Goal: Task Accomplishment & Management: Manage account settings

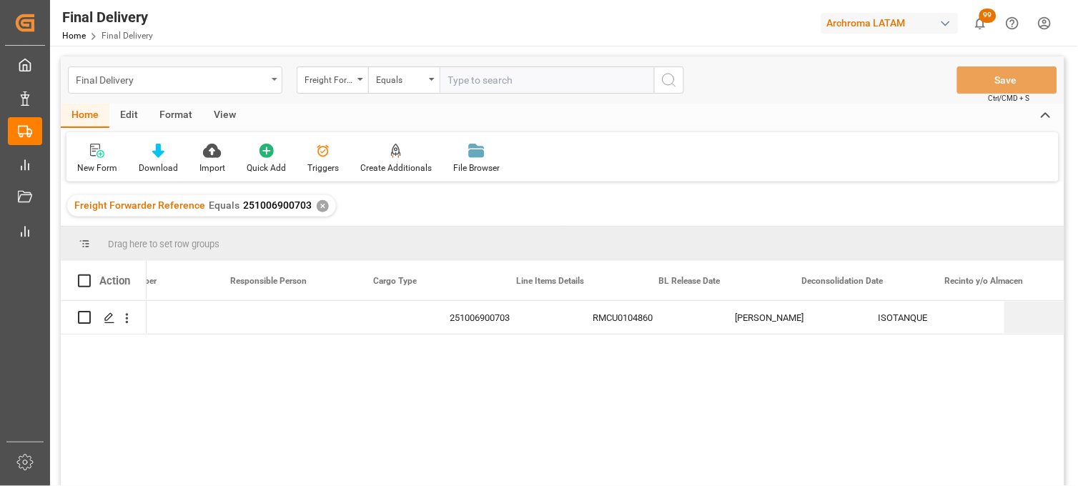
scroll to position [0, 505]
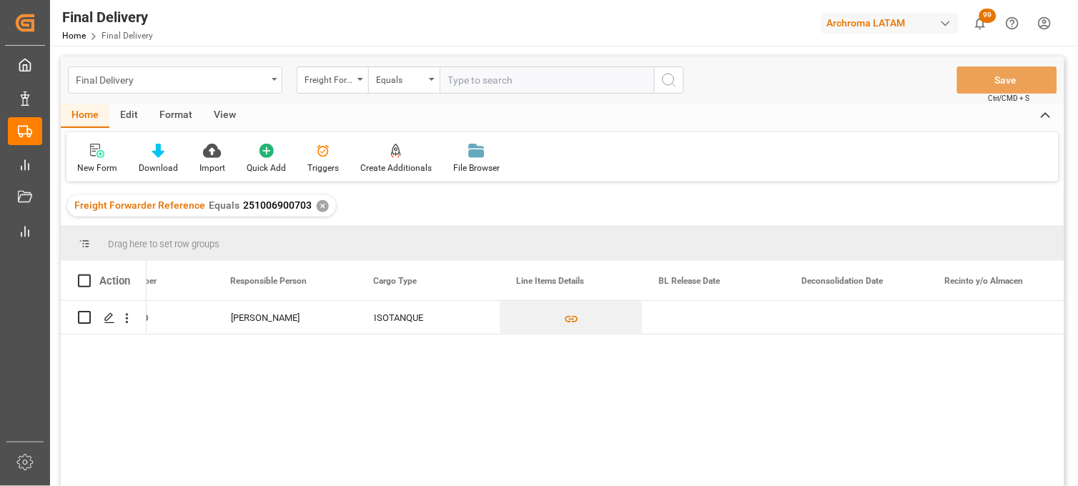
click at [183, 81] on div "Final Delivery" at bounding box center [171, 79] width 191 height 18
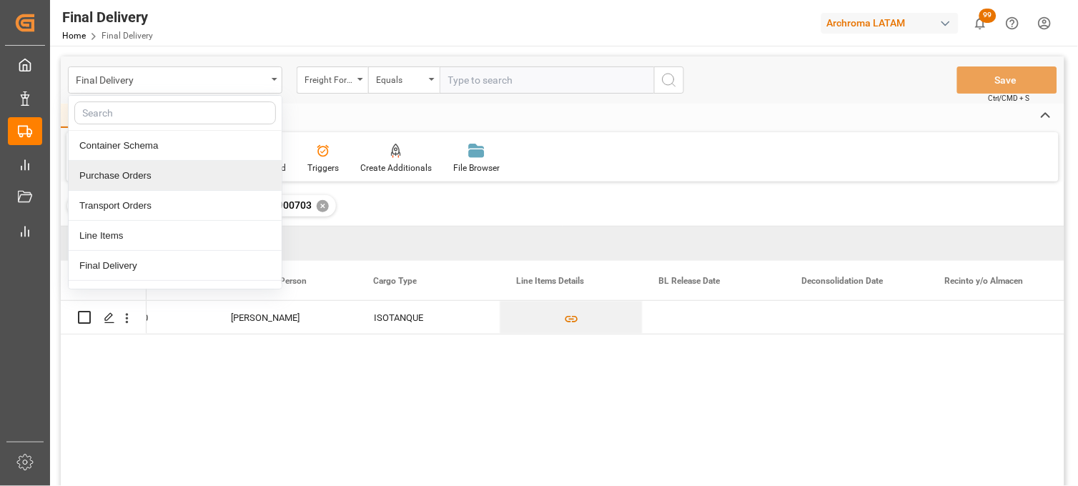
click at [132, 176] on div "Purchase Orders" at bounding box center [175, 176] width 213 height 30
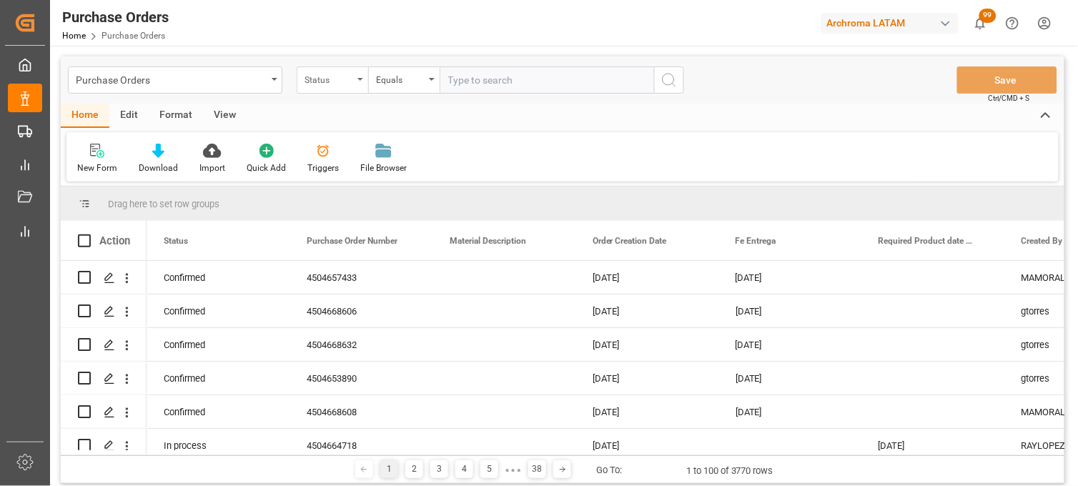
click at [310, 79] on div "Status" at bounding box center [329, 78] width 49 height 16
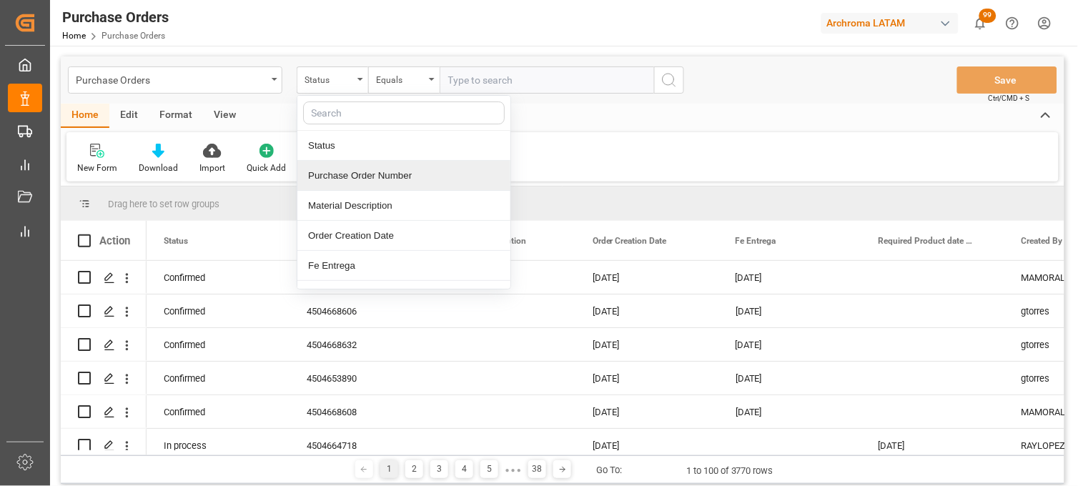
drag, startPoint x: 320, startPoint y: 183, endPoint x: 393, endPoint y: 143, distance: 83.8
click at [320, 182] on div "Purchase Order Number" at bounding box center [403, 176] width 213 height 30
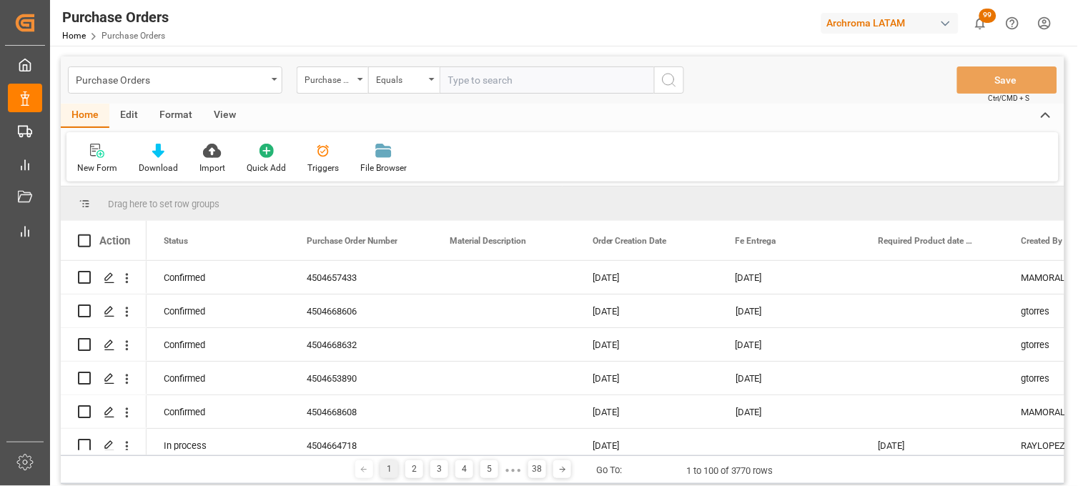
click at [462, 97] on div "Purchase Orders Purchase Order Number Equals Save Ctrl/CMD + S" at bounding box center [563, 79] width 1004 height 47
click at [453, 82] on input "text" at bounding box center [547, 80] width 215 height 27
paste input "4504650976"
type input "4504650976"
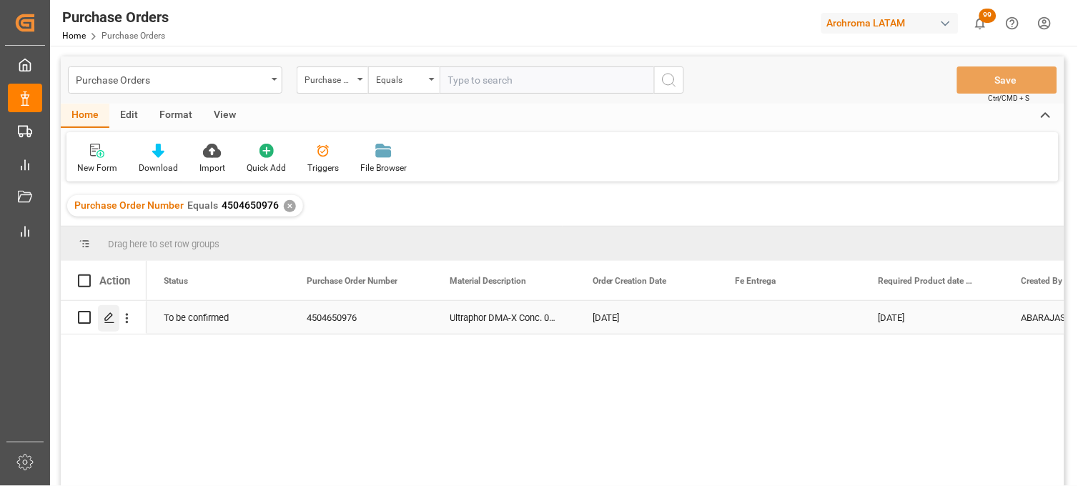
click at [118, 327] on div "Press SPACE to select this row." at bounding box center [108, 318] width 21 height 26
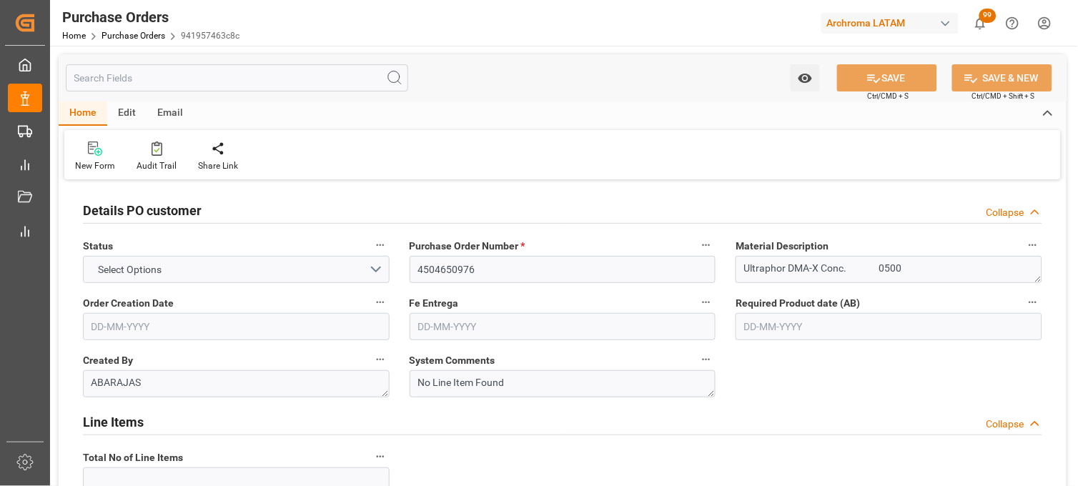
type input "1"
type input "02-08-2025"
type input "29-11-2025"
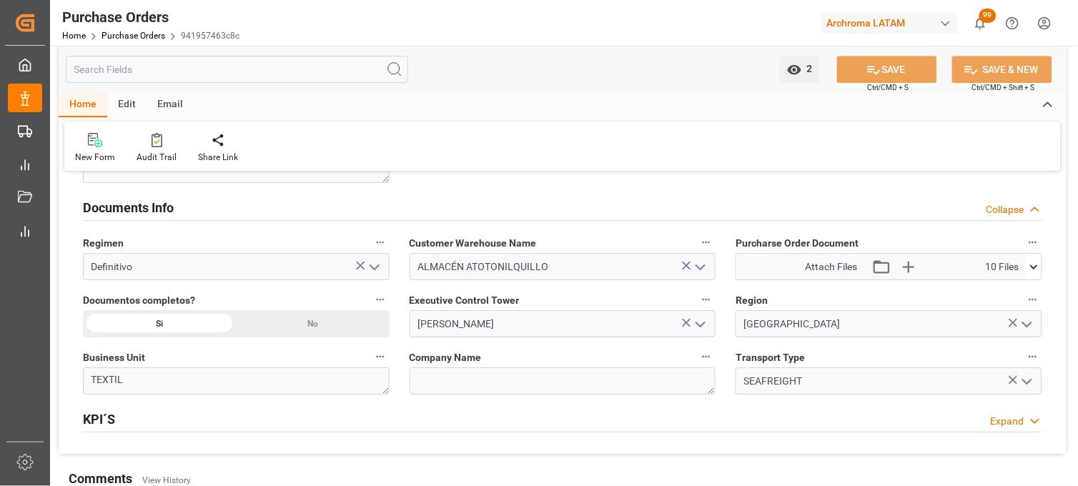
scroll to position [1033, 0]
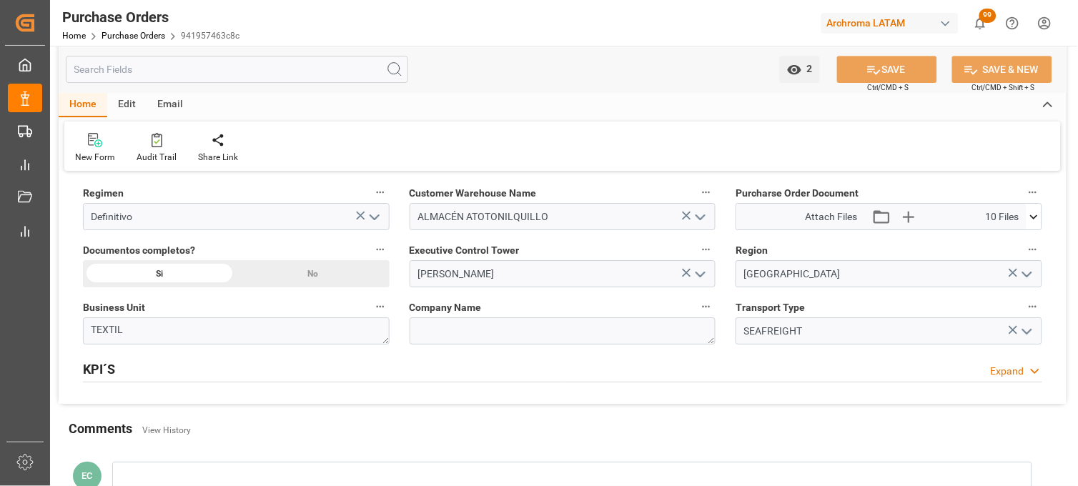
click at [1038, 220] on icon at bounding box center [1034, 217] width 15 height 15
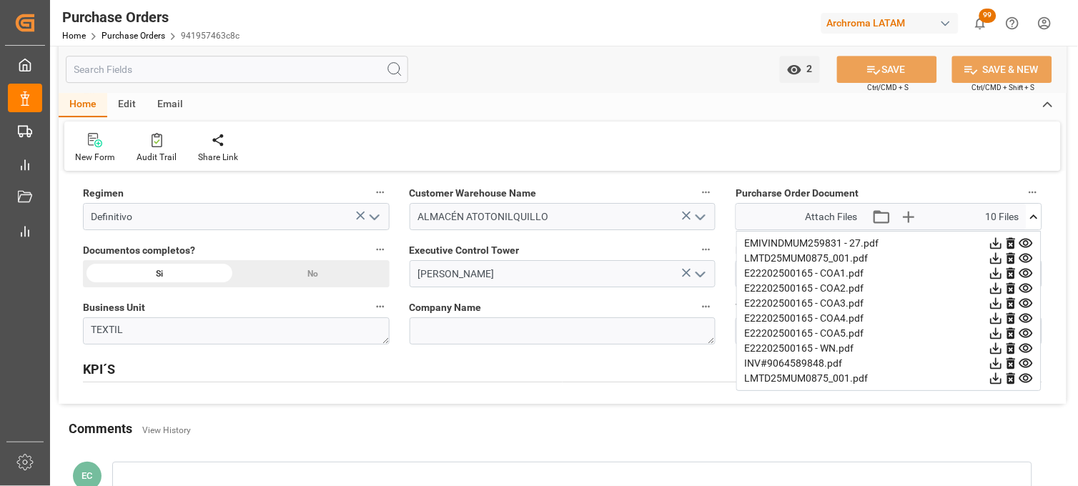
click at [1030, 241] on icon at bounding box center [1026, 243] width 15 height 15
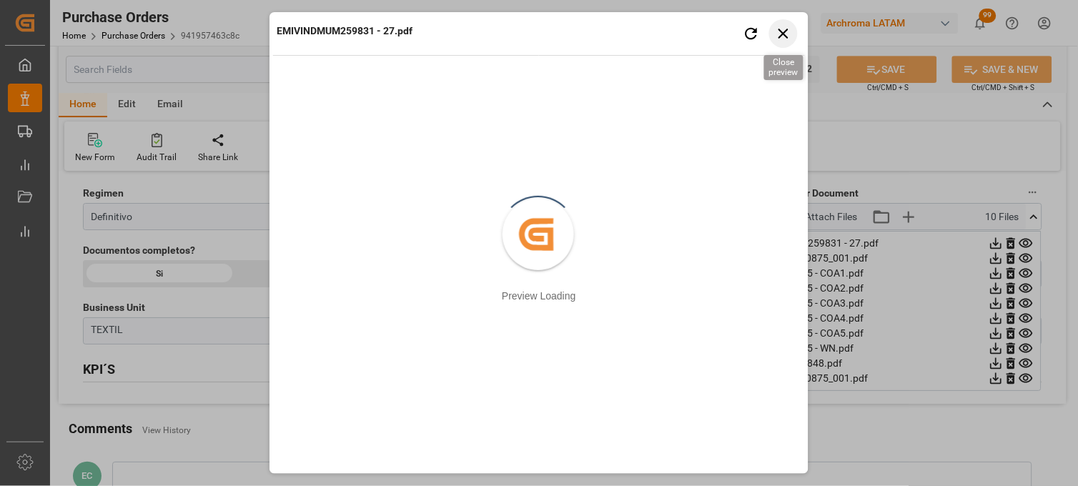
click at [785, 33] on icon "button" at bounding box center [784, 33] width 18 height 18
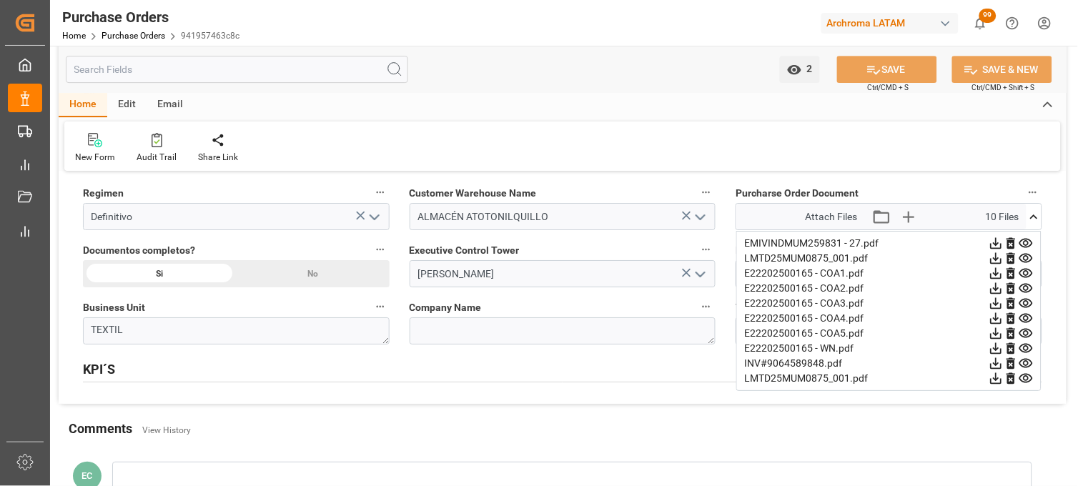
click at [1026, 365] on icon at bounding box center [1027, 363] width 14 height 9
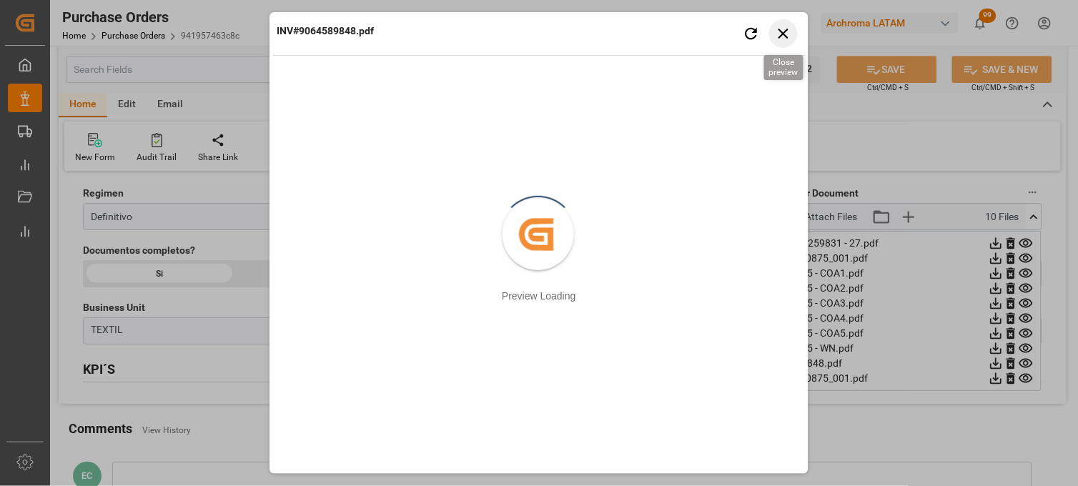
click at [784, 34] on icon "button" at bounding box center [784, 34] width 10 height 10
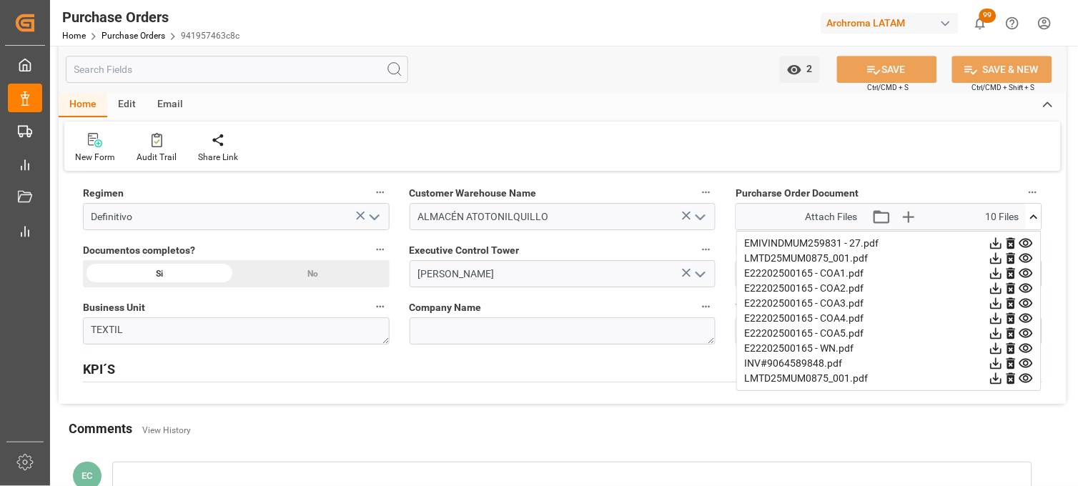
click at [1035, 215] on icon at bounding box center [1034, 217] width 15 height 15
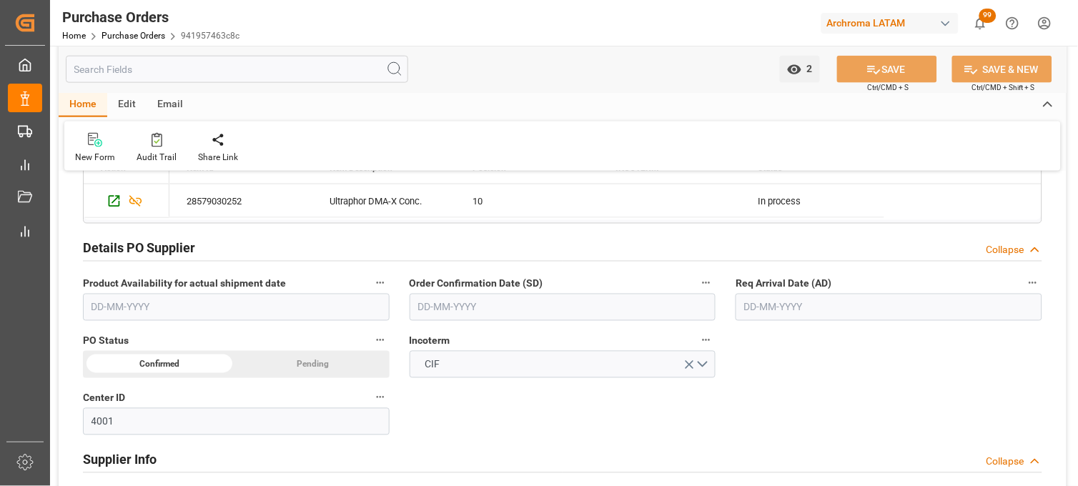
scroll to position [397, 0]
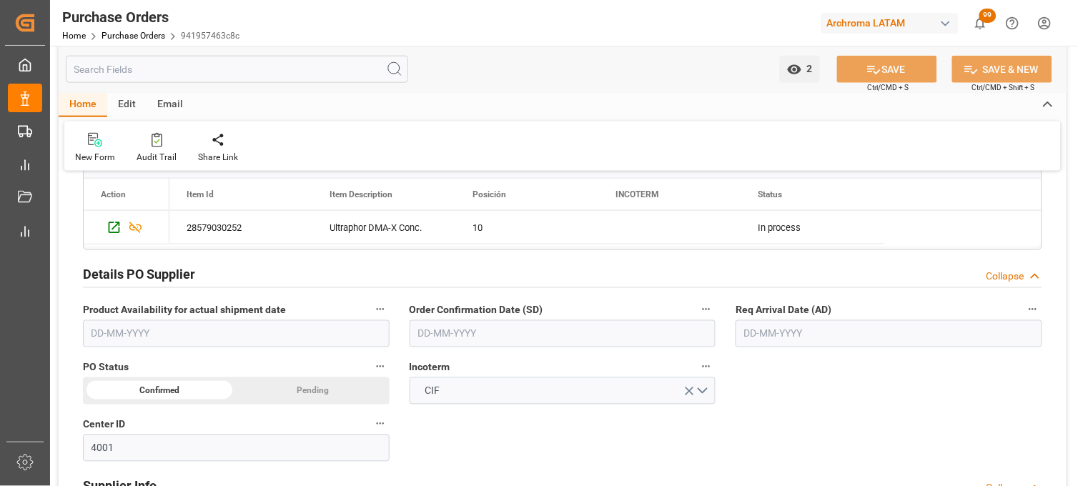
click at [813, 330] on input "text" at bounding box center [889, 333] width 307 height 27
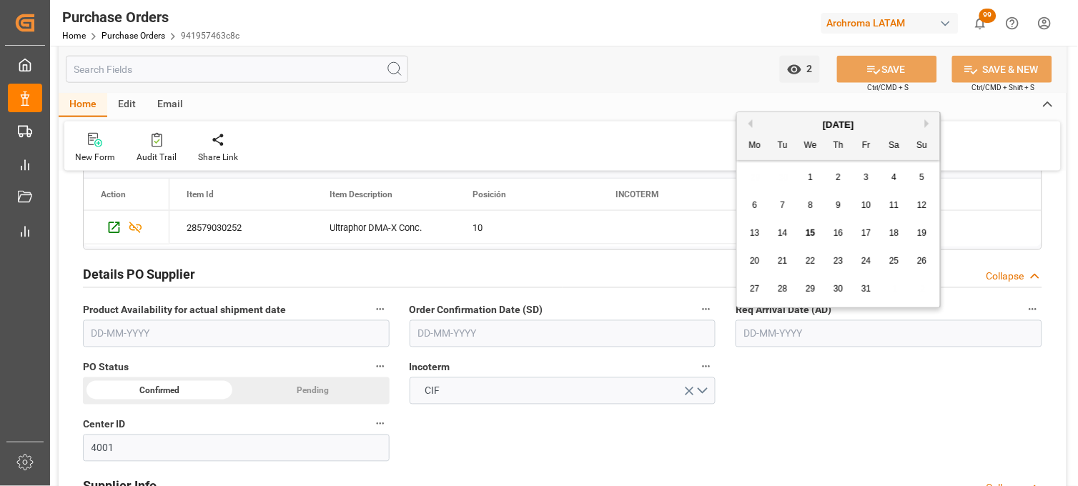
click at [928, 124] on button "Next Month" at bounding box center [929, 123] width 9 height 9
click at [921, 204] on span "9" at bounding box center [922, 205] width 5 height 10
type input "[DATE]"
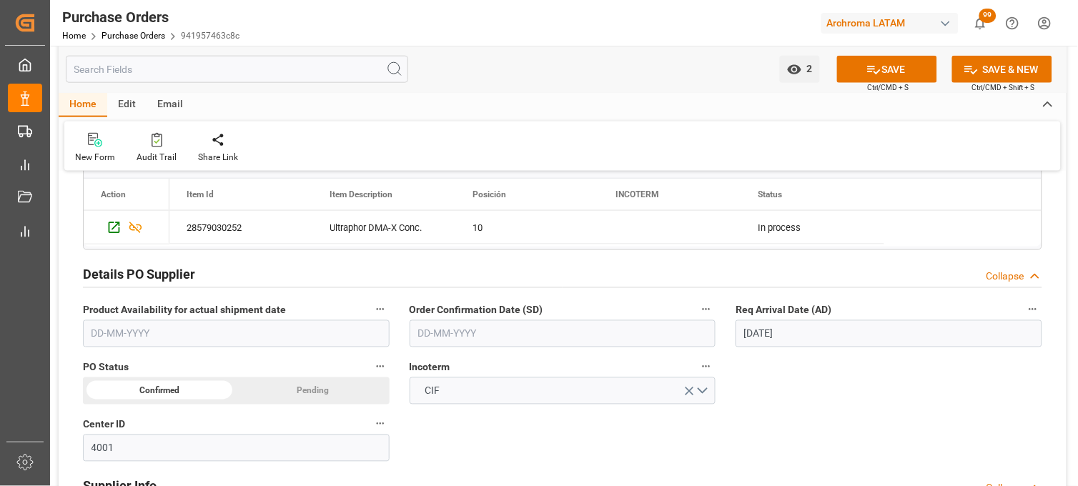
click at [461, 338] on input "text" at bounding box center [563, 333] width 307 height 27
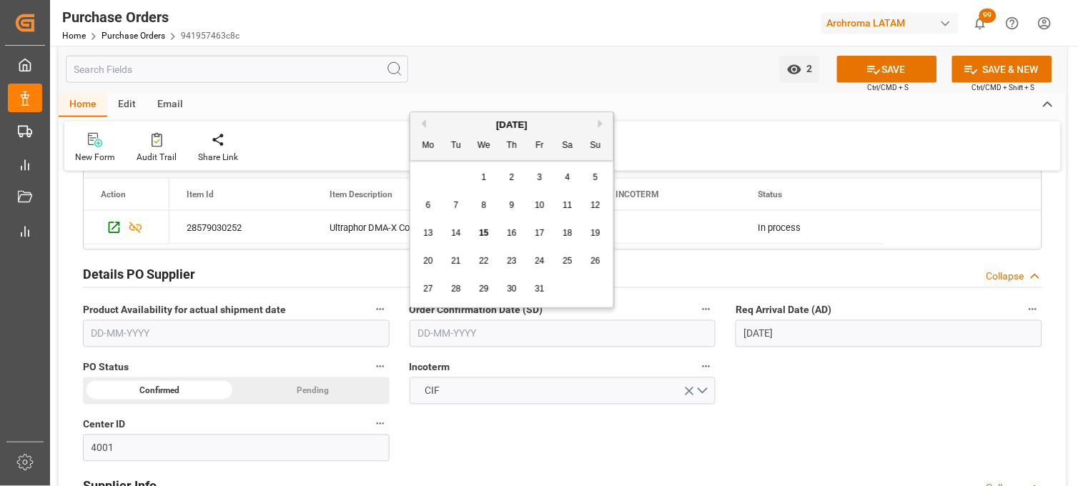
click at [422, 122] on button "Previous Month" at bounding box center [422, 123] width 9 height 9
click at [462, 262] on div "23" at bounding box center [457, 261] width 18 height 17
type input "23-09-2025"
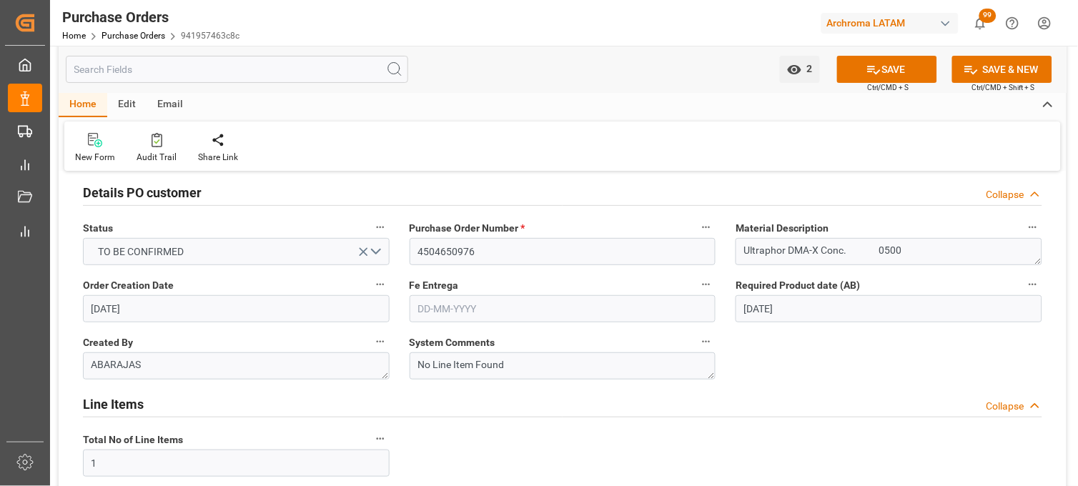
scroll to position [0, 0]
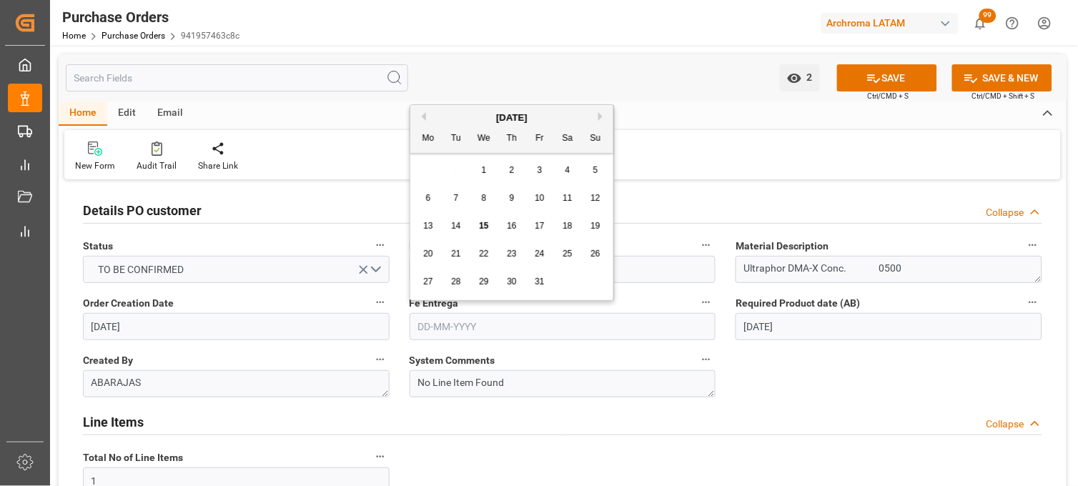
click at [473, 326] on input "text" at bounding box center [563, 326] width 307 height 27
click at [601, 113] on div "Previous Month Next Month October 2025 Mo Tu We Th Fr Sa Su 29 30 1 2 3 4 5 6 7…" at bounding box center [512, 202] width 205 height 197
click at [598, 112] on div "[DATE]" at bounding box center [511, 118] width 203 height 14
click at [601, 117] on button "Next Month" at bounding box center [603, 116] width 9 height 9
click at [478, 254] on div "19" at bounding box center [485, 254] width 18 height 17
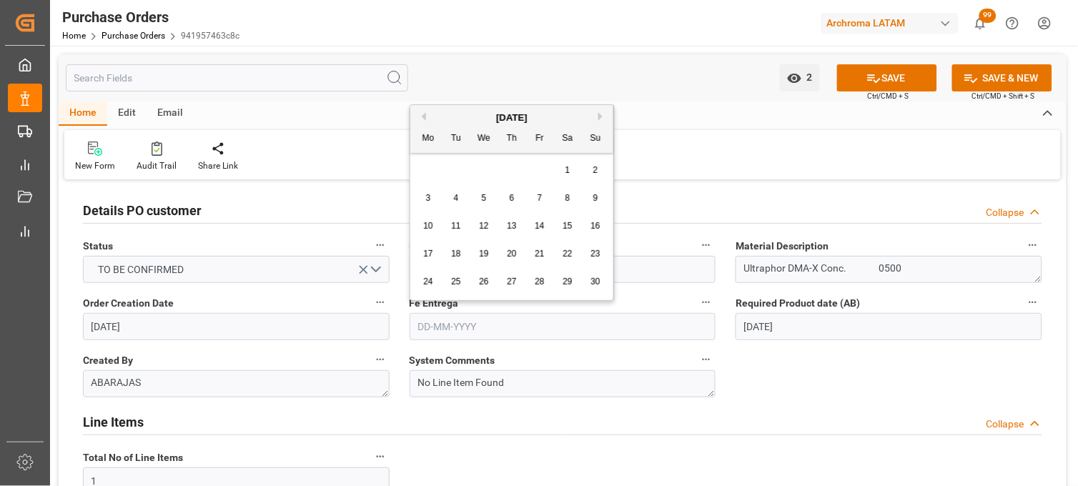
type input "19-11-2025"
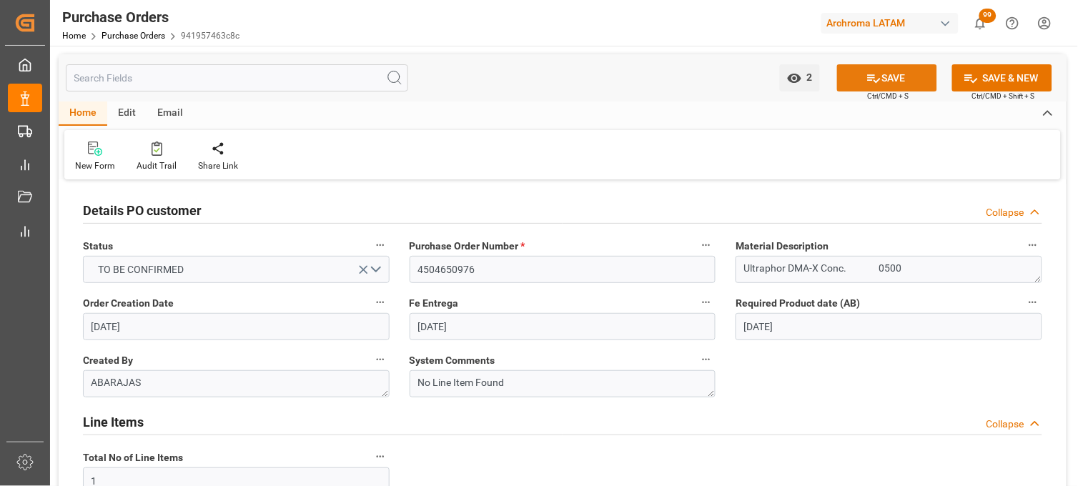
click at [867, 82] on icon at bounding box center [874, 78] width 15 height 15
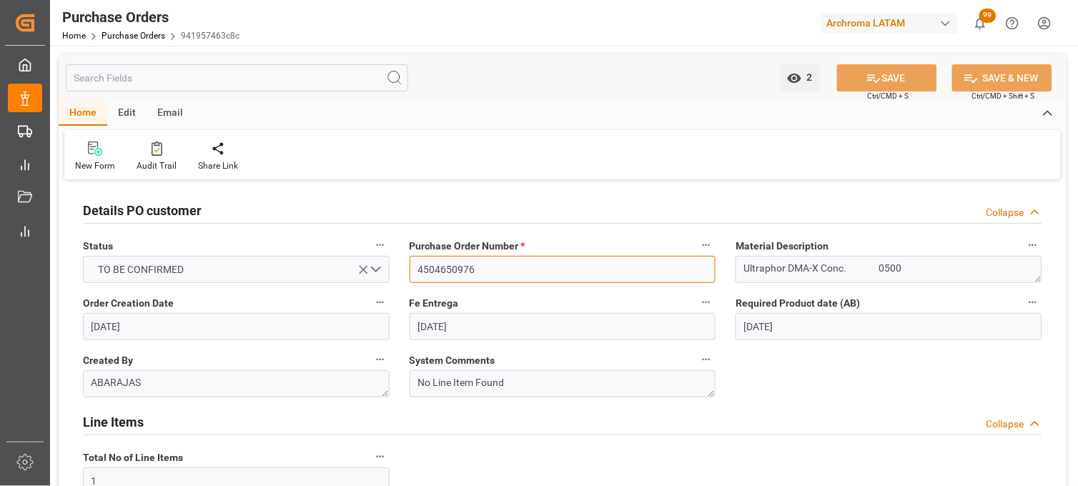
click at [435, 267] on input "4504650976" at bounding box center [563, 269] width 307 height 27
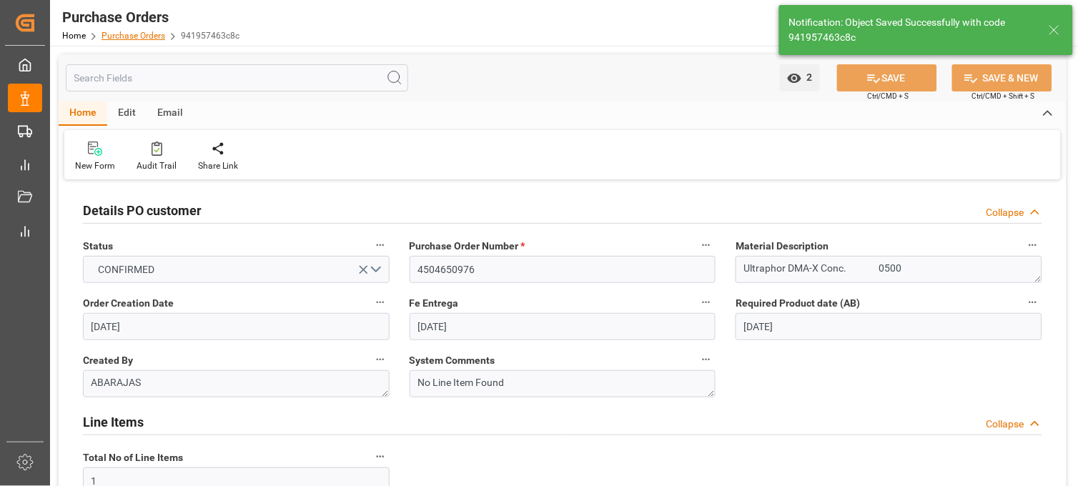
click at [137, 38] on link "Purchase Orders" at bounding box center [134, 36] width 64 height 10
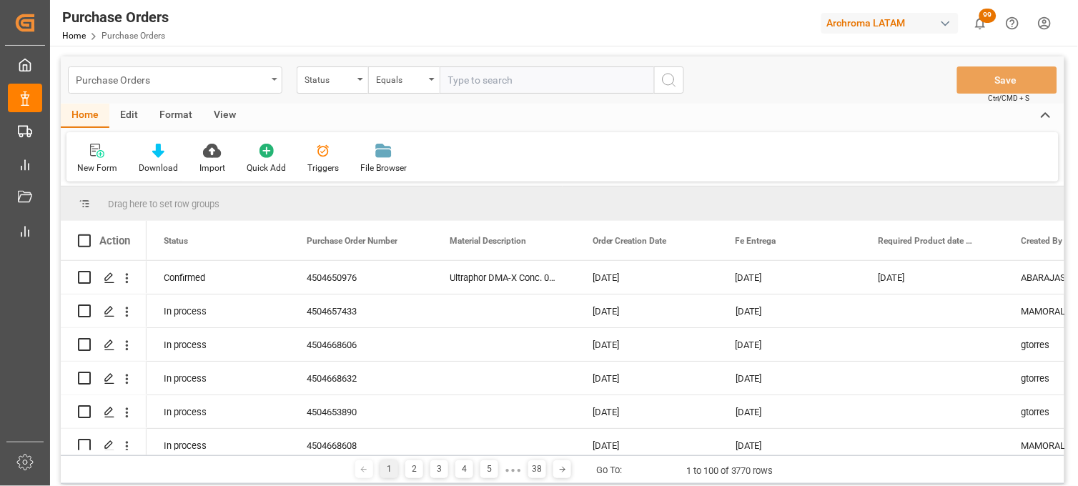
click at [277, 79] on icon "open menu" at bounding box center [275, 79] width 6 height 3
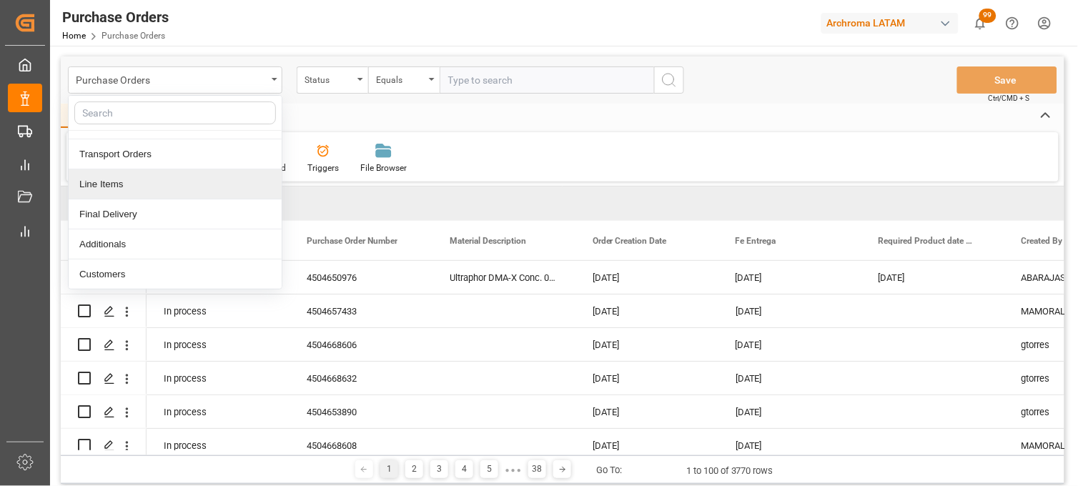
scroll to position [79, 0]
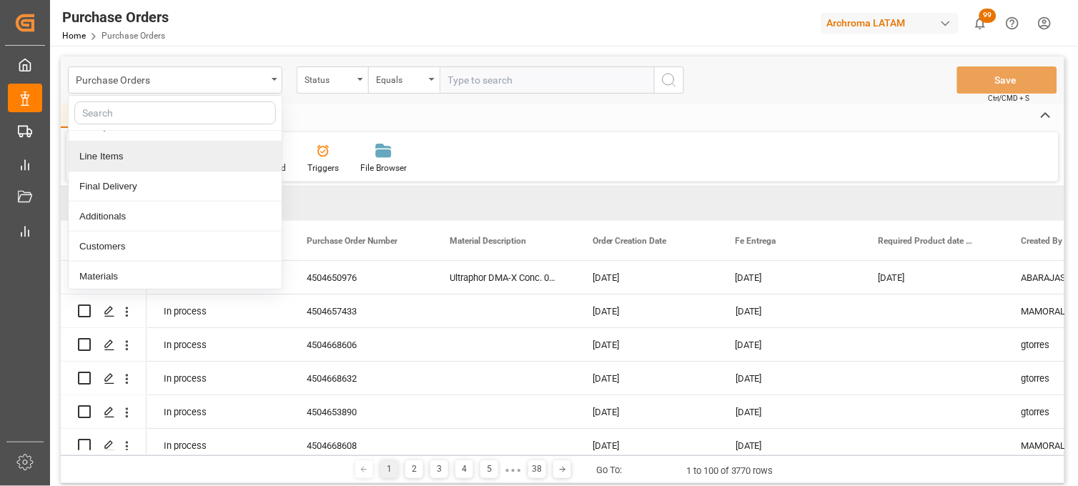
click at [129, 168] on div "Line Items" at bounding box center [175, 157] width 213 height 30
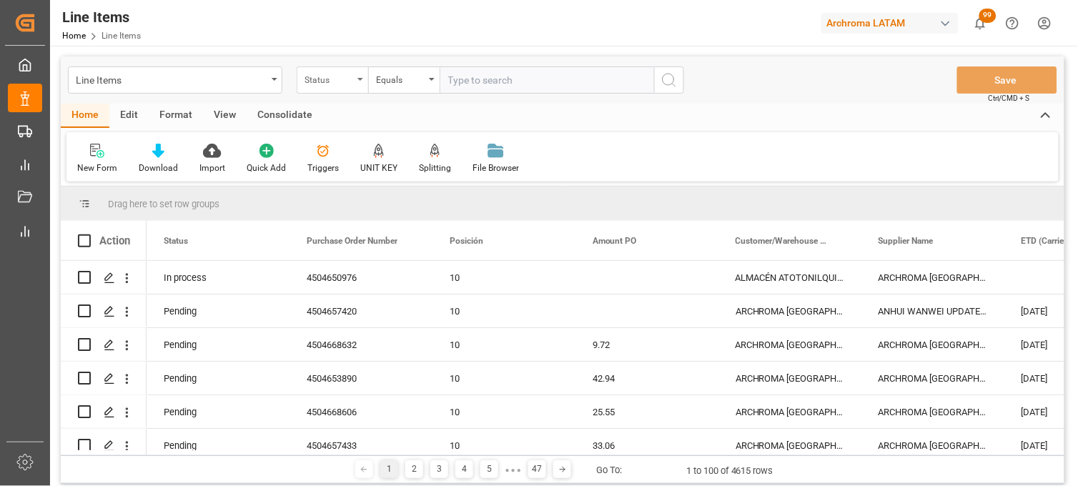
click at [358, 81] on div "Status" at bounding box center [333, 80] width 72 height 27
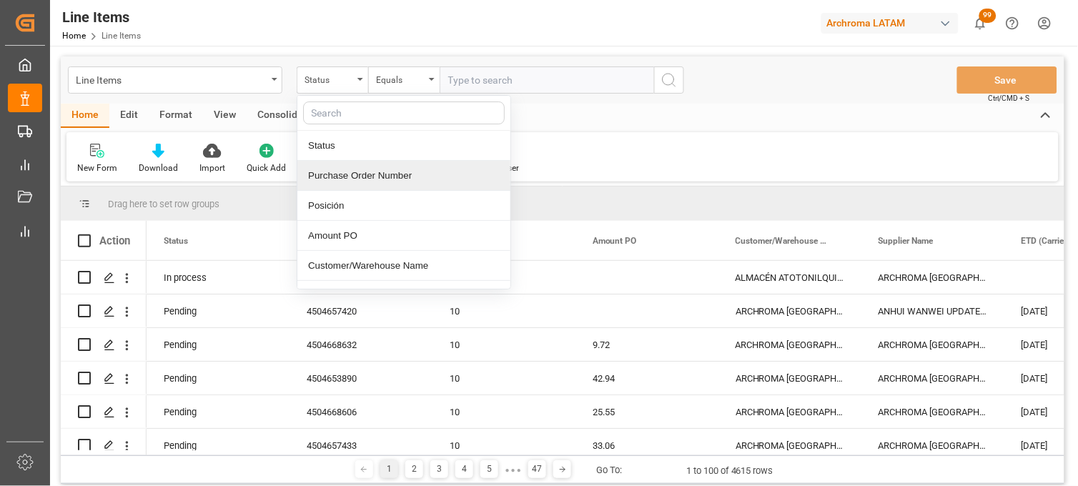
click at [368, 170] on div "Purchase Order Number" at bounding box center [403, 176] width 213 height 30
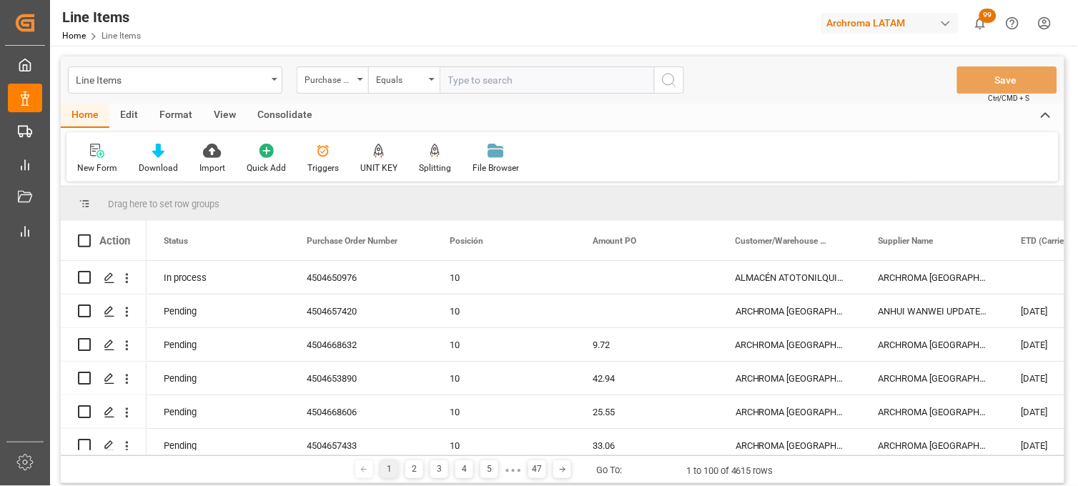
click at [458, 83] on input "text" at bounding box center [547, 80] width 215 height 27
paste input "4504650976"
type input "4504650976"
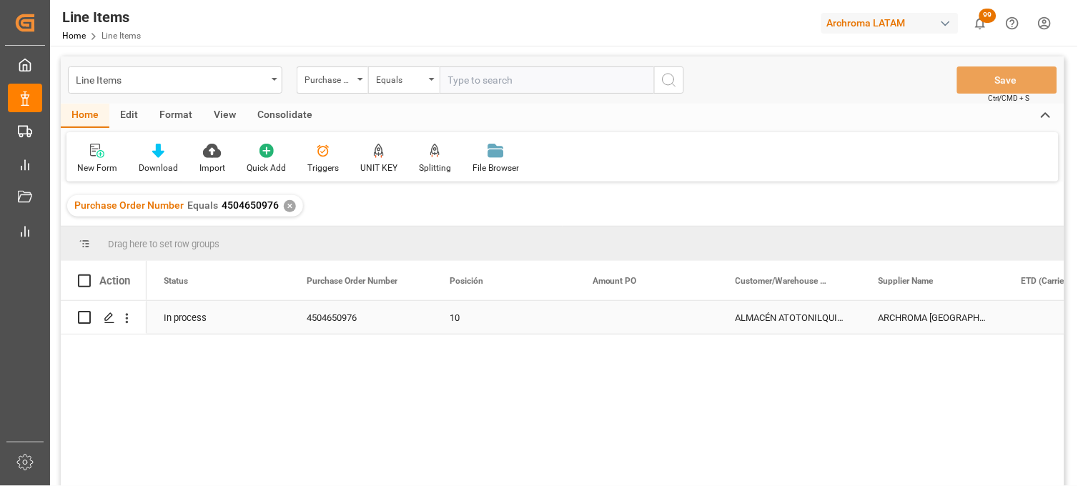
click at [609, 325] on div "Press SPACE to select this row." at bounding box center [647, 317] width 143 height 33
click at [613, 323] on div "Press SPACE to select this row." at bounding box center [647, 317] width 143 height 33
click at [613, 322] on div "Press SPACE to select this row." at bounding box center [647, 317] width 143 height 33
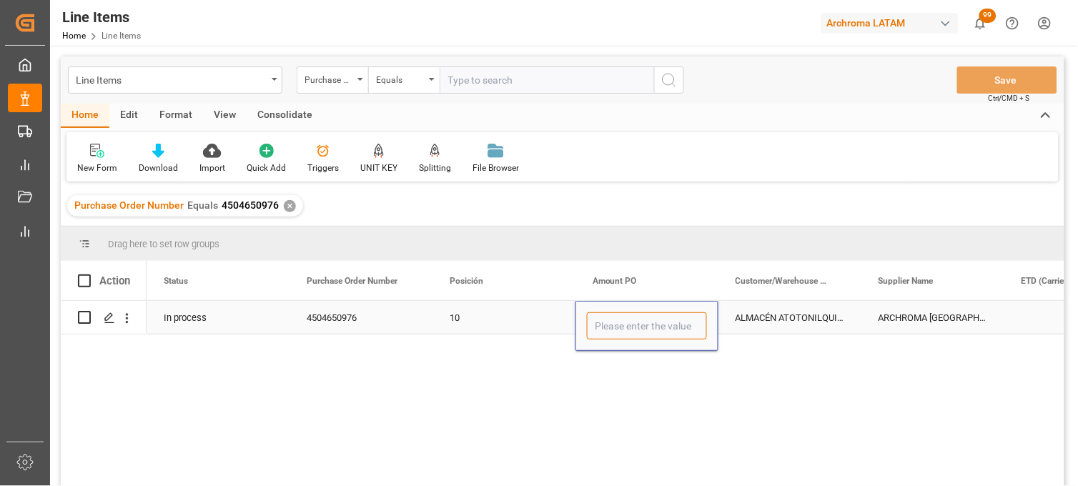
click at [613, 320] on input "Press SPACE to select this row." at bounding box center [647, 326] width 120 height 27
type input "5.27"
click at [769, 326] on div "ALMACÉN ATOTONILQUILLO" at bounding box center [790, 317] width 143 height 33
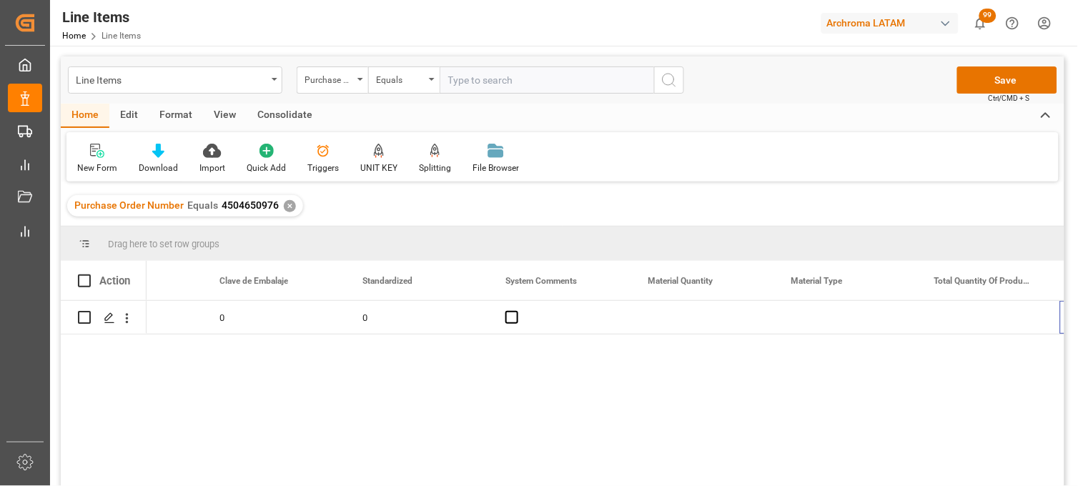
scroll to position [0, 1661]
click at [683, 320] on div "Press SPACE to select this row." at bounding box center [702, 317] width 143 height 33
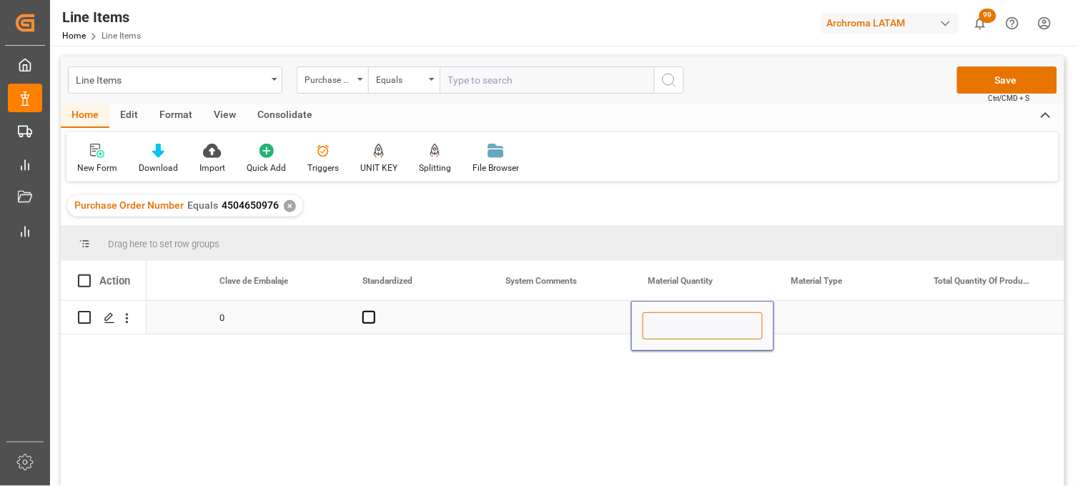
click at [683, 320] on input "Press SPACE to select this row." at bounding box center [703, 326] width 120 height 27
type input "6"
click at [811, 319] on div "Press SPACE to select this row." at bounding box center [845, 317] width 143 height 33
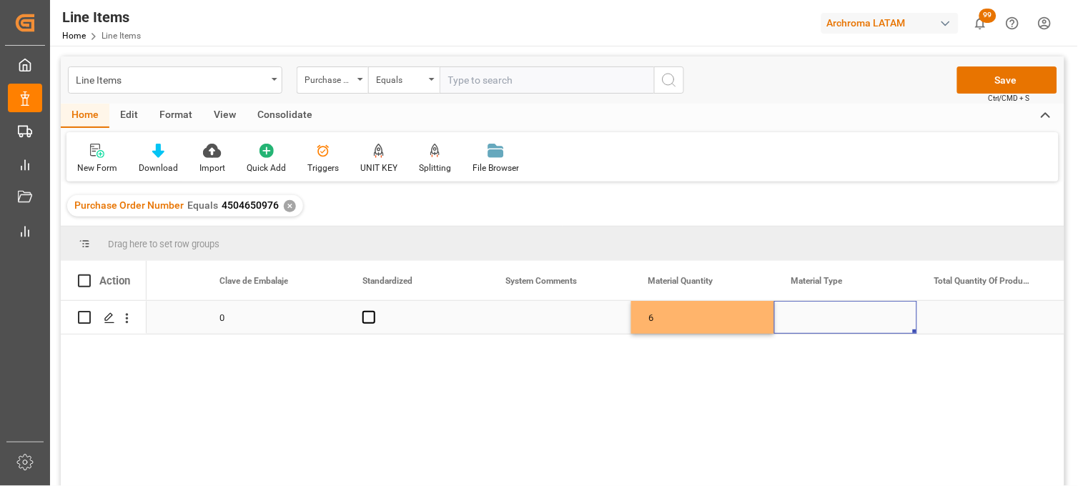
click at [672, 318] on div "6" at bounding box center [702, 317] width 143 height 33
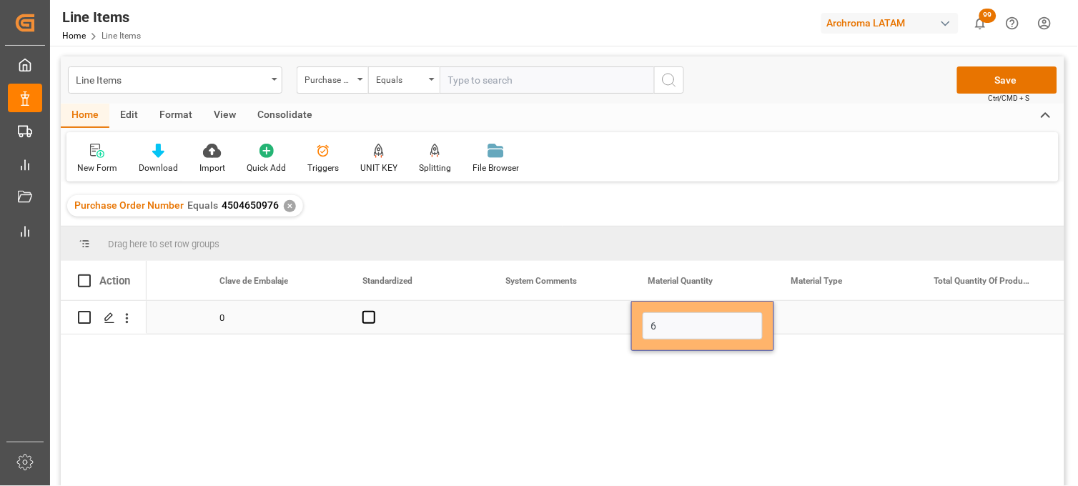
click at [672, 318] on input "6" at bounding box center [703, 326] width 120 height 27
click at [679, 328] on input "6" at bounding box center [703, 326] width 120 height 27
type input "40"
click at [811, 325] on div "Press SPACE to select this row." at bounding box center [845, 317] width 143 height 33
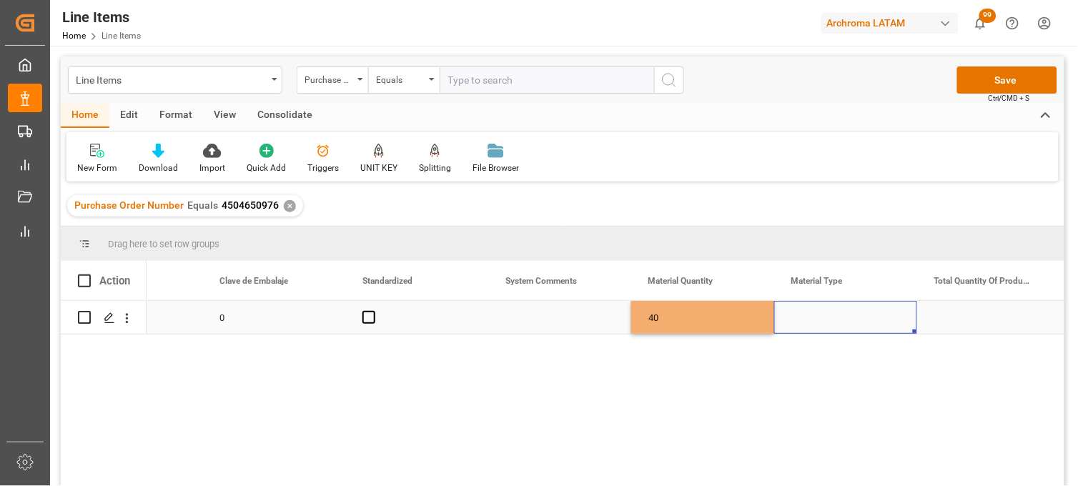
click at [811, 325] on div "Press SPACE to select this row." at bounding box center [845, 317] width 143 height 33
click at [811, 325] on input "Press SPACE to select this row." at bounding box center [846, 326] width 120 height 27
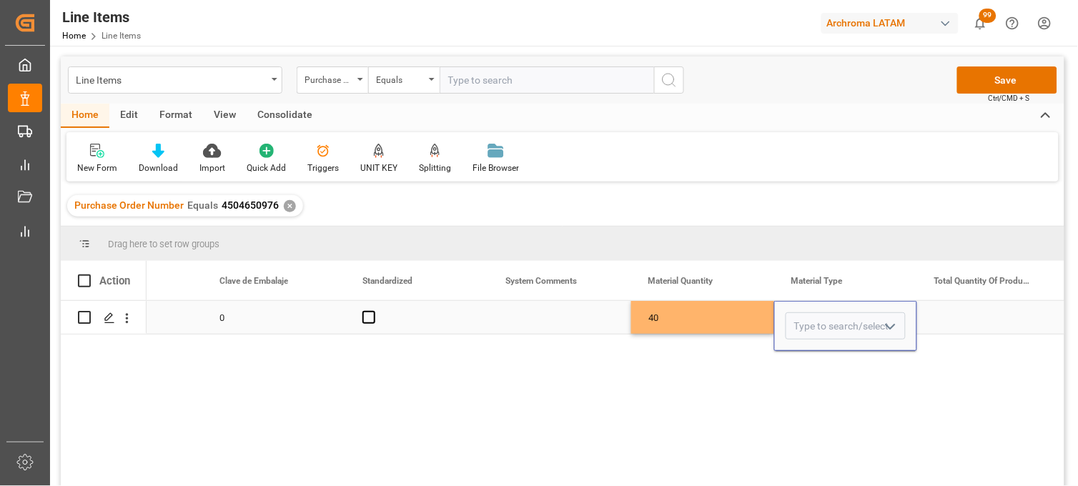
click at [808, 324] on input "Press SPACE to select this row." at bounding box center [846, 326] width 120 height 27
drag, startPoint x: 816, startPoint y: 362, endPoint x: 907, endPoint y: 346, distance: 92.2
click at [818, 362] on div "IBC" at bounding box center [846, 367] width 119 height 50
type input "IBC"
click at [973, 323] on div "Press SPACE to select this row." at bounding box center [989, 317] width 143 height 33
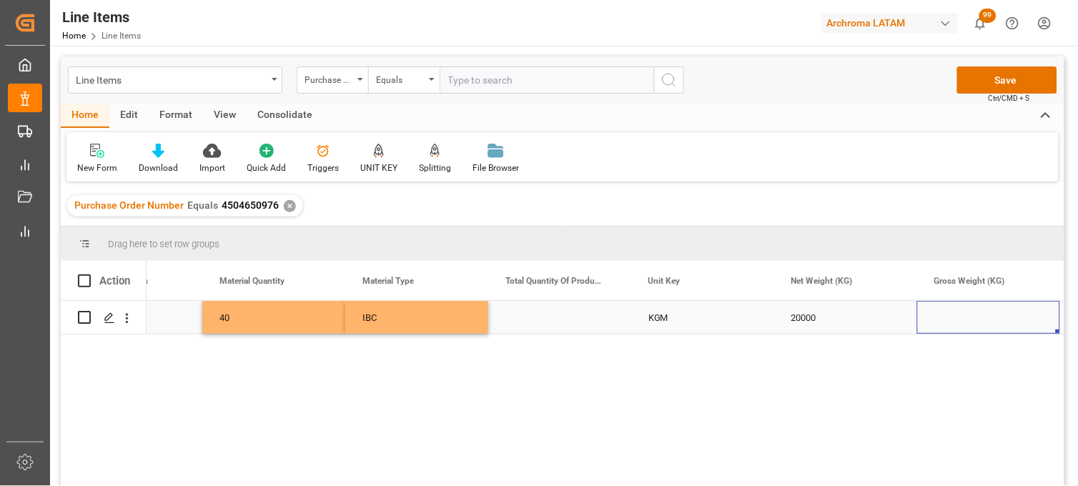
scroll to position [0, 0]
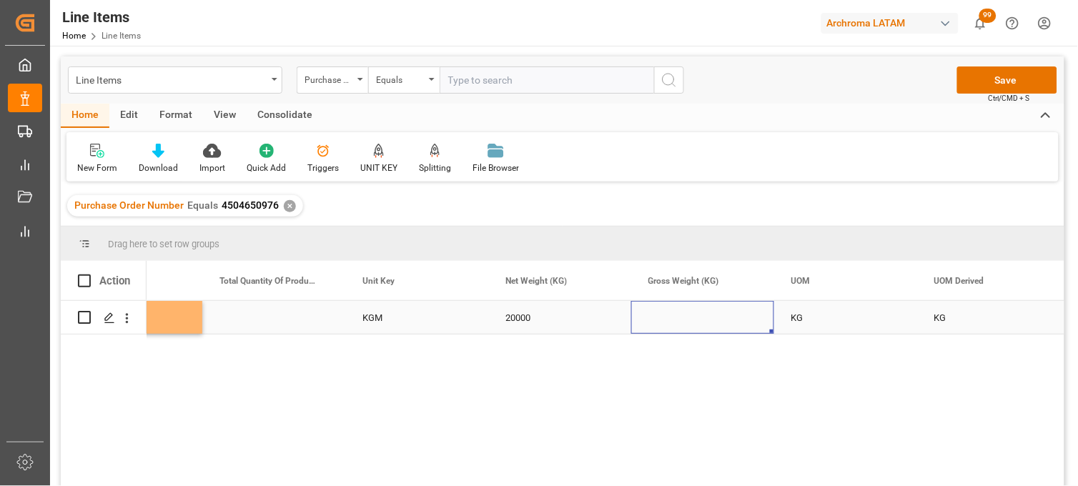
click at [667, 318] on div "Press SPACE to select this row." at bounding box center [702, 317] width 143 height 33
click at [673, 316] on div "Press SPACE to select this row." at bounding box center [702, 317] width 143 height 33
click at [673, 316] on input "Press SPACE to select this row." at bounding box center [703, 326] width 120 height 27
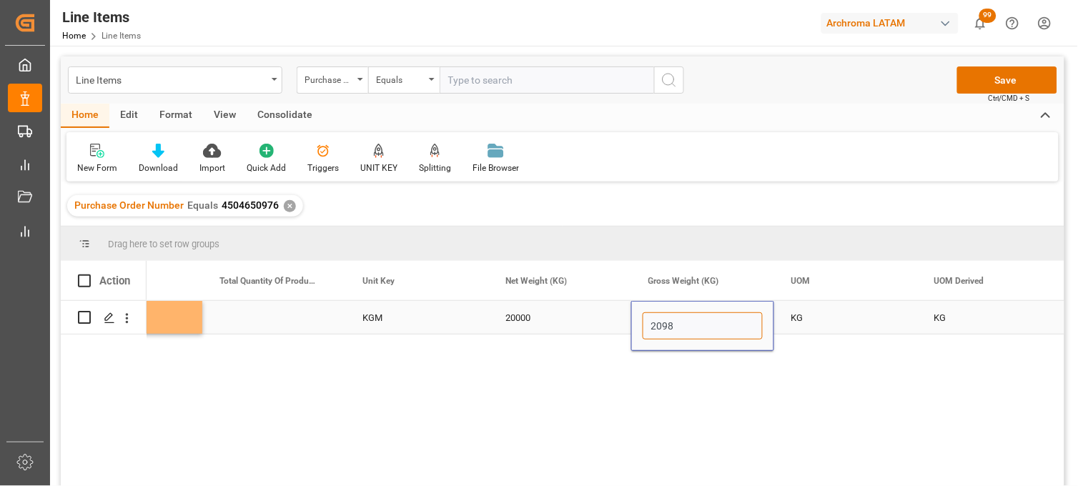
type input "20980"
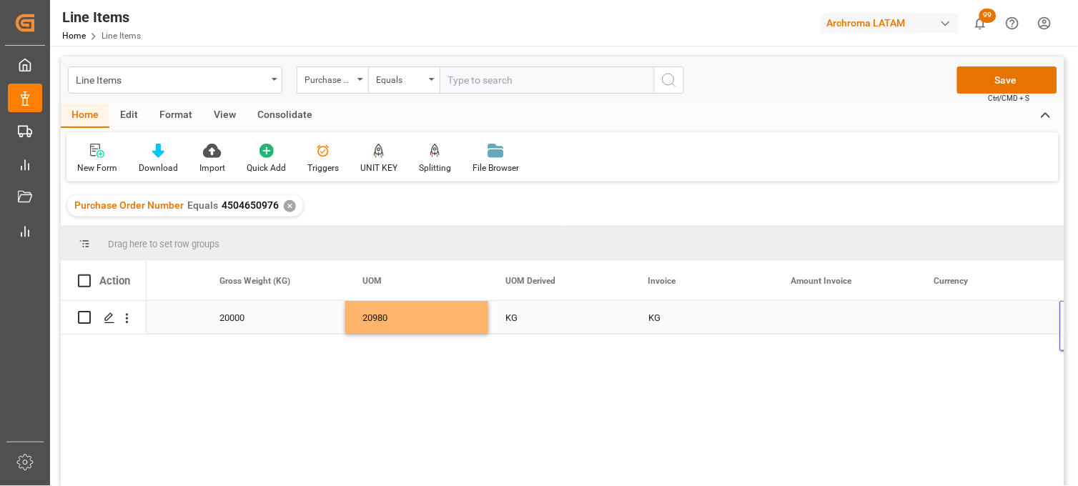
scroll to position [0, 2948]
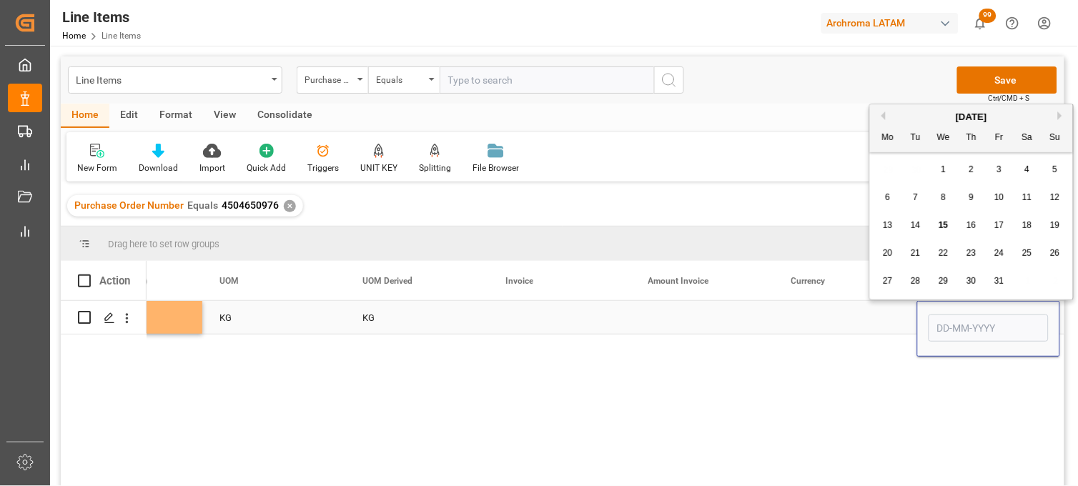
click at [529, 317] on div "Press SPACE to select this row." at bounding box center [559, 317] width 143 height 33
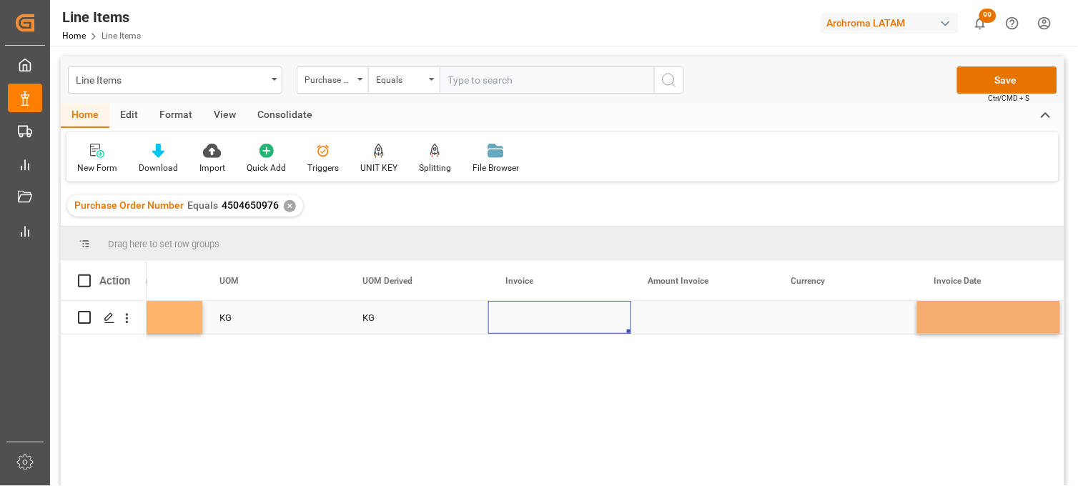
click at [529, 317] on div "Press SPACE to select this row." at bounding box center [559, 317] width 143 height 33
click at [528, 318] on input "Press SPACE to select this row." at bounding box center [560, 326] width 120 height 27
type input "9064589848"
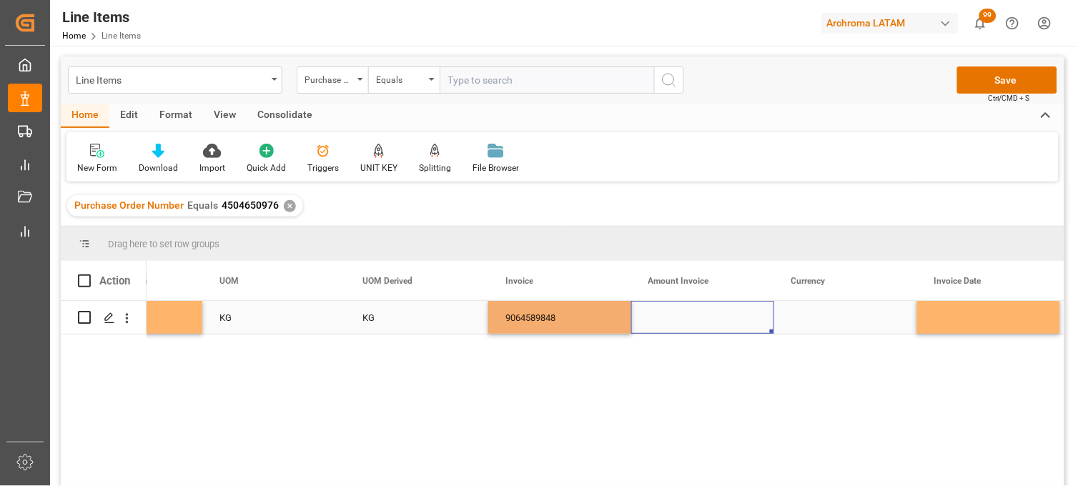
click at [672, 320] on div "Press SPACE to select this row." at bounding box center [702, 317] width 143 height 33
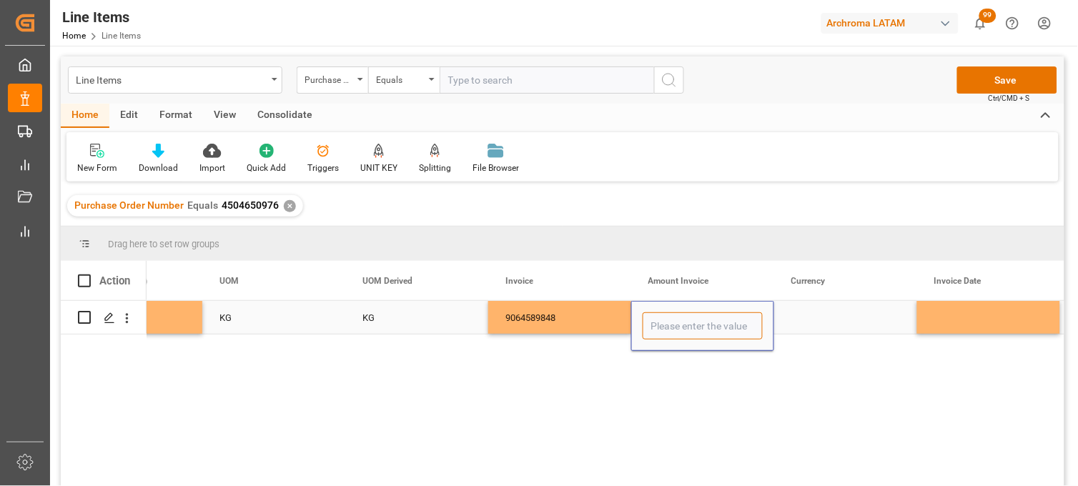
click at [674, 319] on input "Press SPACE to select this row." at bounding box center [703, 326] width 120 height 27
click at [687, 327] on input "Press SPACE to select this row." at bounding box center [703, 326] width 120 height 27
type input "105400"
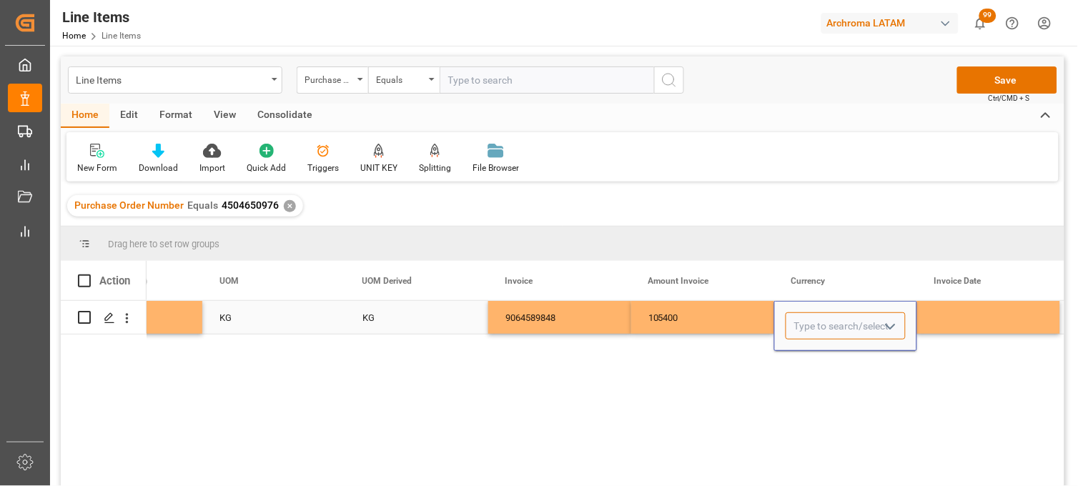
click at [817, 328] on input "Press SPACE to select this row." at bounding box center [846, 326] width 120 height 27
click at [827, 358] on div "USD" at bounding box center [846, 367] width 119 height 50
type input "USD"
click at [945, 324] on div "Press SPACE to select this row." at bounding box center [989, 317] width 143 height 33
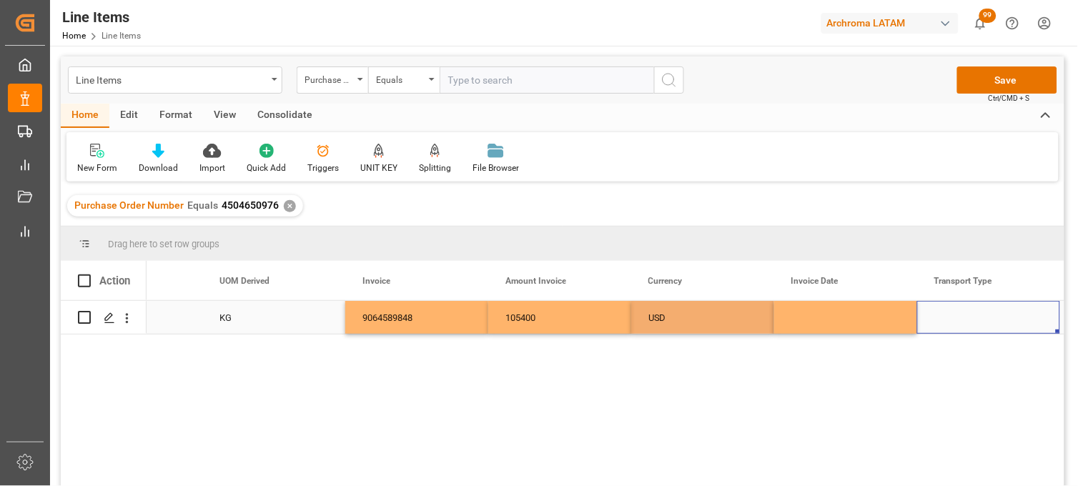
scroll to position [0, 3234]
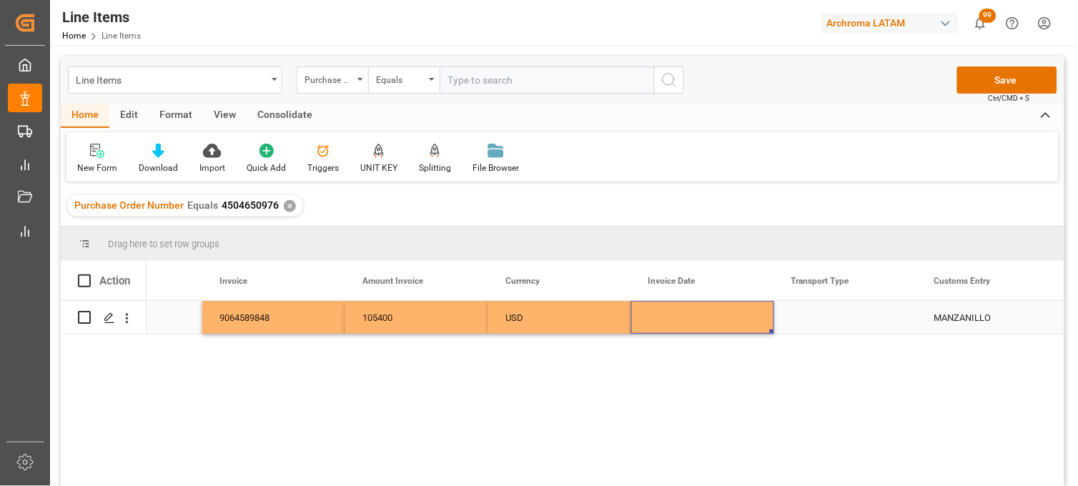
click at [678, 319] on div "Press SPACE to select this row." at bounding box center [702, 317] width 143 height 33
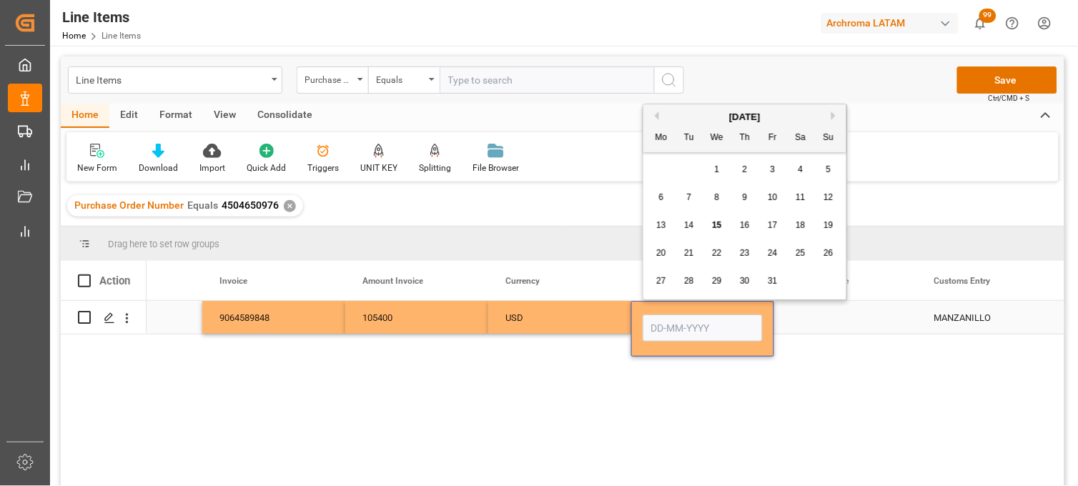
click at [678, 319] on input "Press SPACE to select this row." at bounding box center [703, 328] width 120 height 27
drag, startPoint x: 661, startPoint y: 167, endPoint x: 659, endPoint y: 144, distance: 23.6
click at [661, 167] on div "29 30 1 2 3 4 5" at bounding box center [745, 170] width 195 height 28
click at [656, 114] on button "Previous Month" at bounding box center [655, 116] width 9 height 9
click at [714, 227] on span "17" at bounding box center [716, 225] width 9 height 10
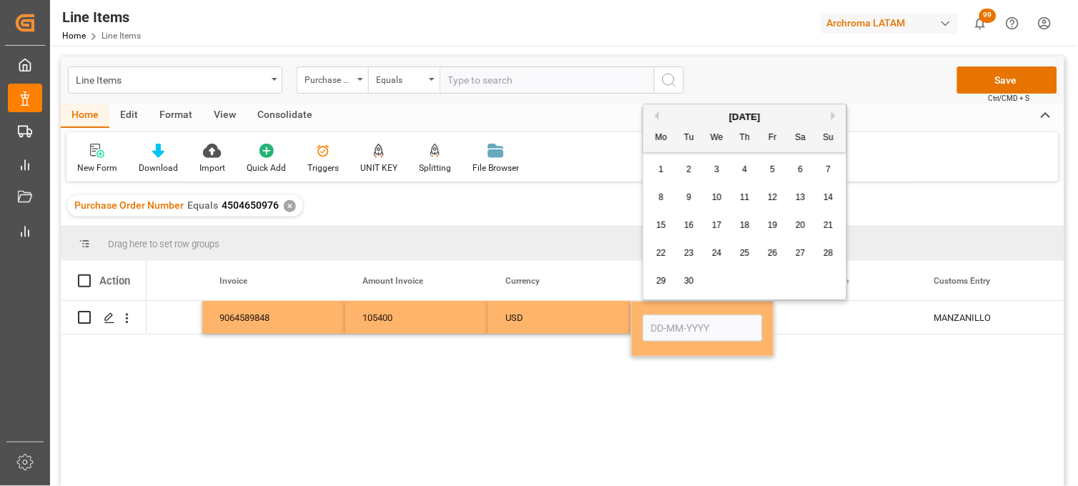
type input "17-09-2025"
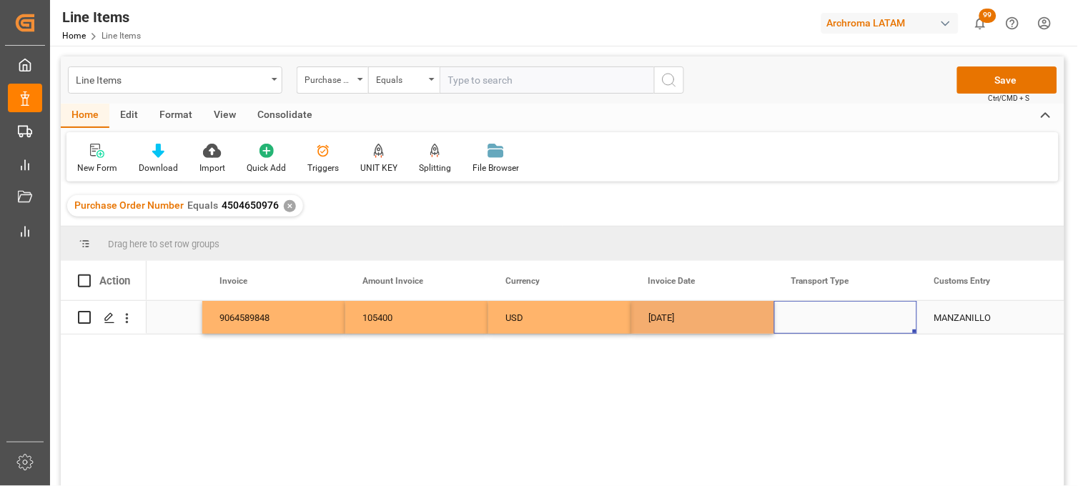
click at [808, 313] on div "Press SPACE to select this row." at bounding box center [845, 317] width 143 height 33
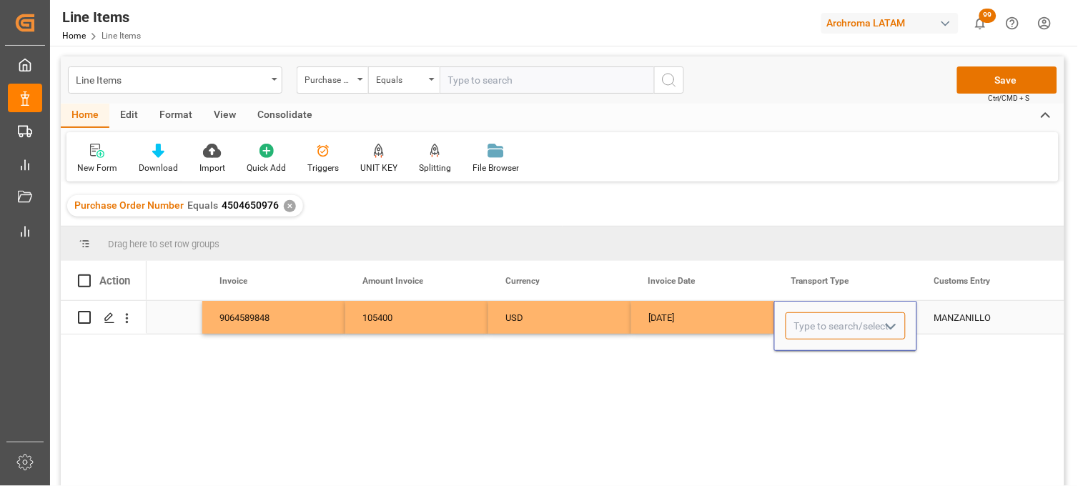
click at [811, 316] on input "Press SPACE to select this row." at bounding box center [846, 326] width 120 height 27
drag, startPoint x: 821, startPoint y: 358, endPoint x: 832, endPoint y: 353, distance: 11.8
click at [824, 355] on div "SEAFREIGHT" at bounding box center [846, 367] width 119 height 50
type input "SEAFREIGHT"
click at [963, 325] on div "MANZANILLO" at bounding box center [989, 317] width 143 height 33
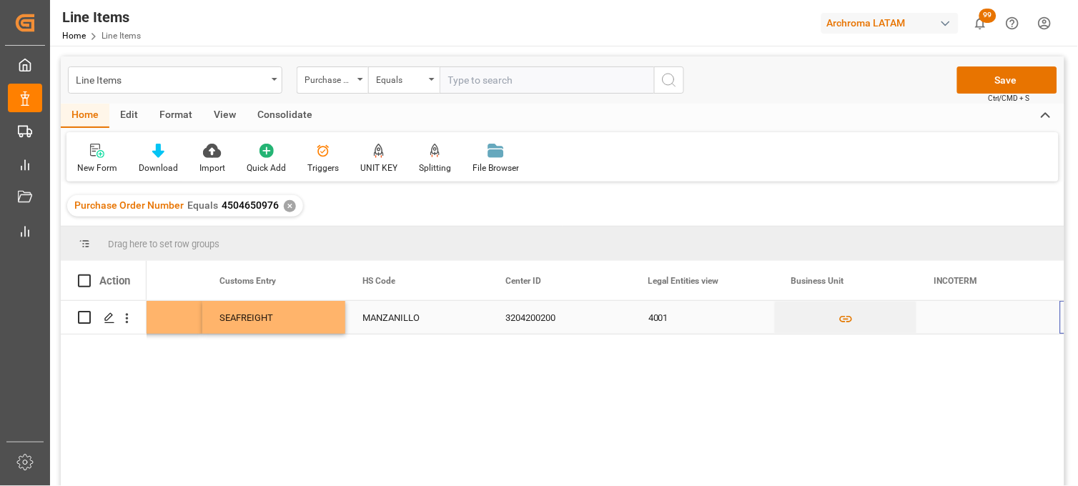
scroll to position [0, 3949]
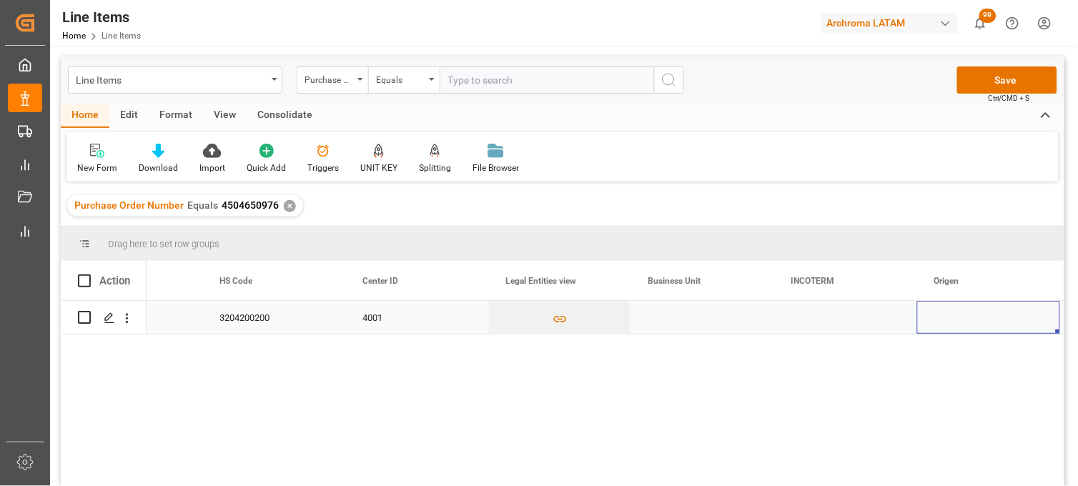
click at [724, 318] on div "Press SPACE to select this row." at bounding box center [702, 317] width 143 height 33
click at [680, 318] on div "Press SPACE to select this row." at bounding box center [702, 317] width 143 height 33
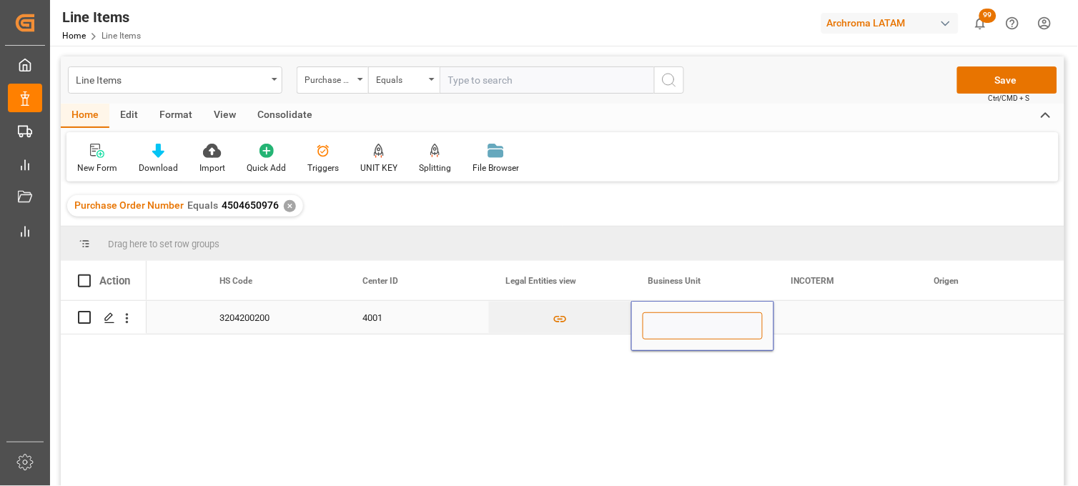
click at [680, 318] on input "Press SPACE to select this row." at bounding box center [703, 326] width 120 height 27
type input "TEXTIL"
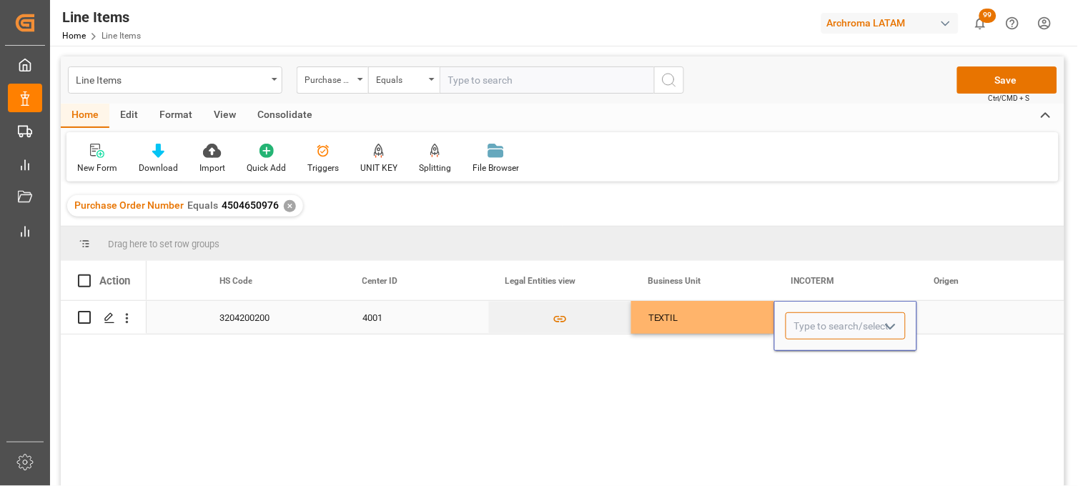
click at [813, 323] on input "Press SPACE to select this row." at bounding box center [846, 326] width 120 height 27
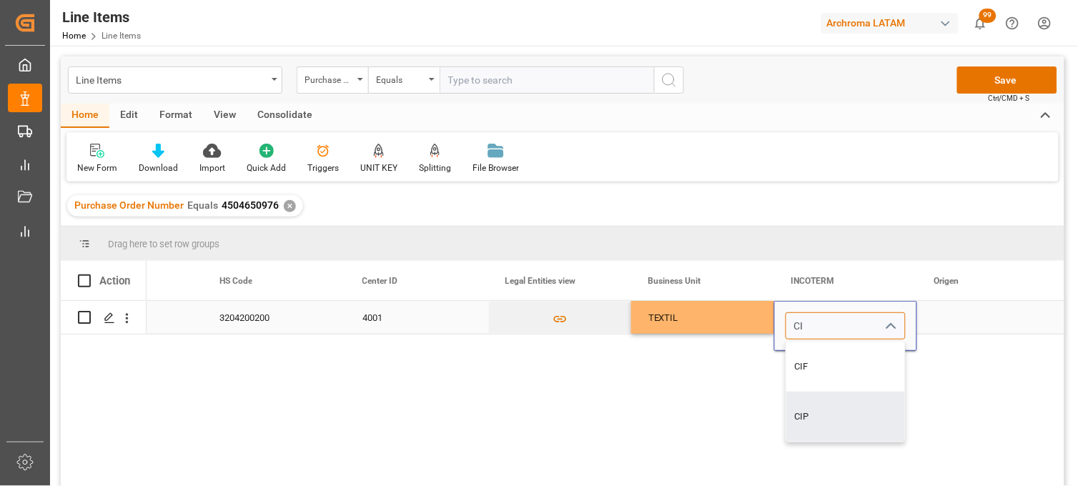
drag, startPoint x: 814, startPoint y: 408, endPoint x: 864, endPoint y: 350, distance: 76.0
click at [816, 405] on div "CIP" at bounding box center [846, 417] width 119 height 50
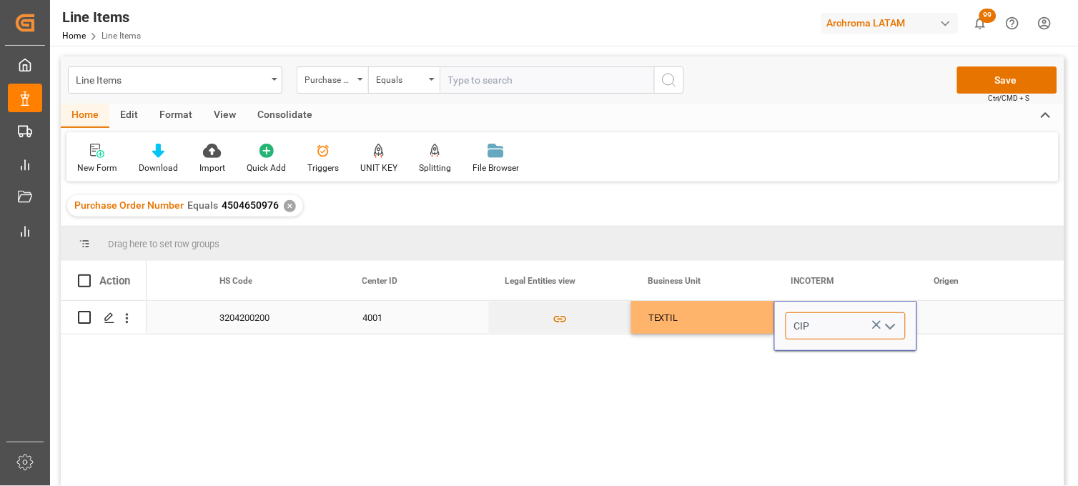
click at [827, 318] on input "CIP" at bounding box center [846, 326] width 120 height 27
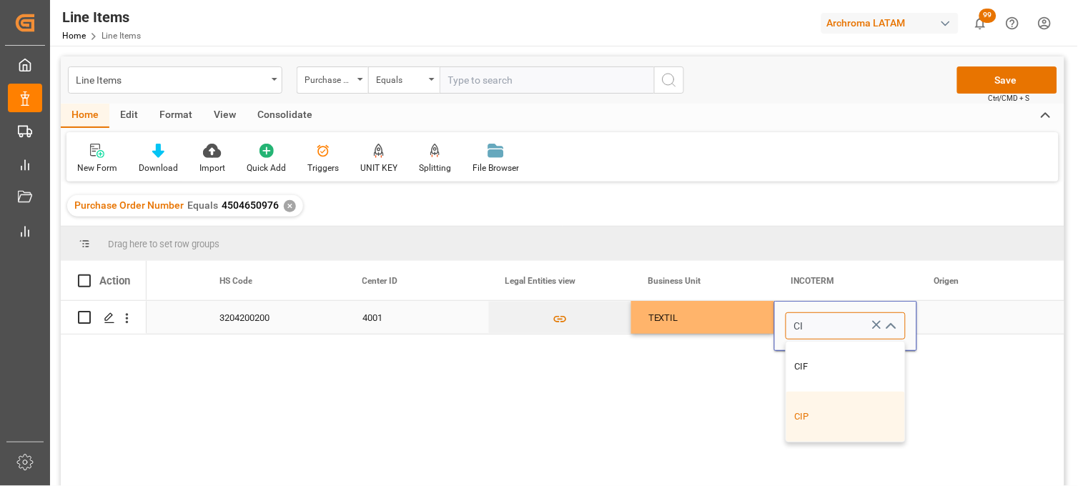
type input "CIF"
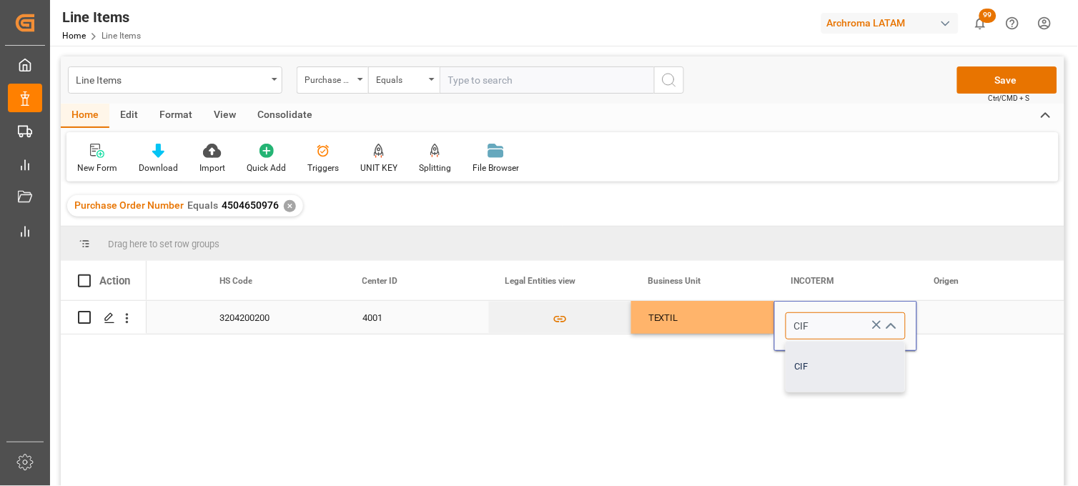
click at [828, 362] on div "CIF" at bounding box center [846, 367] width 119 height 50
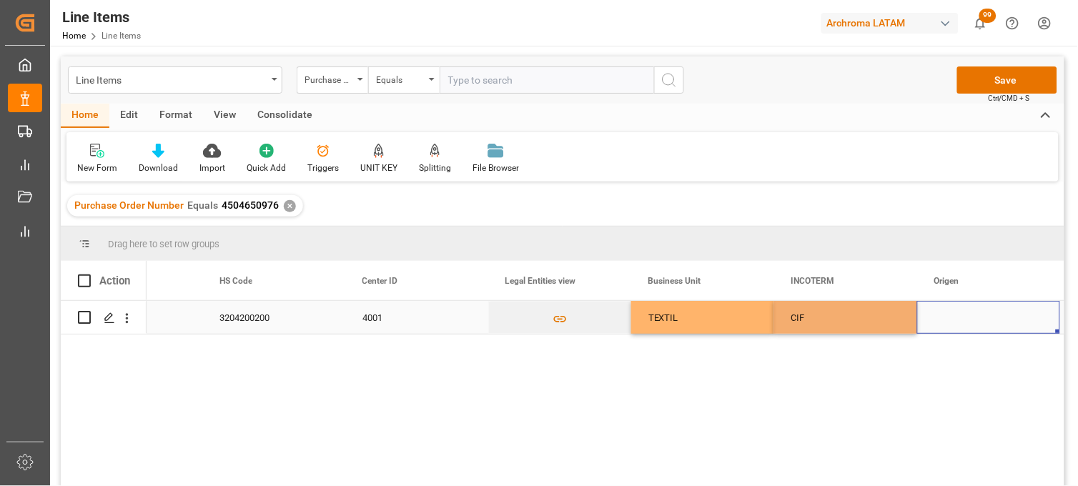
click at [966, 312] on div "Press SPACE to select this row." at bounding box center [989, 317] width 143 height 33
click at [963, 320] on div "Press SPACE to select this row." at bounding box center [989, 317] width 143 height 33
click at [962, 320] on div "Press SPACE to select this row." at bounding box center [989, 317] width 143 height 33
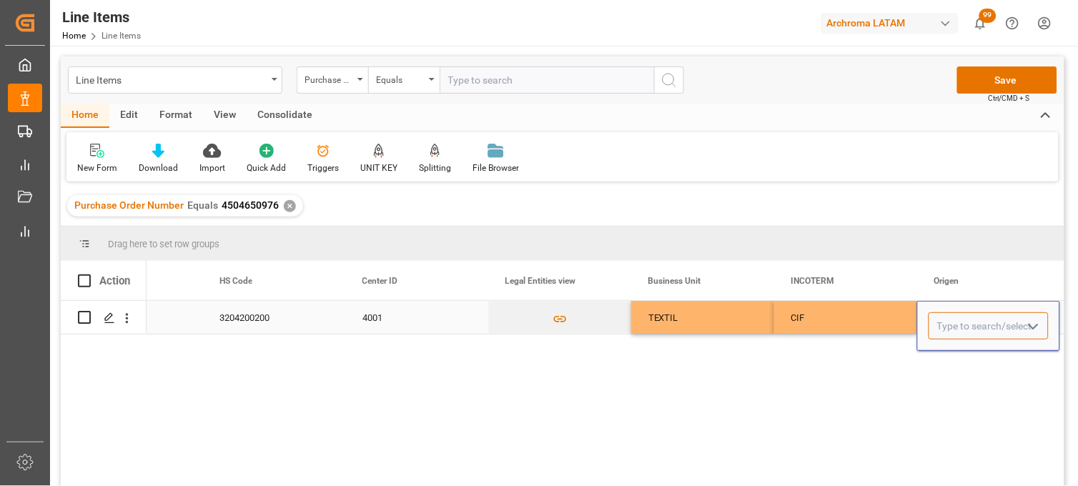
click at [962, 320] on input "Press SPACE to select this row." at bounding box center [989, 326] width 120 height 27
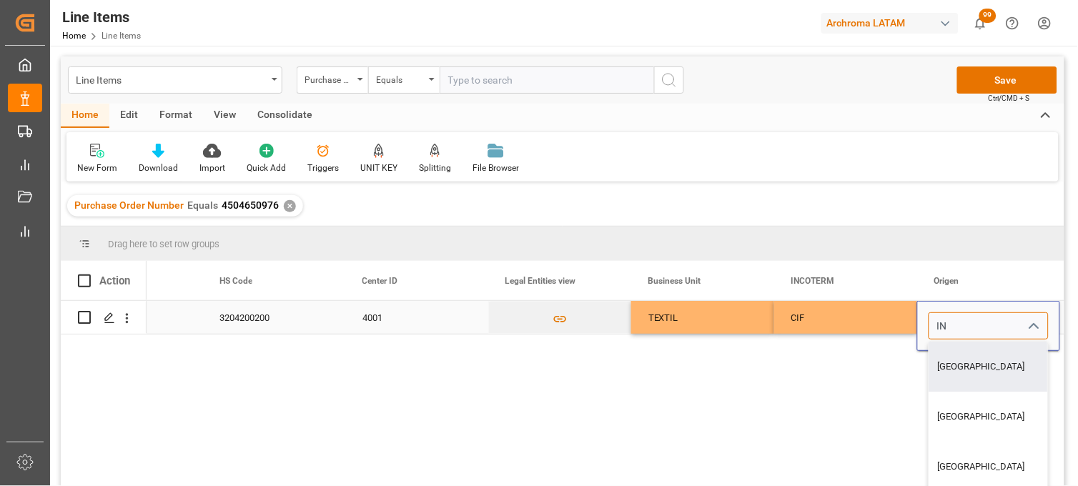
click at [961, 368] on div "CHINA" at bounding box center [989, 367] width 119 height 50
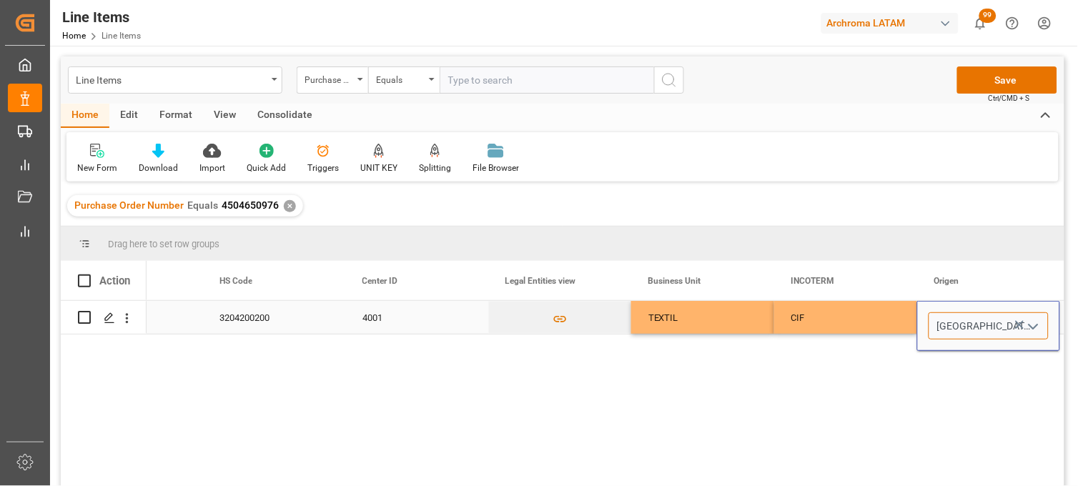
drag, startPoint x: 962, startPoint y: 325, endPoint x: 918, endPoint y: 327, distance: 43.6
click at [918, 327] on div "CHINA" at bounding box center [989, 326] width 142 height 27
type input "A"
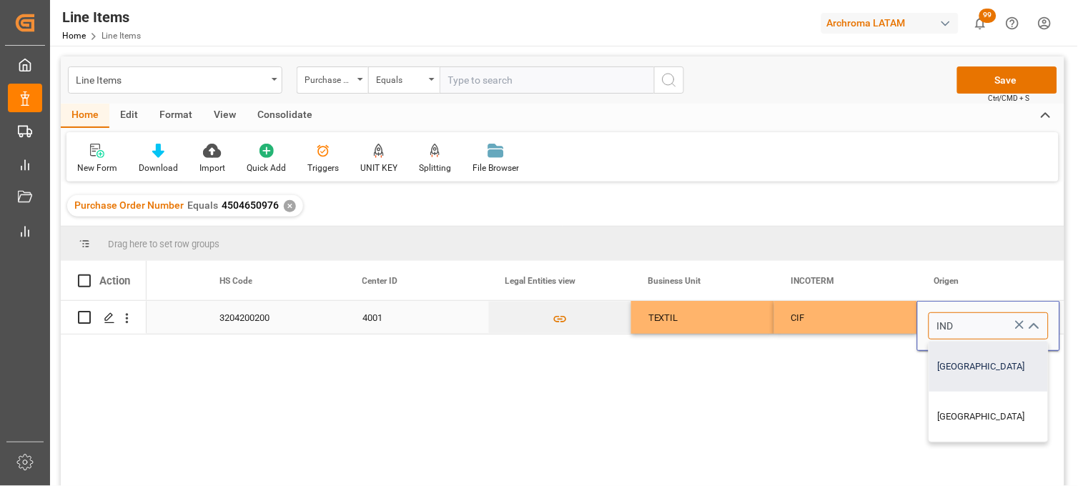
click at [968, 369] on div "INDIA" at bounding box center [989, 367] width 119 height 50
type input "INDIA"
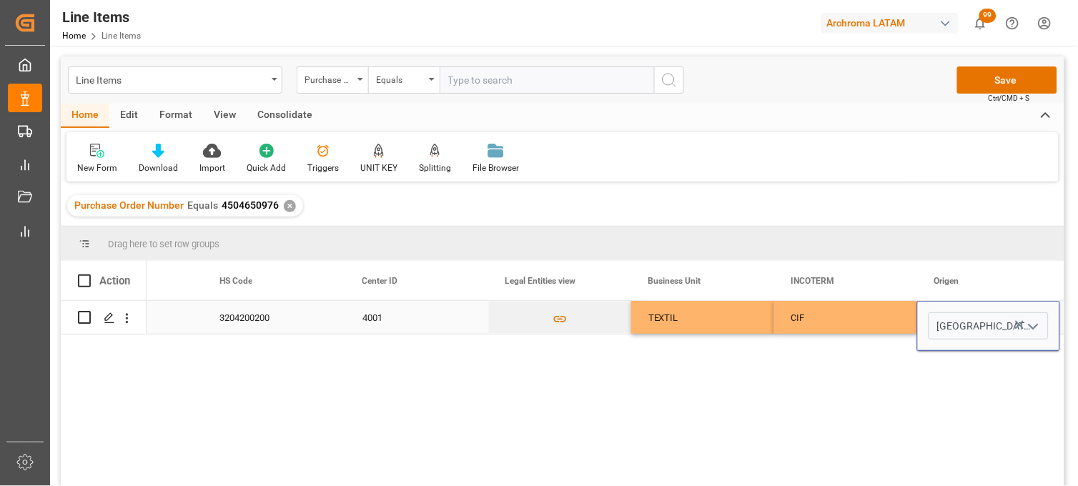
click at [808, 308] on div "CIF" at bounding box center [846, 318] width 109 height 33
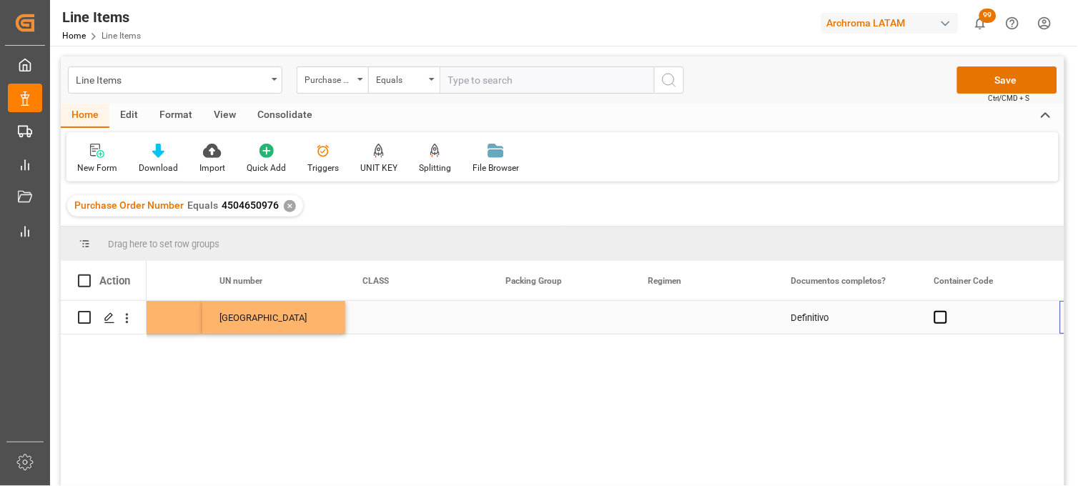
scroll to position [0, 4950]
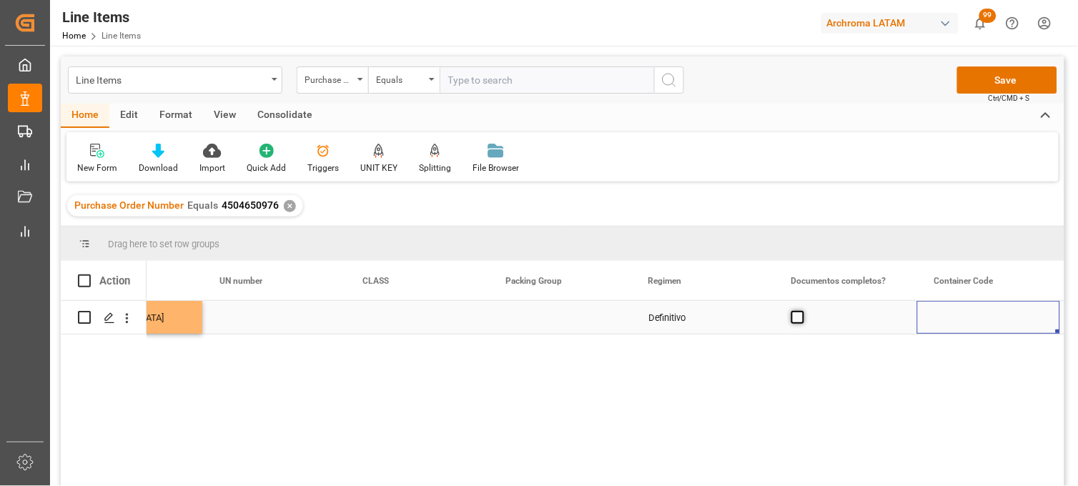
click at [804, 318] on span "Press SPACE to select this row." at bounding box center [798, 317] width 13 height 13
click at [802, 311] on input "Press SPACE to select this row." at bounding box center [802, 311] width 0 height 0
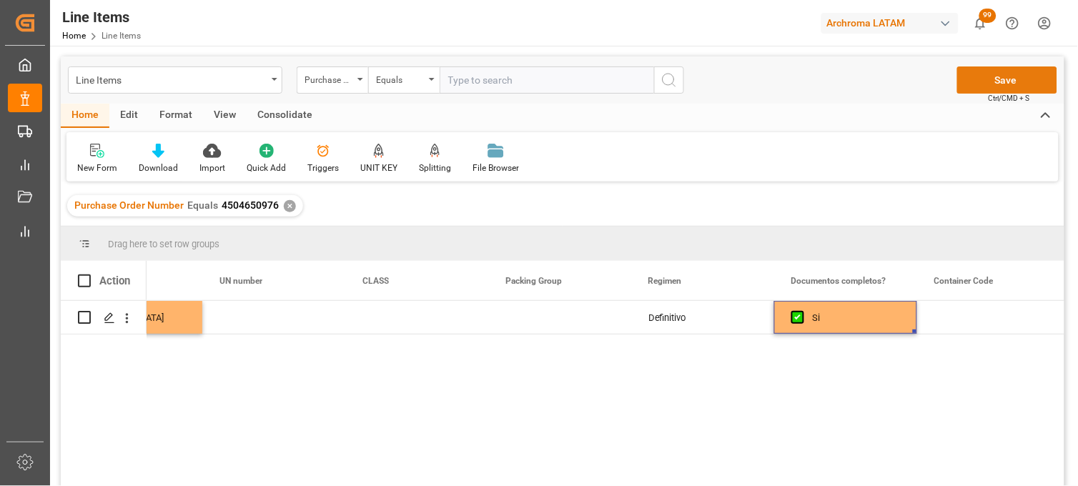
click at [981, 89] on button "Save" at bounding box center [1008, 80] width 100 height 27
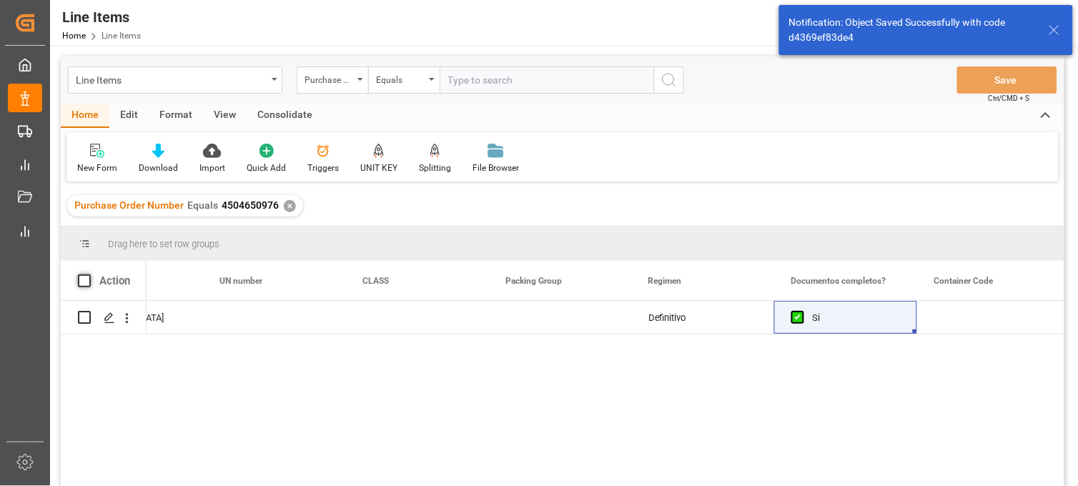
click at [88, 280] on span at bounding box center [84, 281] width 13 height 13
click at [89, 275] on input "checkbox" at bounding box center [89, 275] width 0 height 0
checkbox input "true"
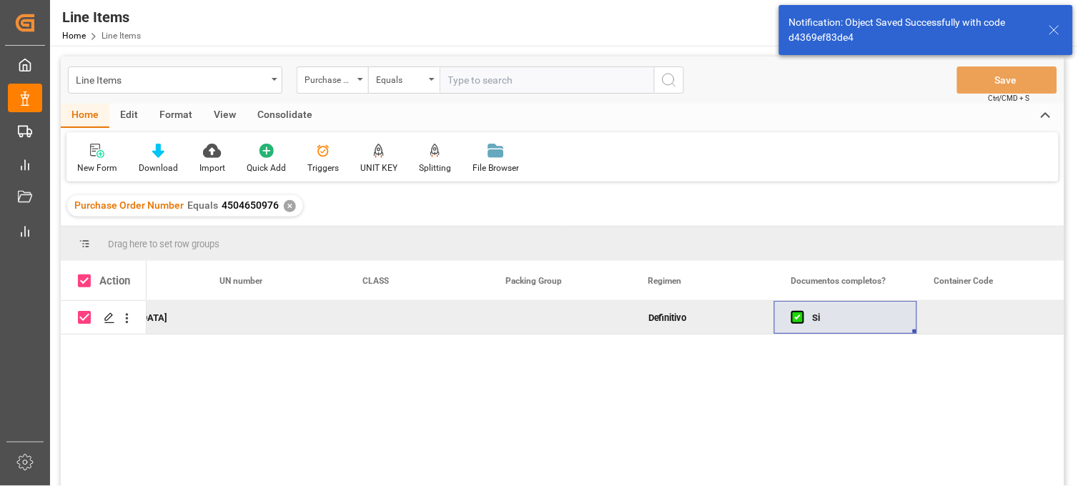
click at [301, 115] on div "Consolidate" at bounding box center [285, 116] width 77 height 24
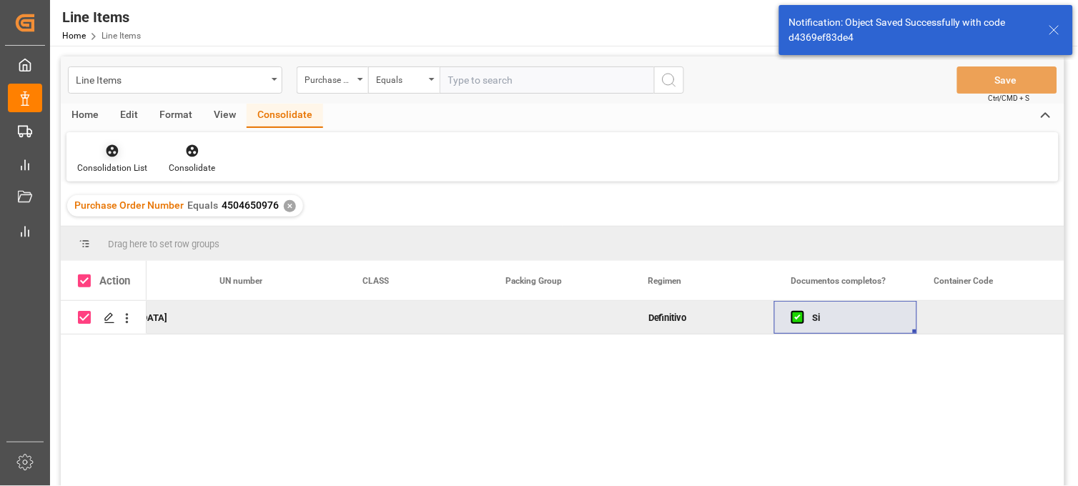
click at [105, 157] on icon at bounding box center [112, 151] width 14 height 14
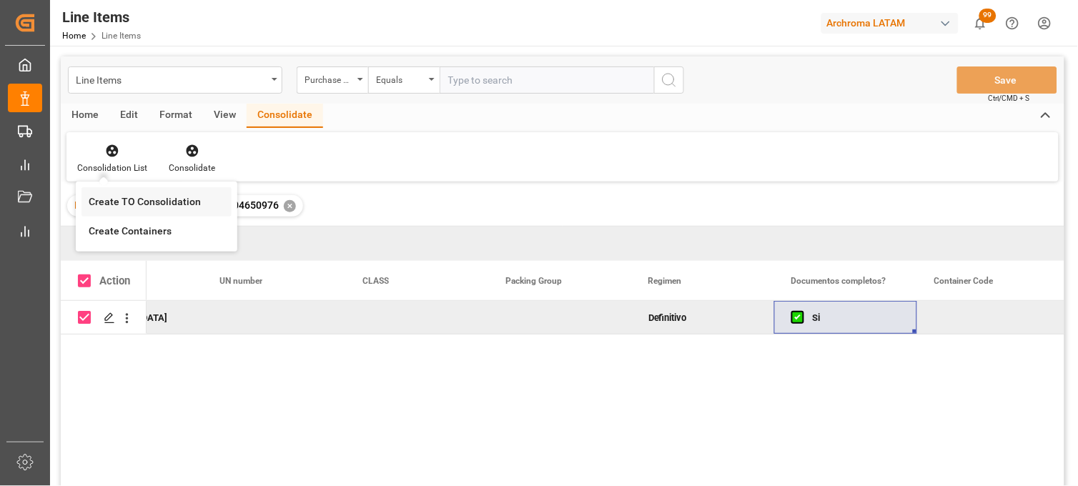
click at [112, 205] on div "Line Items Purchase Order Number Equals Save Ctrl/CMD + S Home Edit Format View…" at bounding box center [563, 290] width 1004 height 468
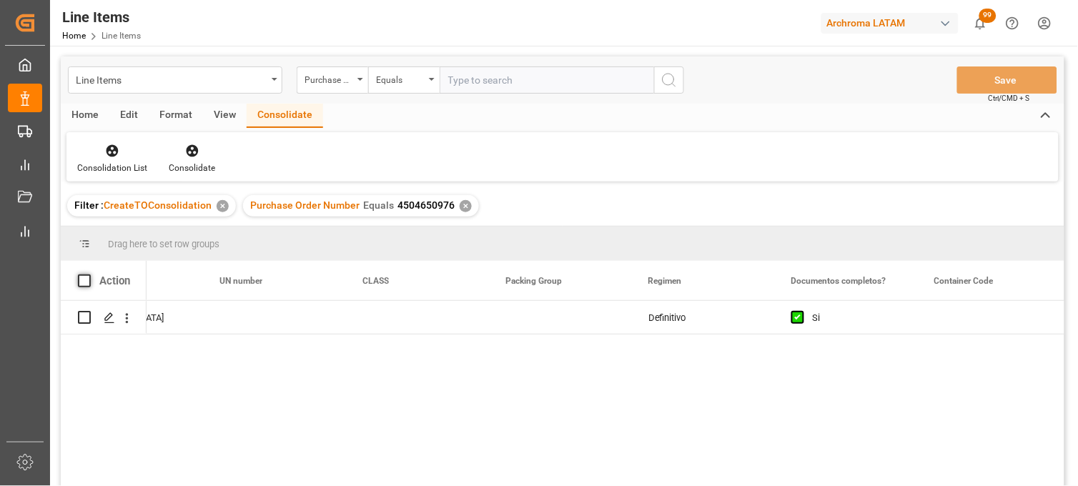
click at [80, 280] on span at bounding box center [84, 281] width 13 height 13
click at [89, 275] on input "checkbox" at bounding box center [89, 275] width 0 height 0
checkbox input "true"
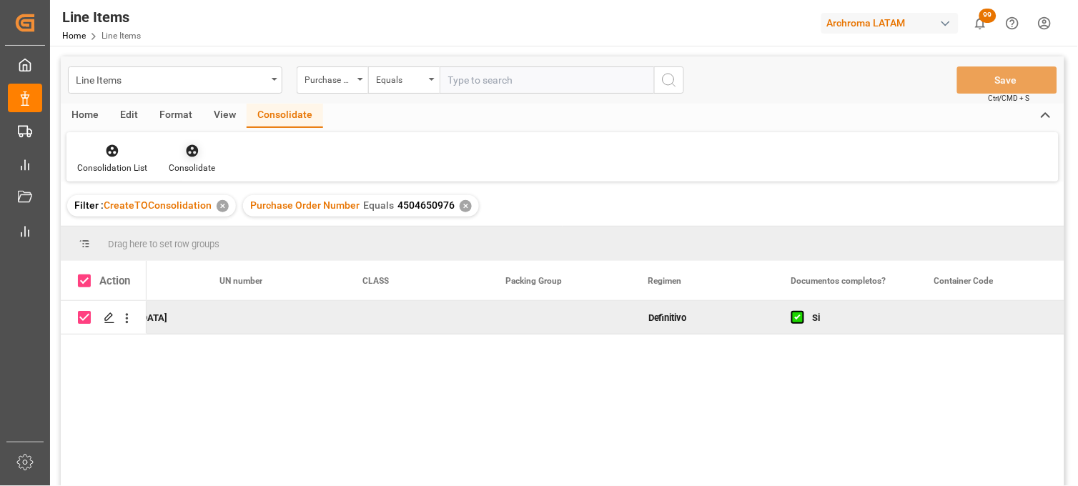
click at [194, 158] on div "Consolidate" at bounding box center [192, 158] width 68 height 31
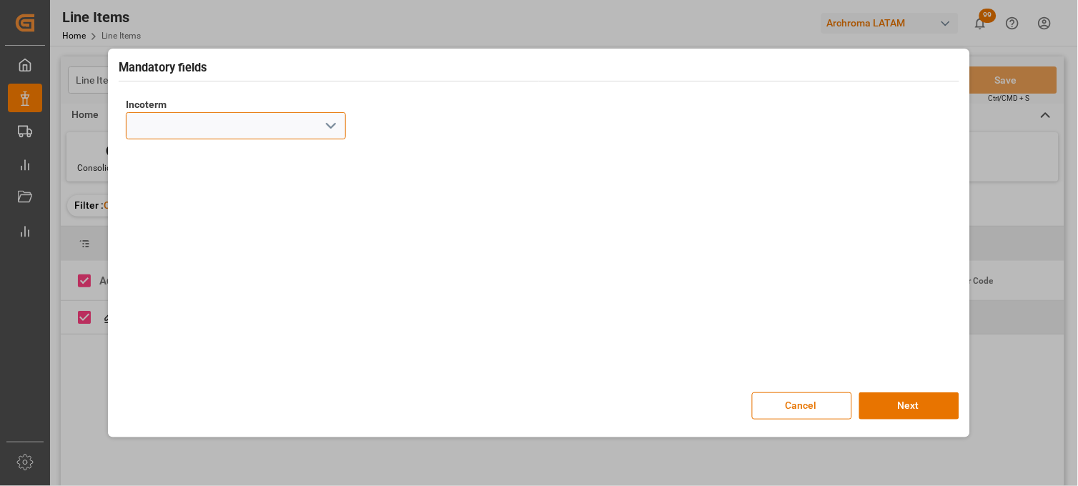
click at [310, 126] on input at bounding box center [236, 125] width 220 height 27
click at [335, 129] on icon "open menu" at bounding box center [331, 125] width 17 height 17
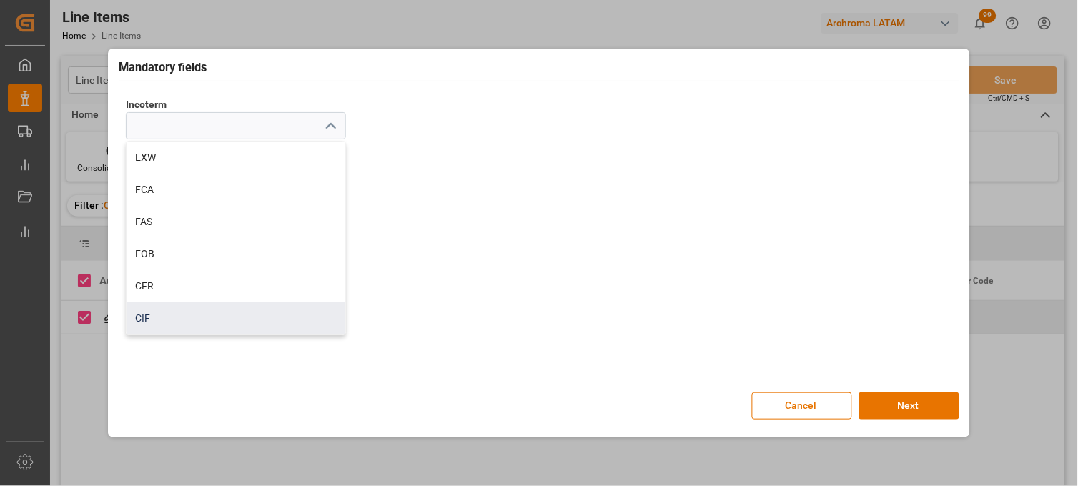
click at [157, 317] on div "CIF" at bounding box center [236, 318] width 219 height 32
type input "CIF"
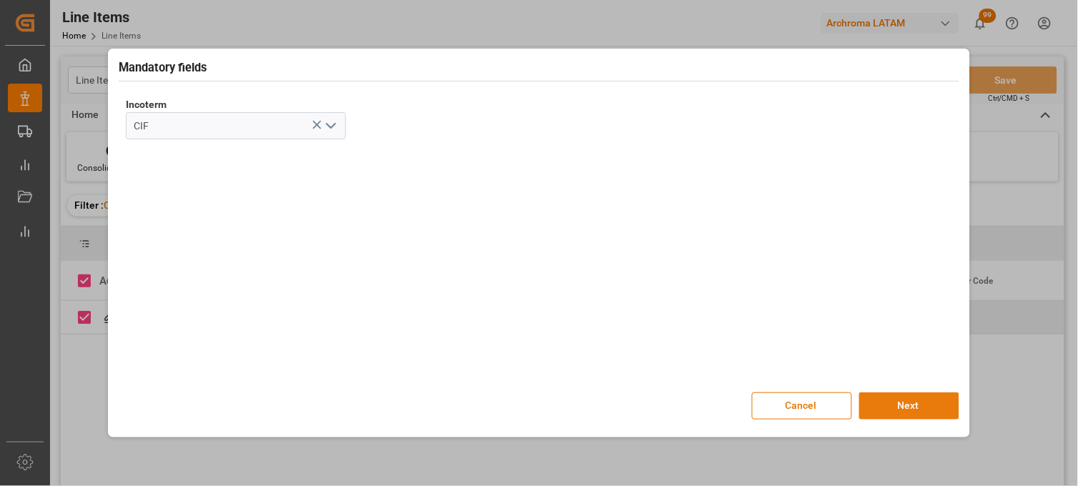
click at [917, 394] on button "Next" at bounding box center [910, 406] width 100 height 27
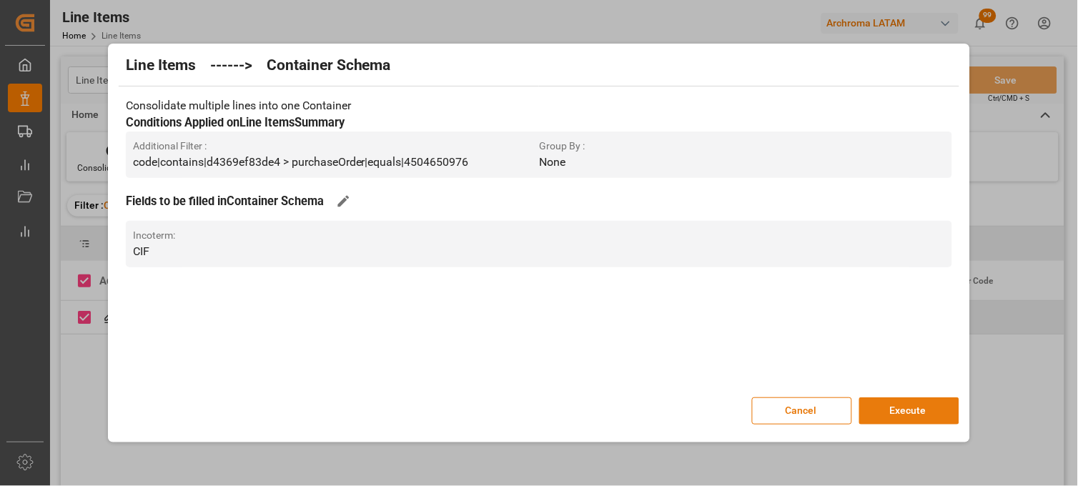
click at [918, 412] on button "Execute" at bounding box center [910, 411] width 100 height 27
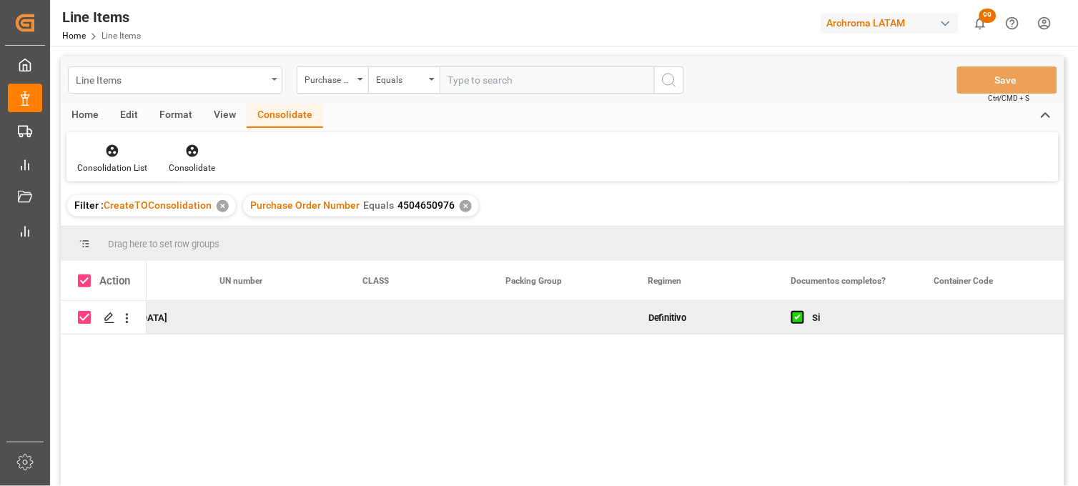
click at [207, 77] on div "Line Items" at bounding box center [171, 79] width 191 height 18
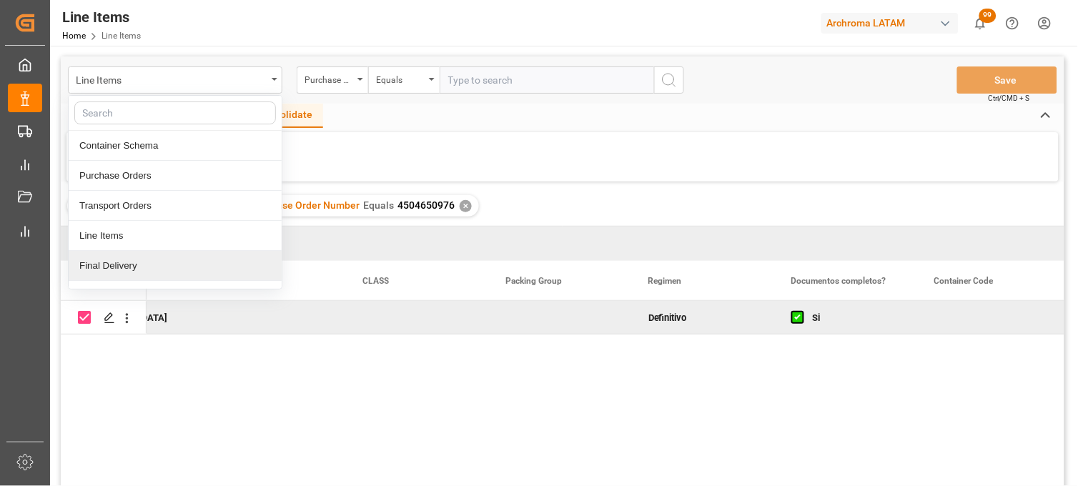
click at [136, 263] on div "Final Delivery" at bounding box center [175, 266] width 213 height 30
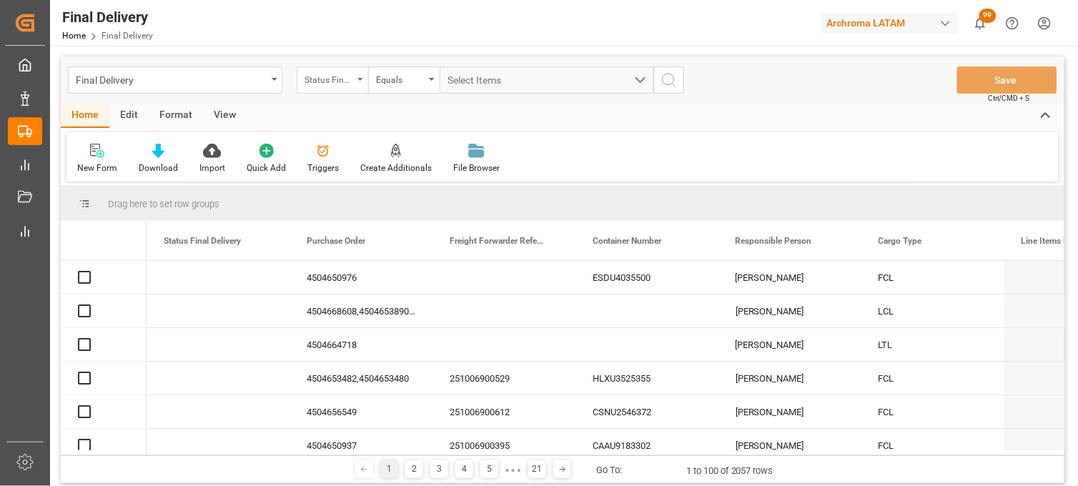
click at [348, 73] on div "Status Final Delivery" at bounding box center [329, 78] width 49 height 16
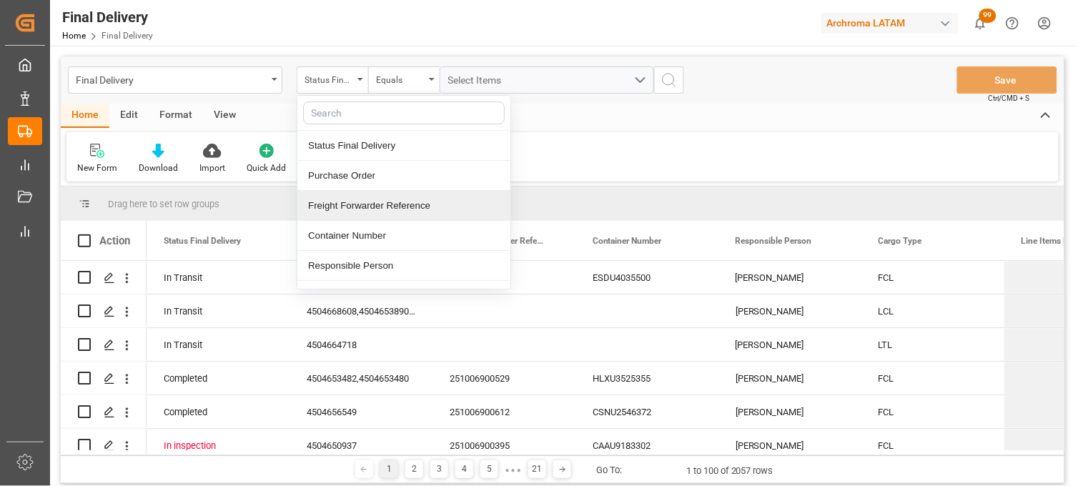
click at [365, 202] on div "Freight Forwarder Reference" at bounding box center [403, 206] width 213 height 30
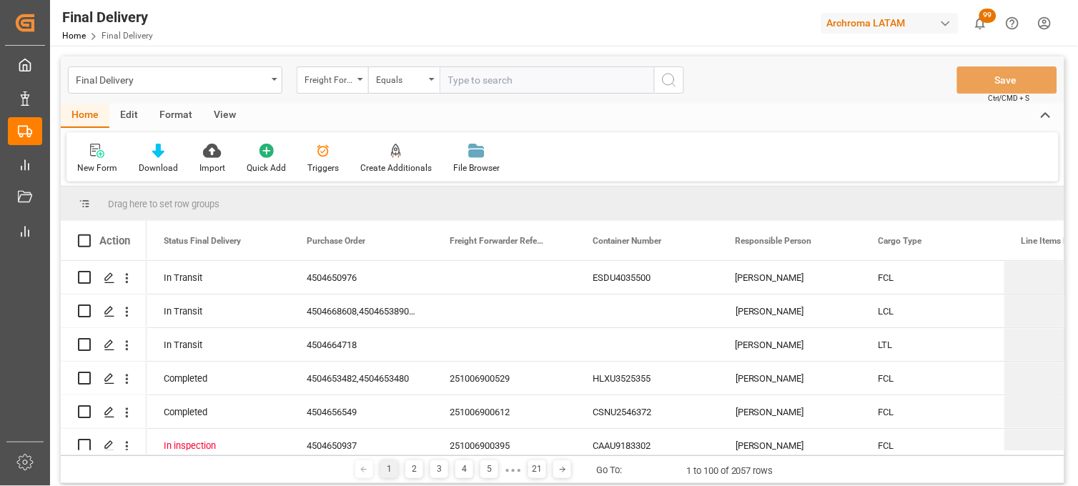
click at [467, 72] on input "text" at bounding box center [547, 80] width 215 height 27
type input "251006900294"
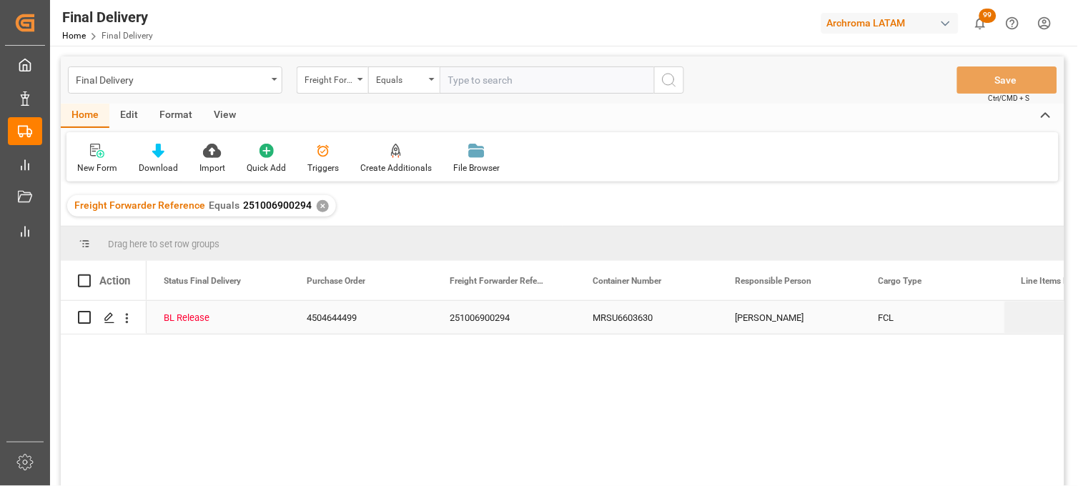
click at [620, 319] on div "MRSU6603630" at bounding box center [647, 317] width 143 height 33
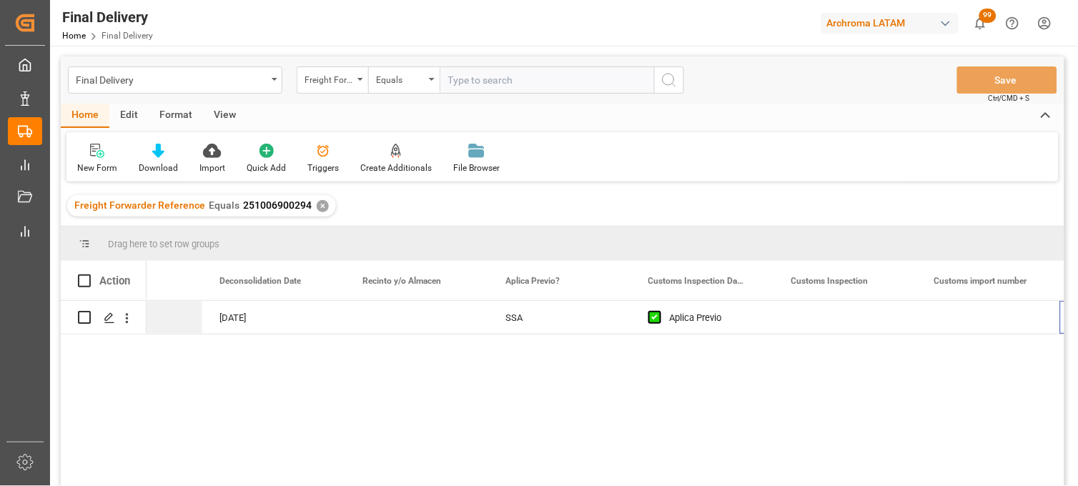
scroll to position [0, 1088]
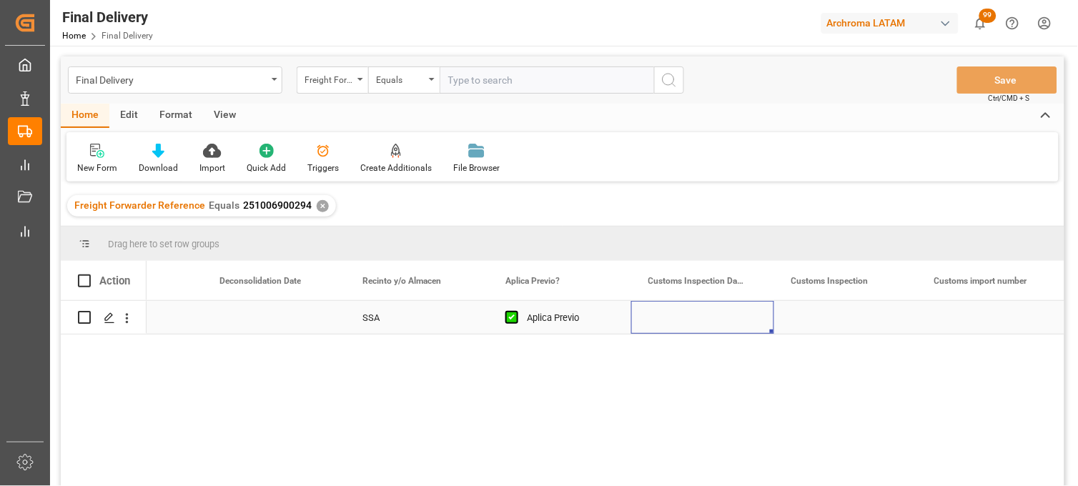
click at [679, 317] on div "Press SPACE to select this row." at bounding box center [702, 317] width 143 height 33
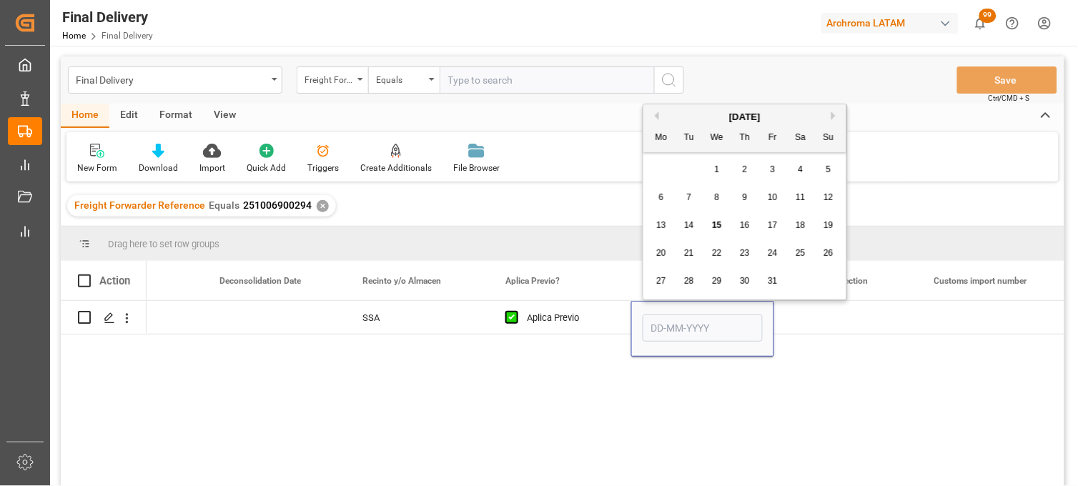
click at [694, 224] on span "14" at bounding box center [688, 225] width 9 height 10
type input "[DATE]"
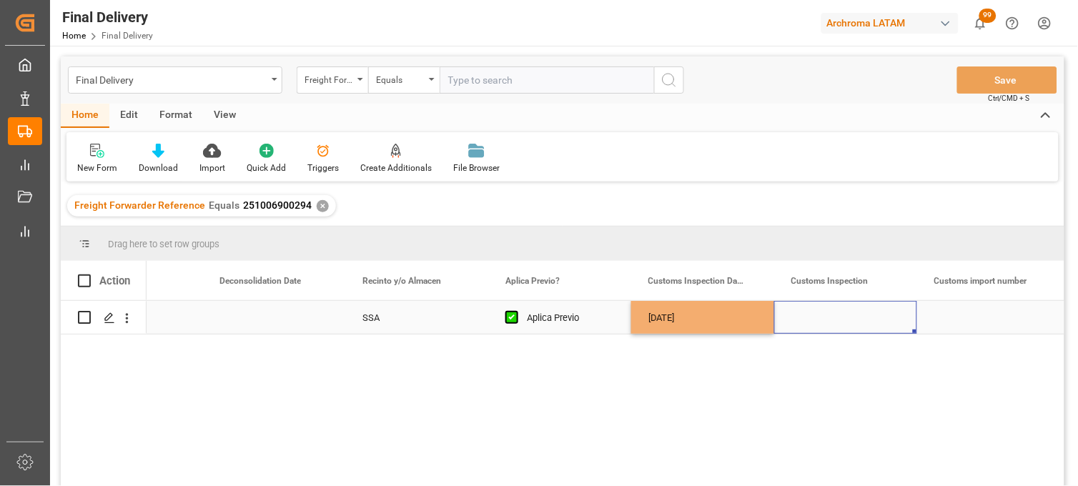
click at [827, 319] on div "Press SPACE to select this row." at bounding box center [845, 317] width 143 height 33
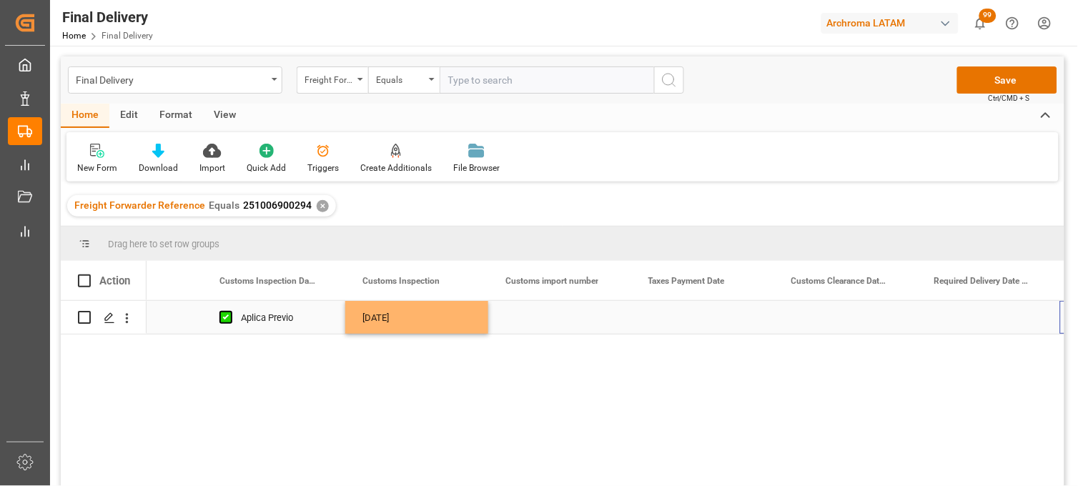
scroll to position [0, 1518]
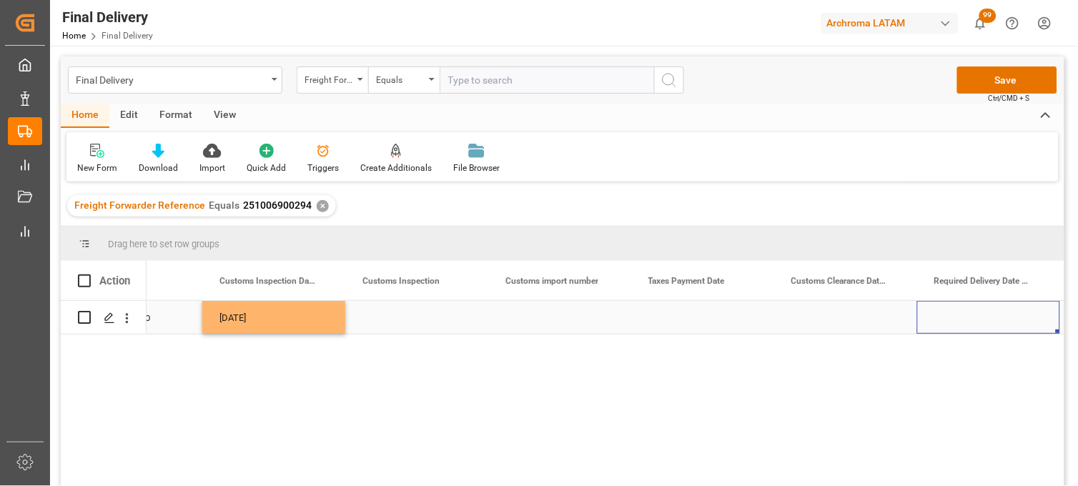
click at [716, 323] on div "Press SPACE to select this row." at bounding box center [702, 317] width 143 height 33
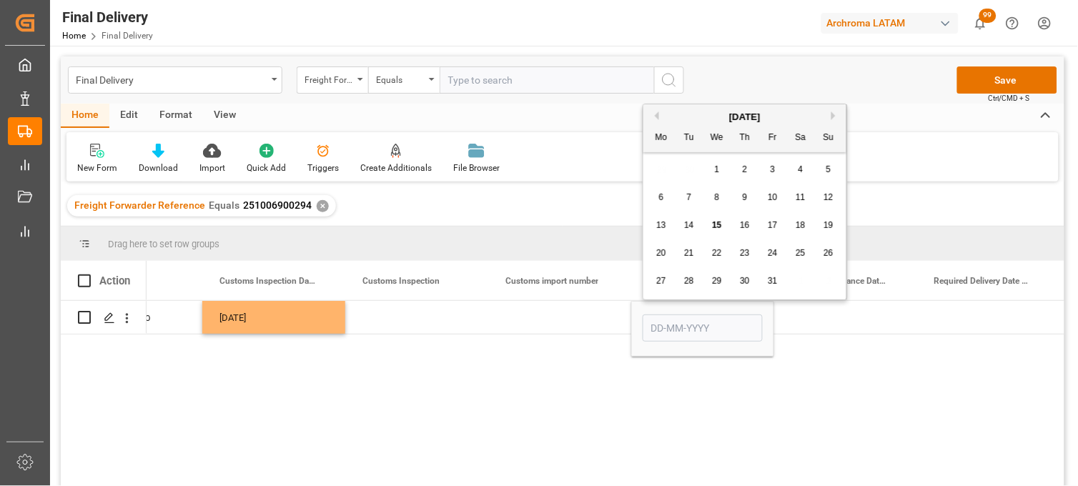
click at [692, 229] on span "14" at bounding box center [688, 225] width 9 height 10
type input "[DATE]"
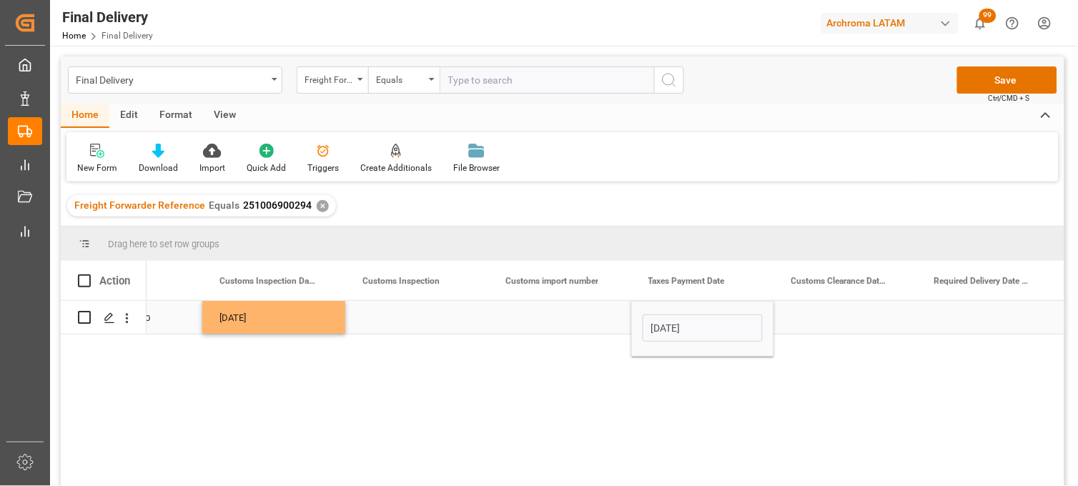
click at [597, 322] on div "Press SPACE to select this row." at bounding box center [559, 317] width 143 height 33
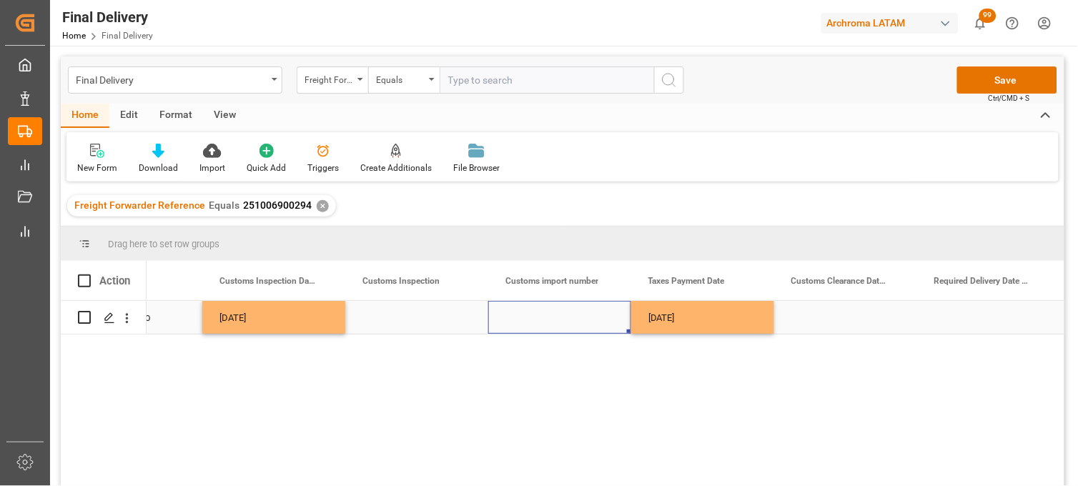
click at [809, 310] on div "Press SPACE to select this row." at bounding box center [845, 317] width 143 height 33
click at [814, 315] on div "Press SPACE to select this row." at bounding box center [845, 317] width 143 height 33
click at [827, 318] on div "Press SPACE to select this row." at bounding box center [845, 317] width 143 height 33
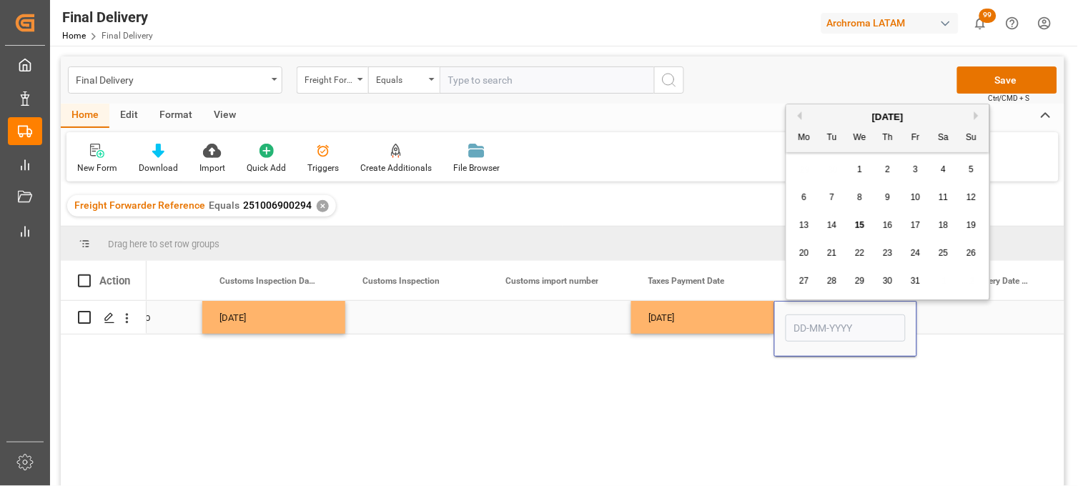
click at [973, 315] on div "Press SPACE to select this row." at bounding box center [989, 317] width 143 height 33
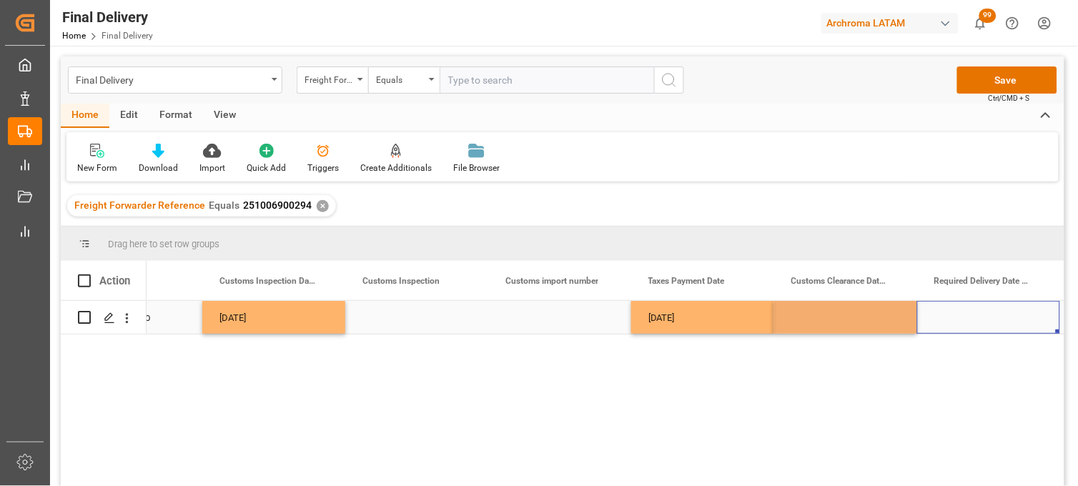
click at [973, 316] on div "Press SPACE to select this row." at bounding box center [989, 317] width 143 height 33
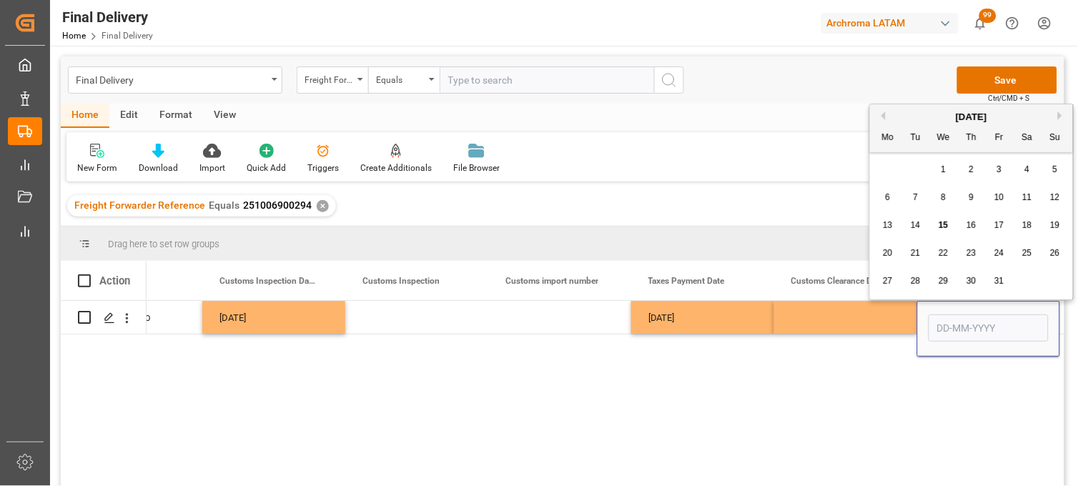
click at [887, 251] on span "20" at bounding box center [887, 253] width 9 height 10
type input "20-10-2025"
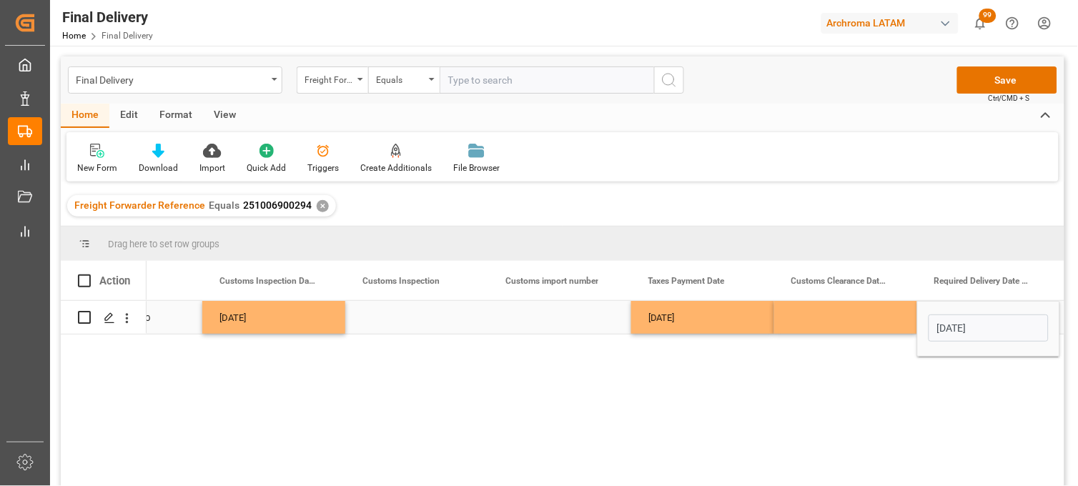
click at [556, 313] on div "Press SPACE to select this row." at bounding box center [559, 317] width 143 height 33
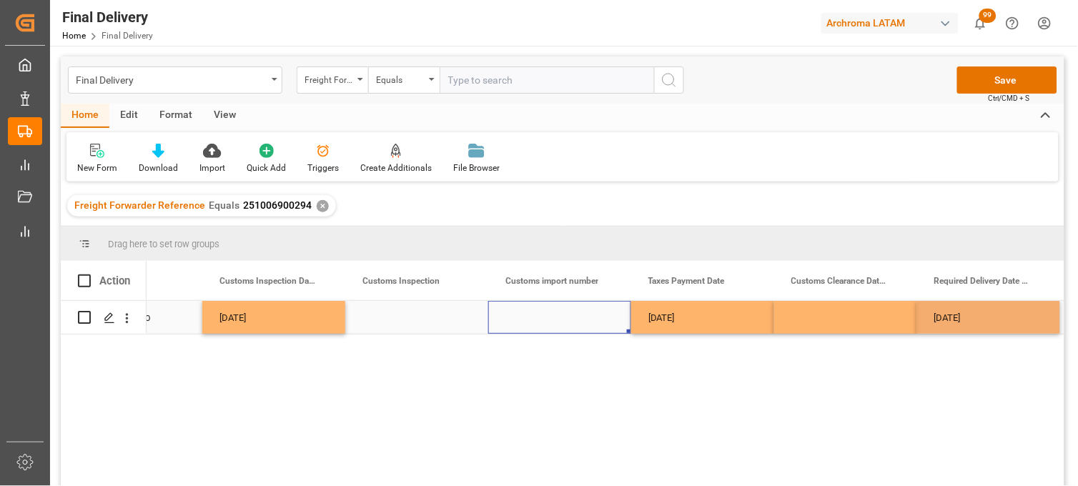
click at [556, 313] on div "Press SPACE to select this row." at bounding box center [559, 317] width 143 height 33
type input "25 16 3108 5004314"
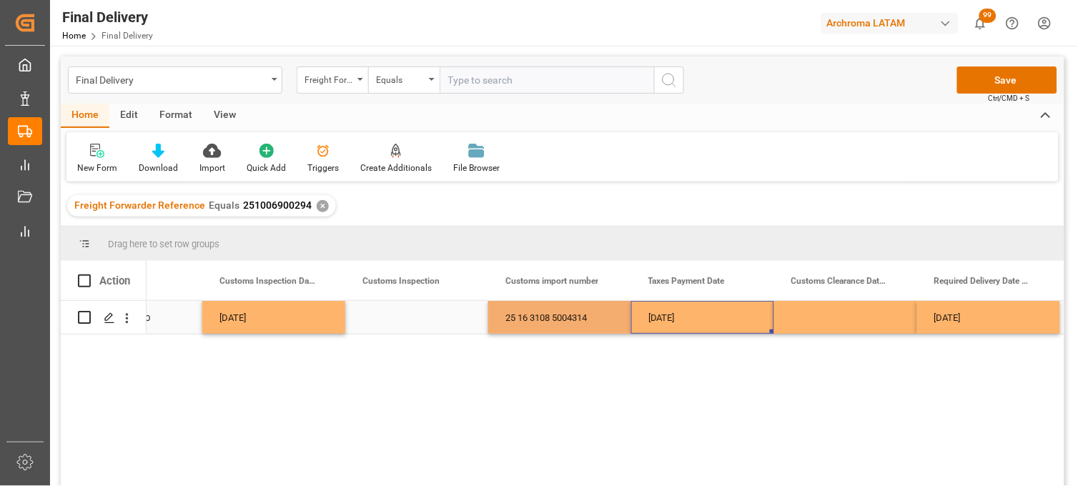
drag, startPoint x: 683, startPoint y: 319, endPoint x: 698, endPoint y: 318, distance: 15.1
click at [684, 319] on div "[DATE]" at bounding box center [702, 317] width 143 height 33
click at [971, 87] on button "Save" at bounding box center [1008, 80] width 100 height 27
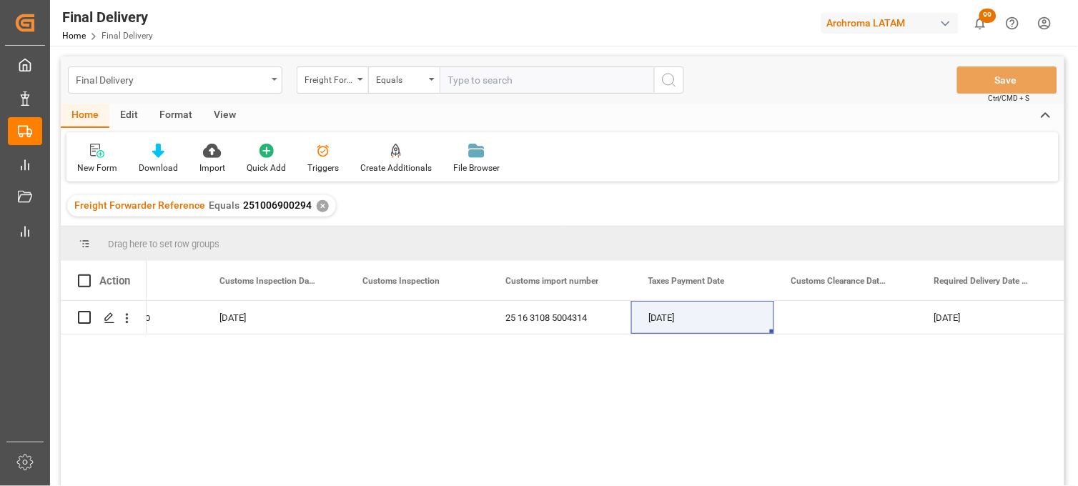
click at [205, 83] on div "Final Delivery" at bounding box center [171, 79] width 191 height 18
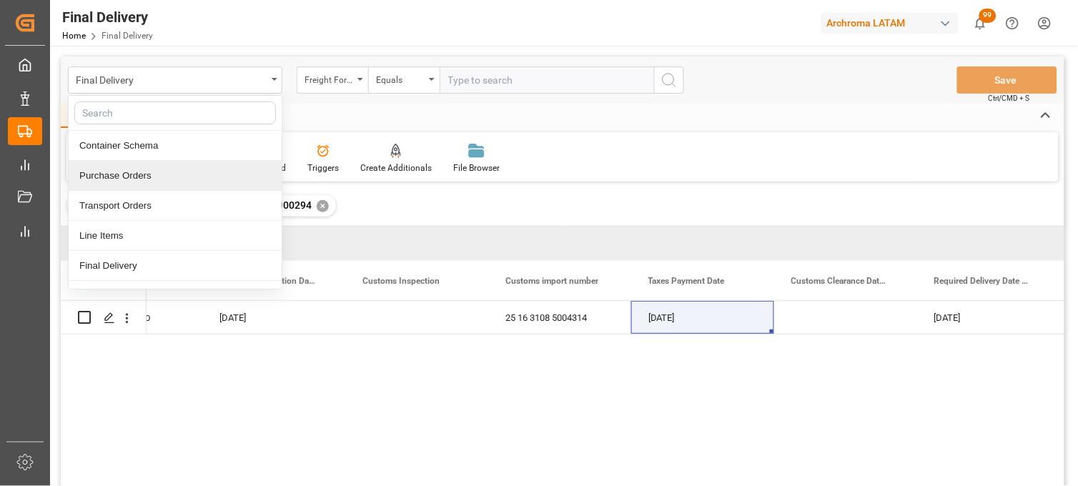
click at [216, 162] on div "Purchase Orders" at bounding box center [175, 176] width 213 height 30
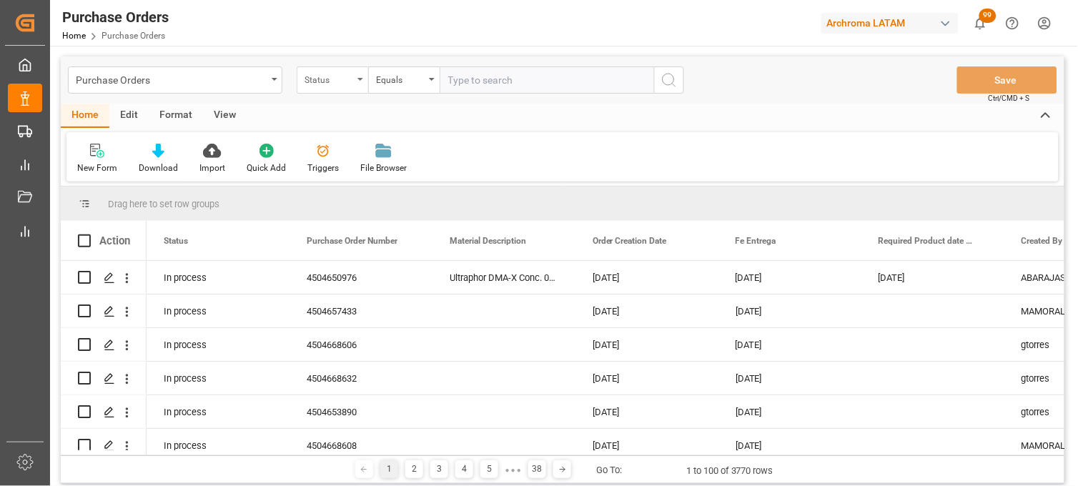
click at [365, 84] on div "Status" at bounding box center [333, 80] width 72 height 27
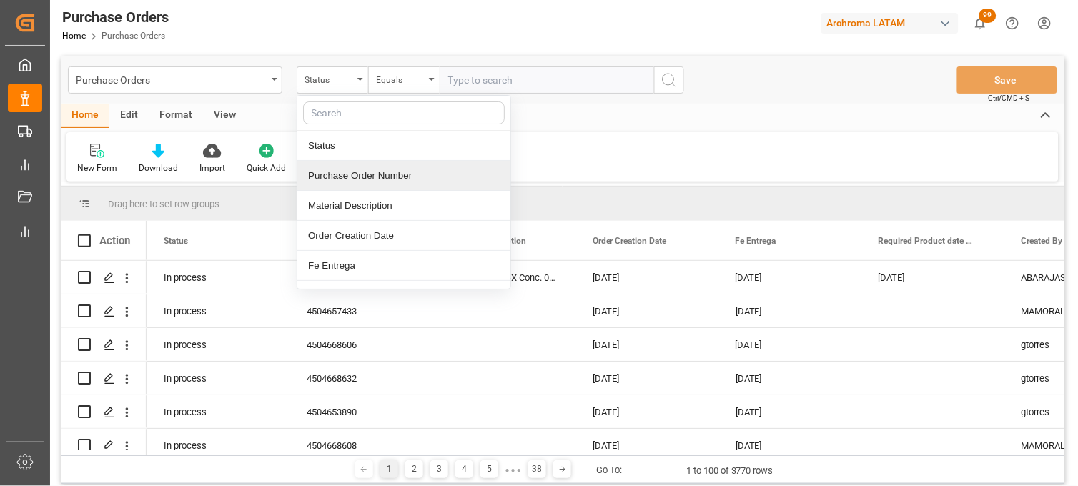
click at [358, 167] on div "Purchase Order Number" at bounding box center [403, 176] width 213 height 30
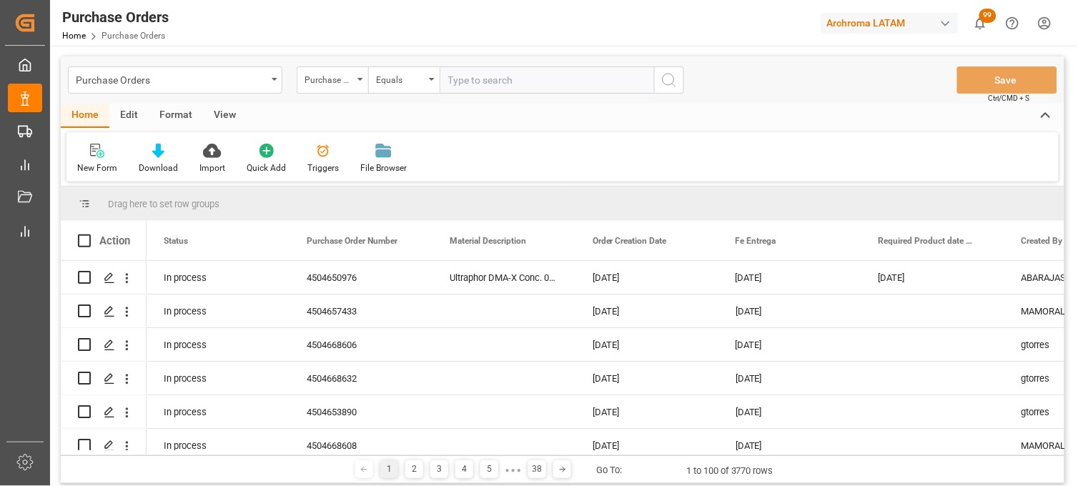
click at [461, 69] on input "text" at bounding box center [547, 80] width 215 height 27
paste input "4504654823"
type input "4504654823"
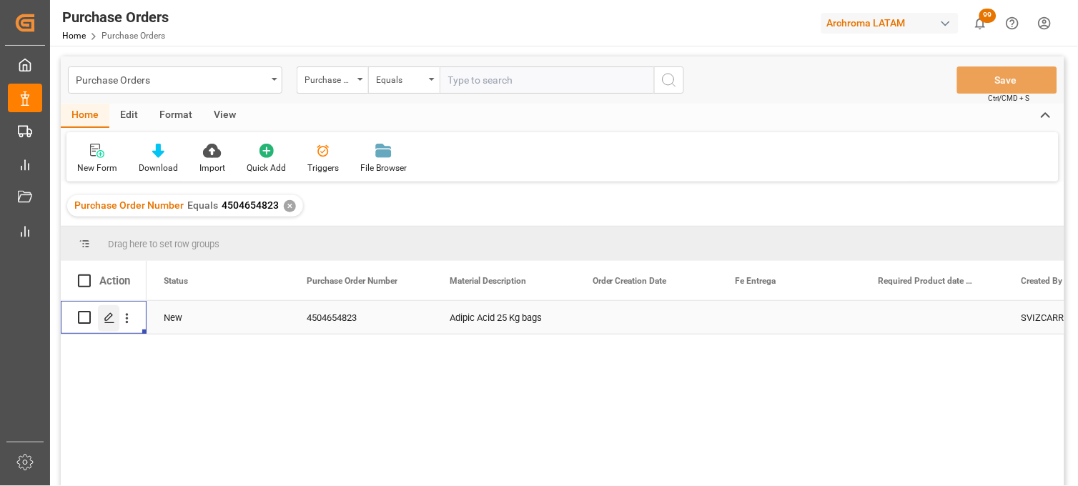
click at [111, 318] on icon "Press SPACE to select this row." at bounding box center [109, 318] width 11 height 11
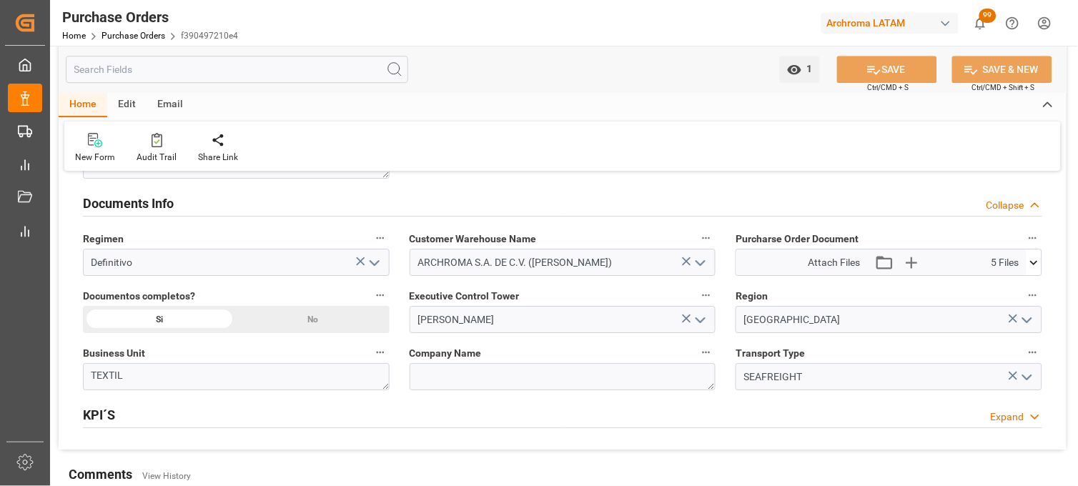
scroll to position [1033, 0]
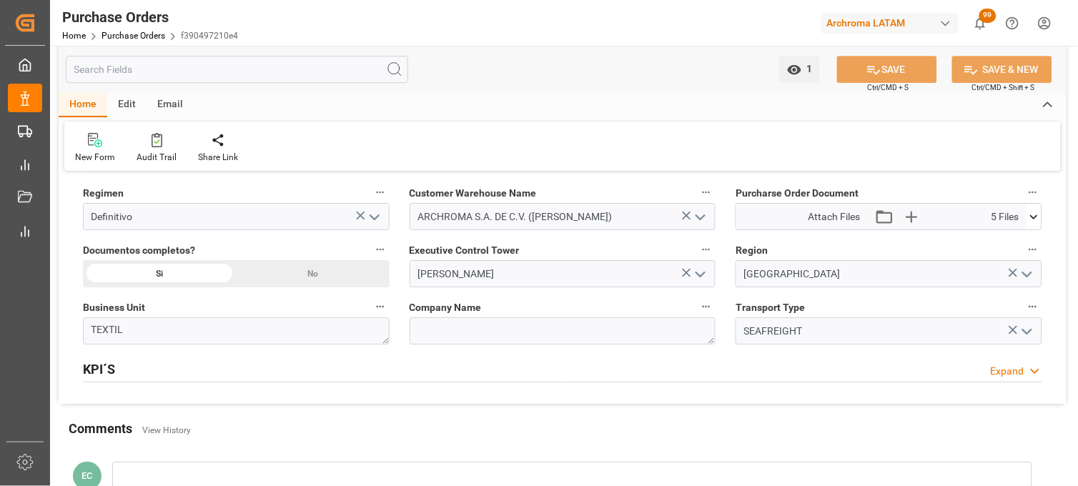
click at [1035, 217] on icon at bounding box center [1034, 217] width 15 height 15
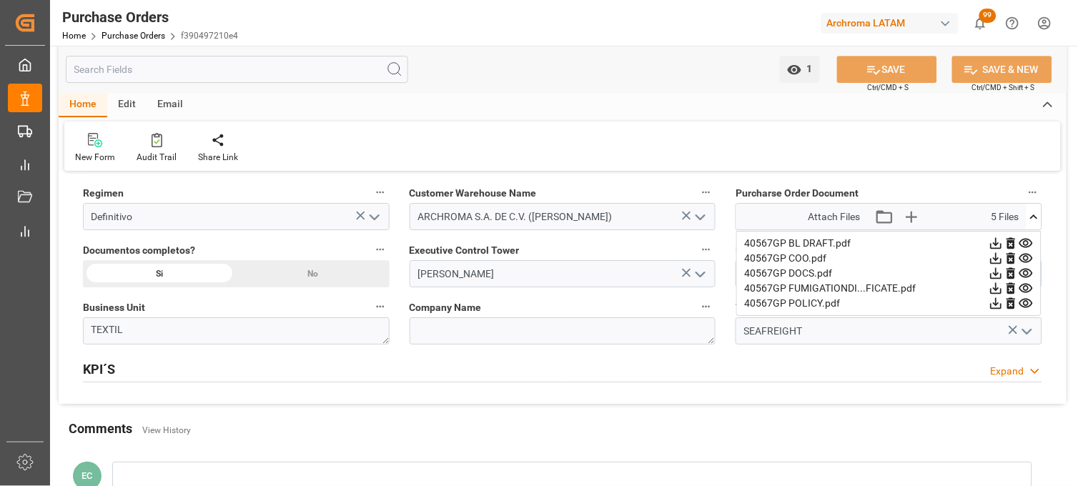
click at [1026, 242] on icon at bounding box center [1026, 243] width 15 height 15
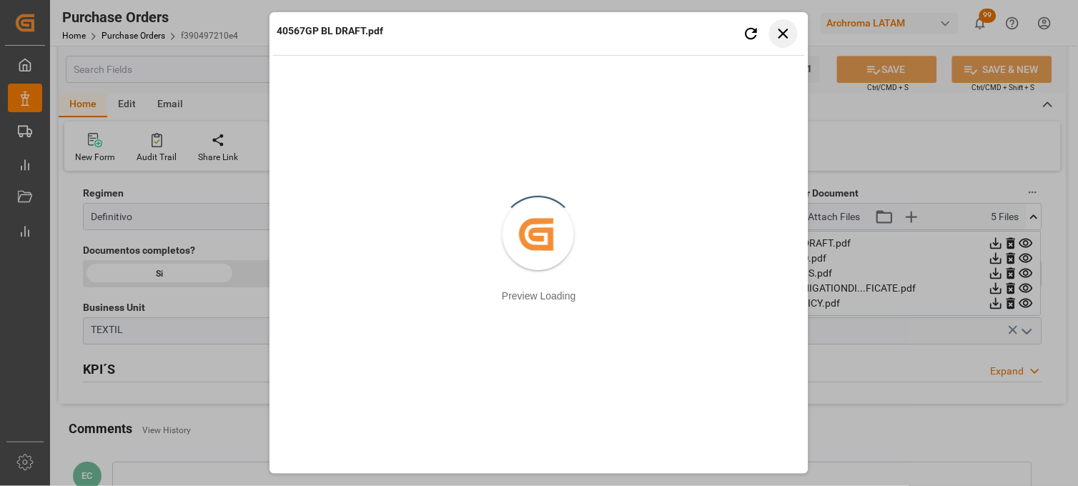
click at [782, 36] on icon "button" at bounding box center [784, 33] width 18 height 18
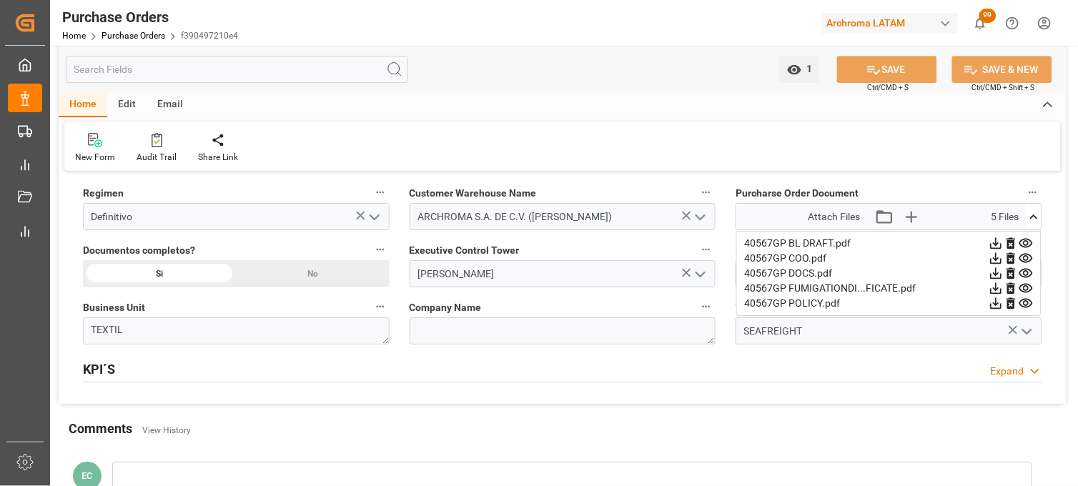
click at [1033, 274] on icon at bounding box center [1027, 273] width 14 height 9
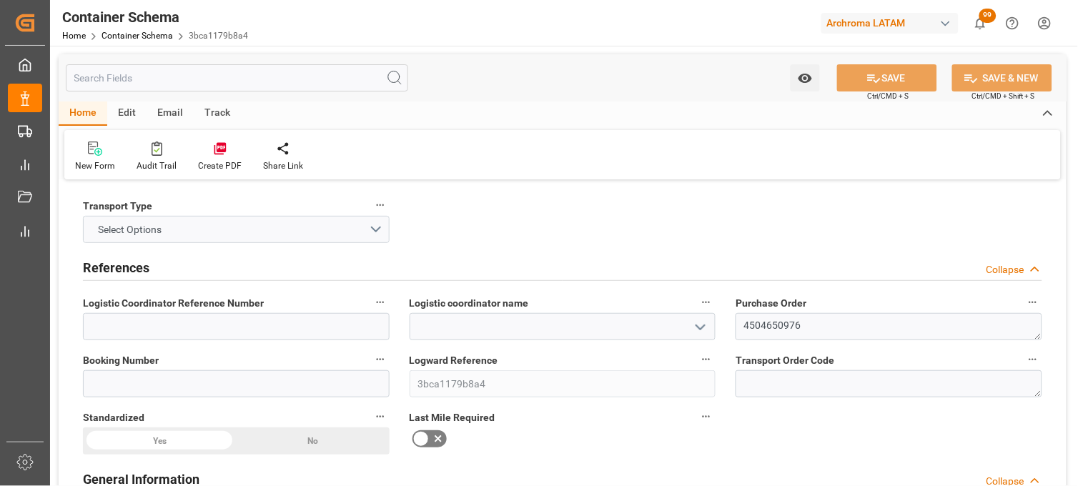
type input "0"
type input "1"
type input "40"
type input "20000"
type input "20980"
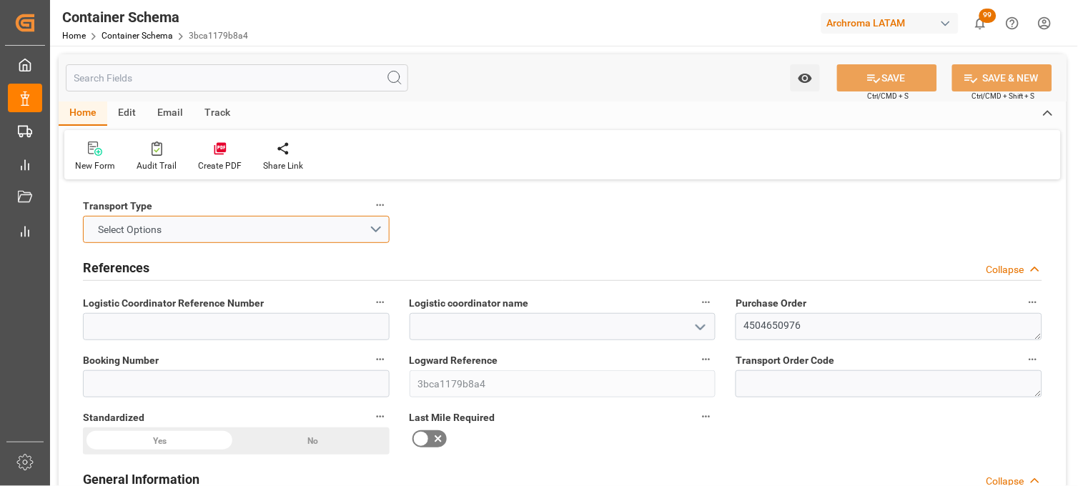
click at [377, 230] on button "Select Options" at bounding box center [236, 229] width 307 height 27
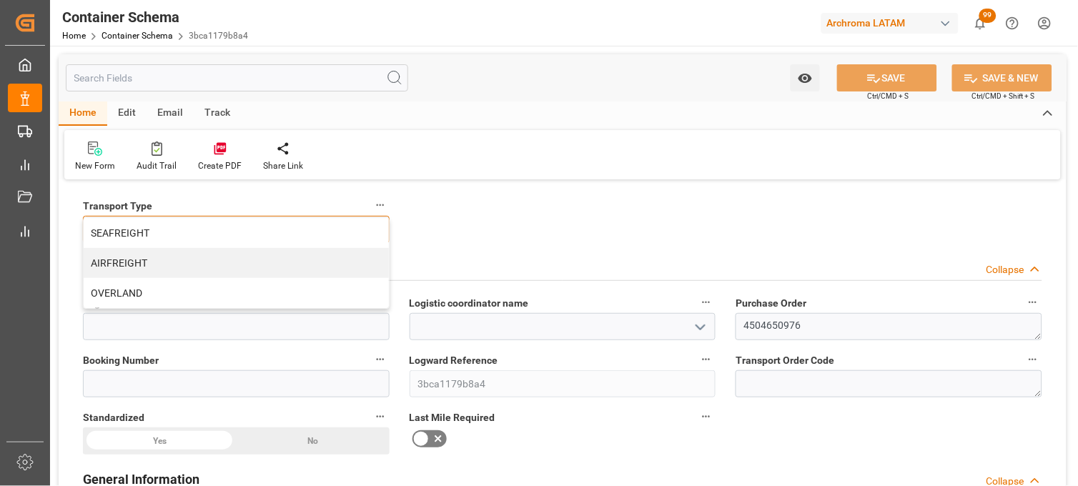
drag, startPoint x: 263, startPoint y: 225, endPoint x: 570, endPoint y: 230, distance: 306.8
click at [265, 225] on div "SEAFREIGHT" at bounding box center [236, 233] width 305 height 30
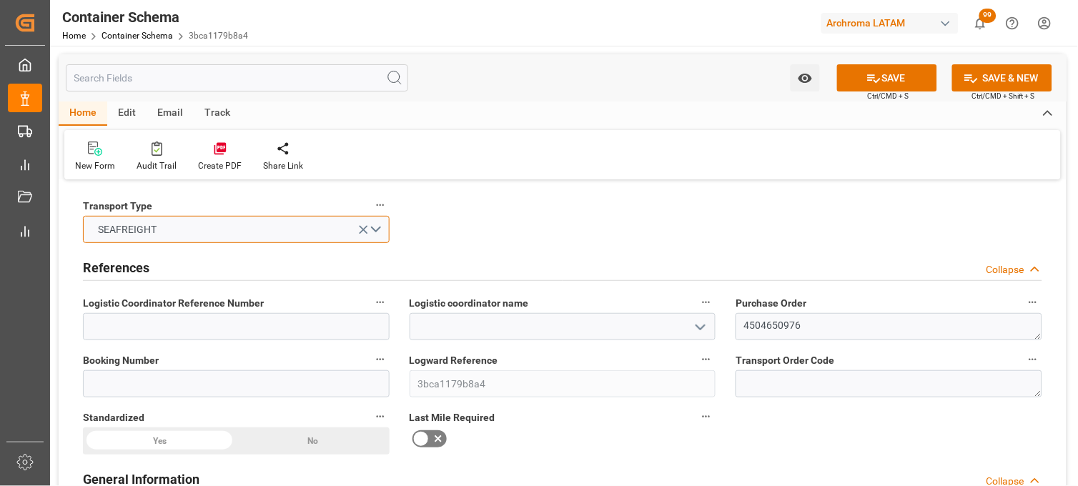
scroll to position [79, 0]
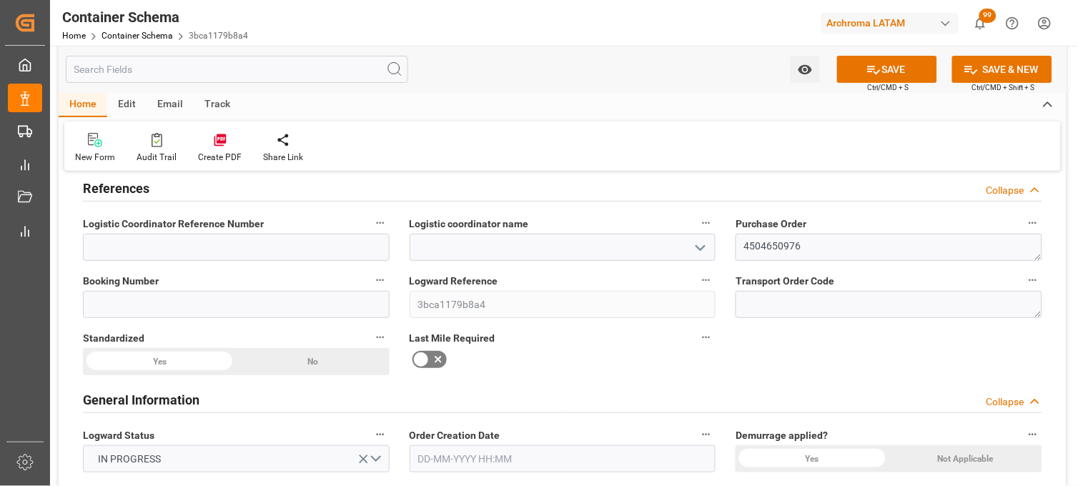
click at [697, 246] on polyline "open menu" at bounding box center [701, 248] width 9 height 4
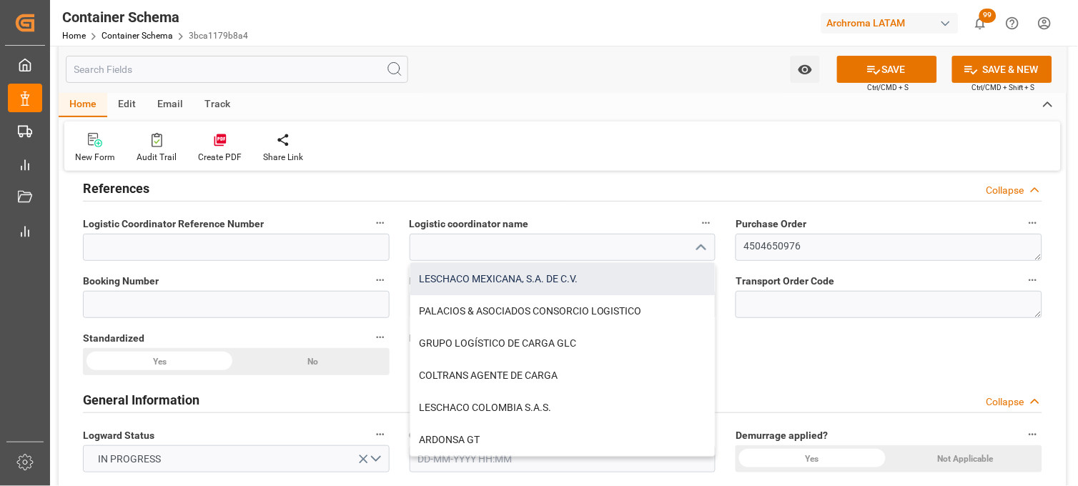
click at [452, 280] on div "LESCHACO MEXICANA, S.A. DE C.V." at bounding box center [562, 279] width 305 height 32
type input "LESCHACO MEXICANA, S.A. DE C.V."
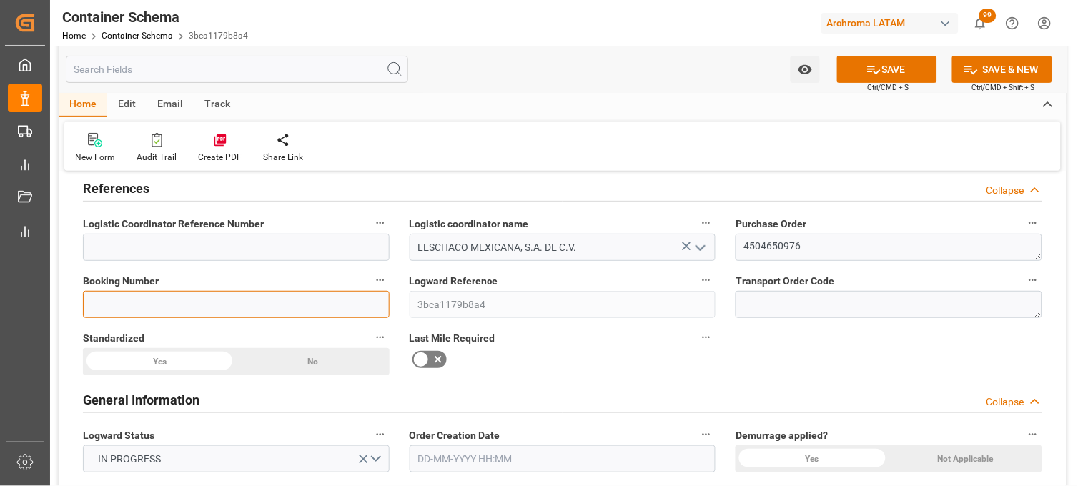
click at [309, 305] on input at bounding box center [236, 304] width 307 height 27
paste input "EMIVINDMUM259831"
type input "EMIVINDMUM259831"
click at [430, 358] on icon at bounding box center [438, 359] width 17 height 17
click at [0, 0] on input "checkbox" at bounding box center [0, 0] width 0 height 0
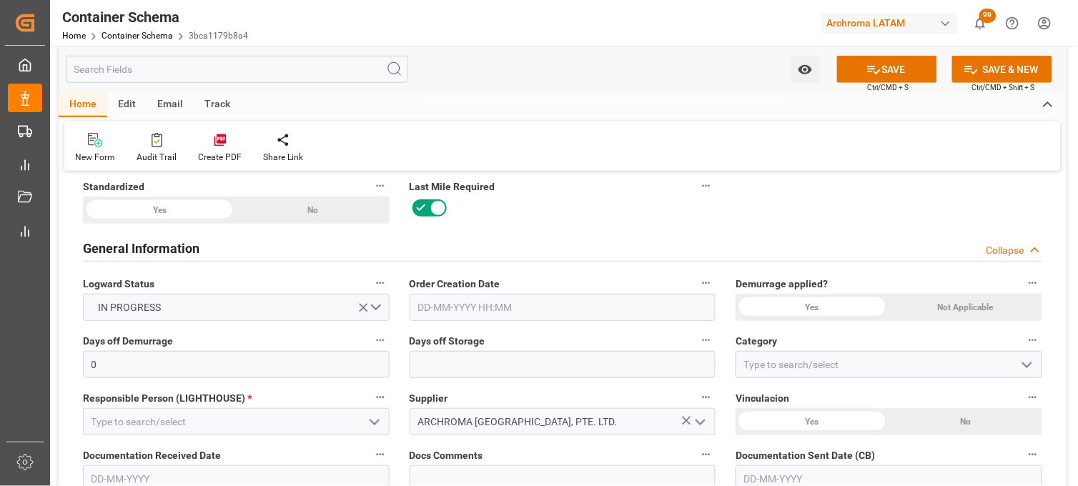
scroll to position [238, 0]
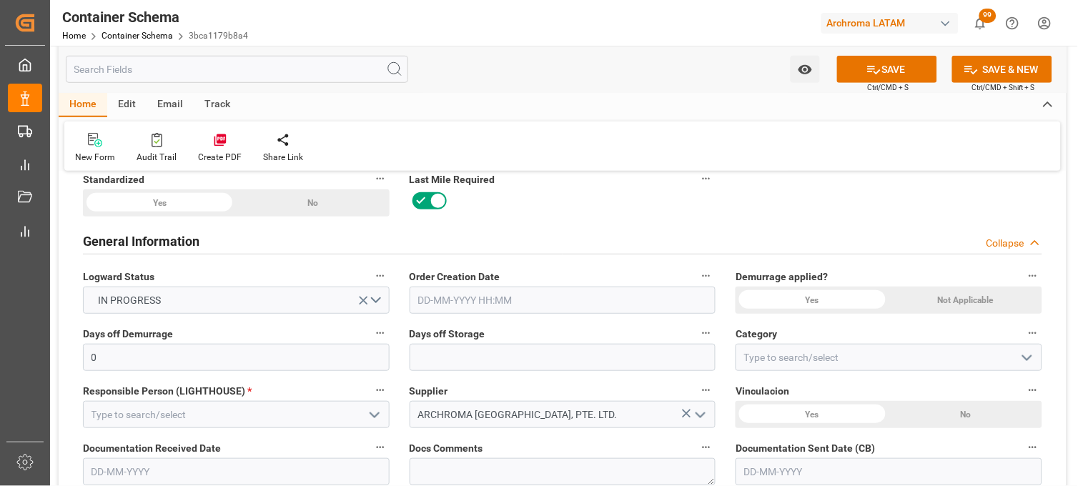
click at [447, 303] on input "text" at bounding box center [563, 300] width 307 height 27
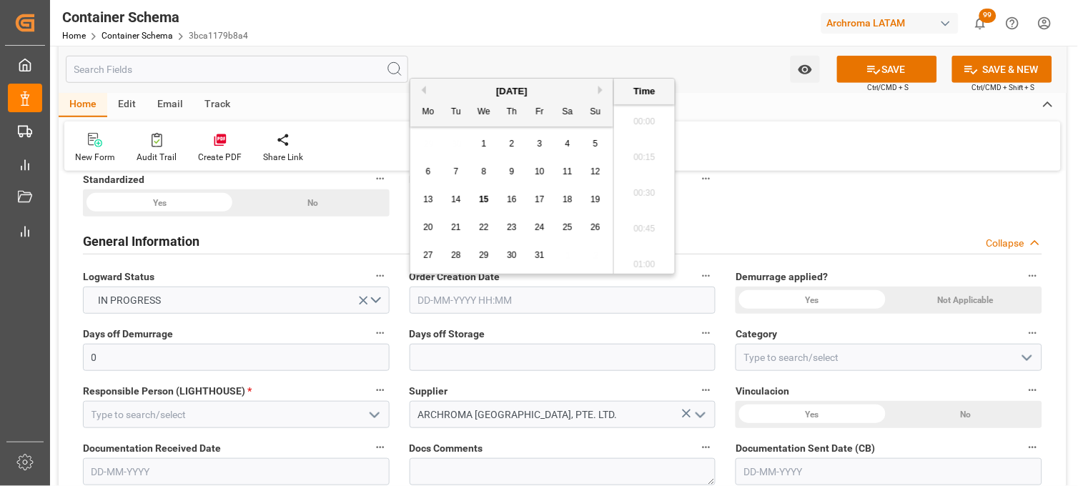
scroll to position [1005, 0]
click at [439, 154] on div "29 30 1 2 3 4 5" at bounding box center [512, 144] width 195 height 28
click at [478, 193] on div "15" at bounding box center [485, 200] width 18 height 17
click at [644, 187] on li "07:30" at bounding box center [644, 190] width 61 height 36
type input "[DATE] 07:30"
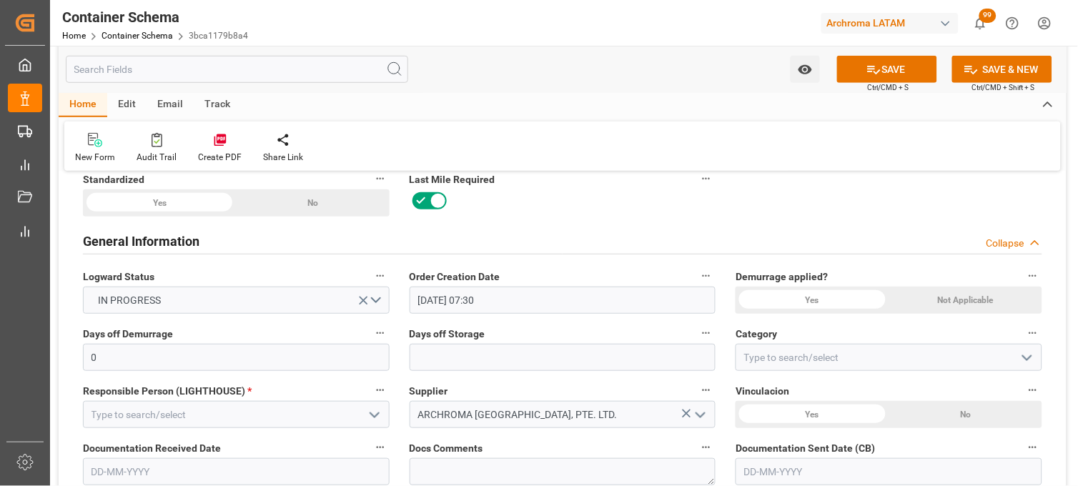
click at [810, 297] on div "Yes" at bounding box center [812, 300] width 153 height 27
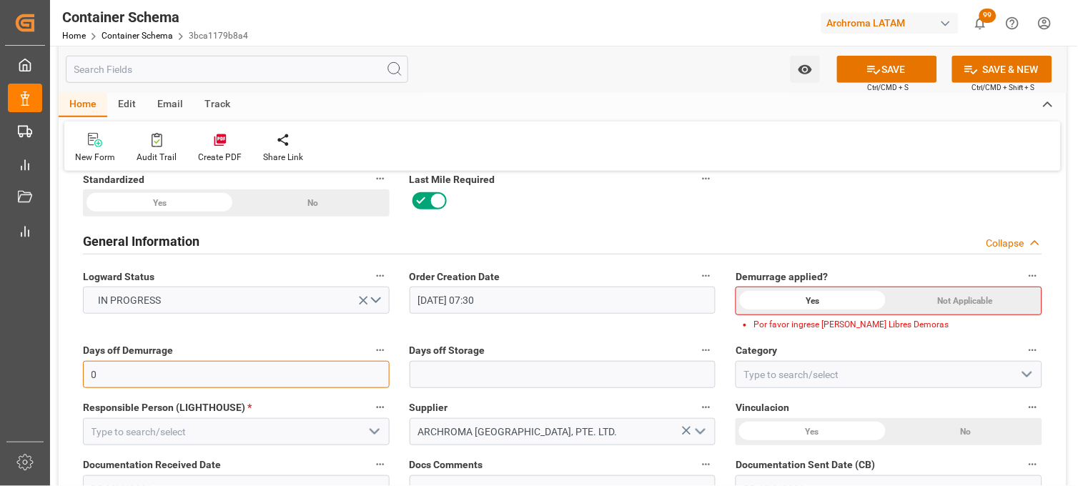
click at [272, 382] on input "0" at bounding box center [236, 374] width 307 height 27
type input "10"
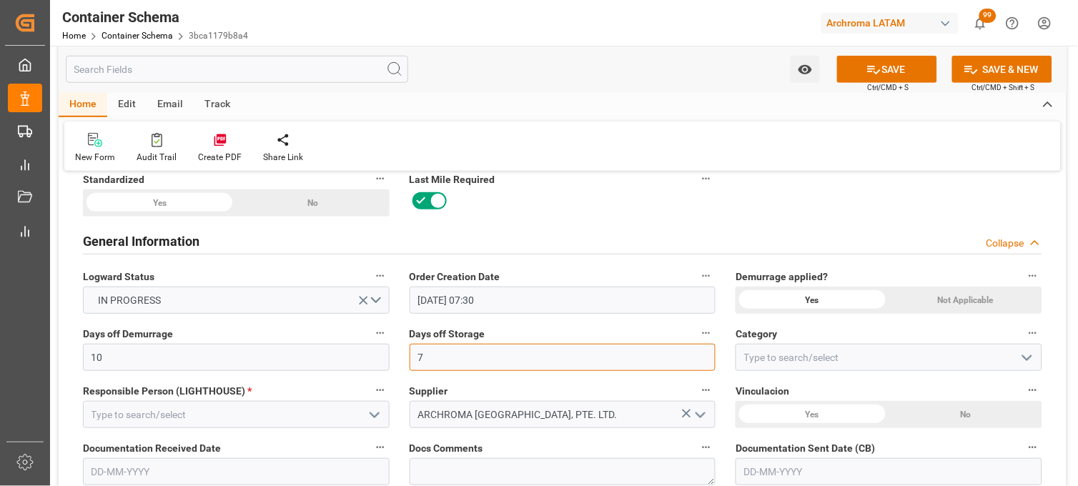
type input "7"
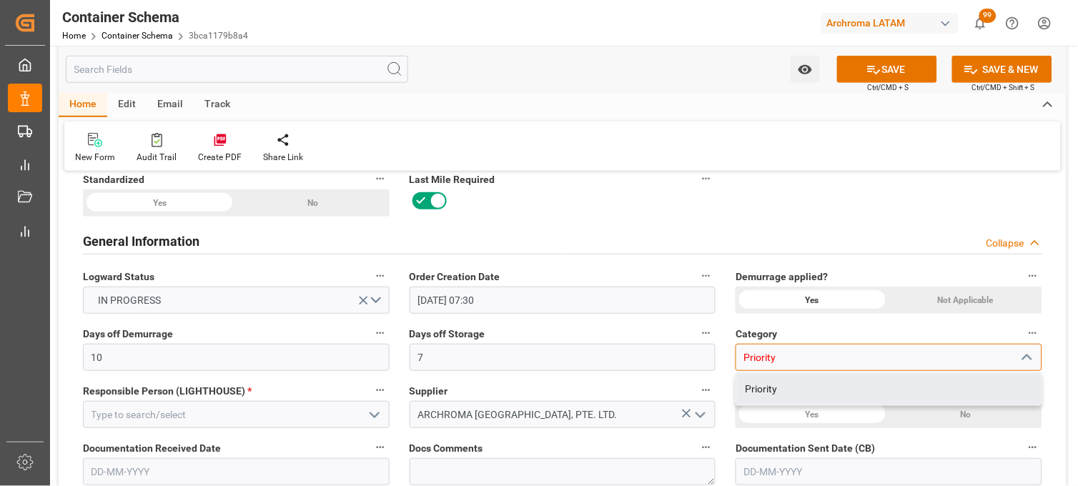
type input "Priority"
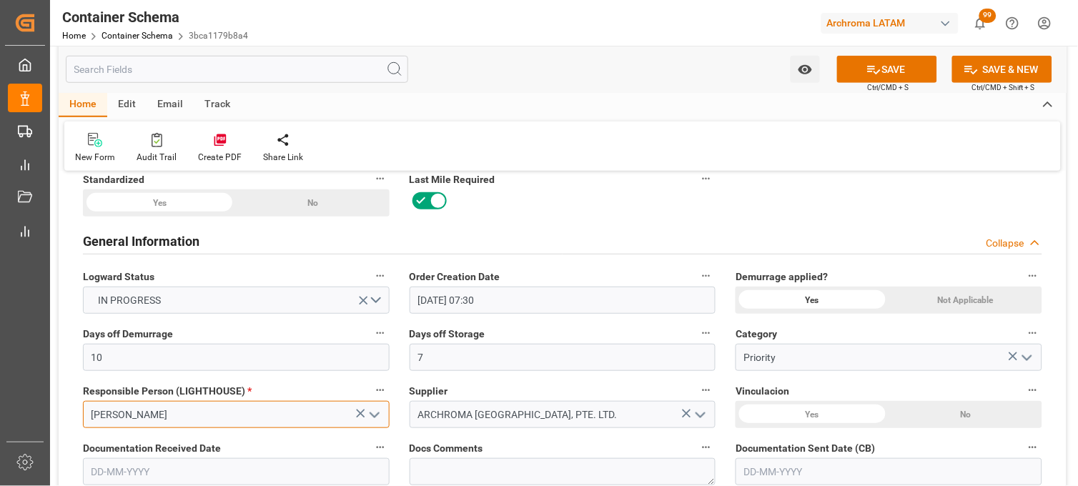
type input "[PERSON_NAME]"
click at [839, 413] on div "Yes" at bounding box center [812, 414] width 153 height 27
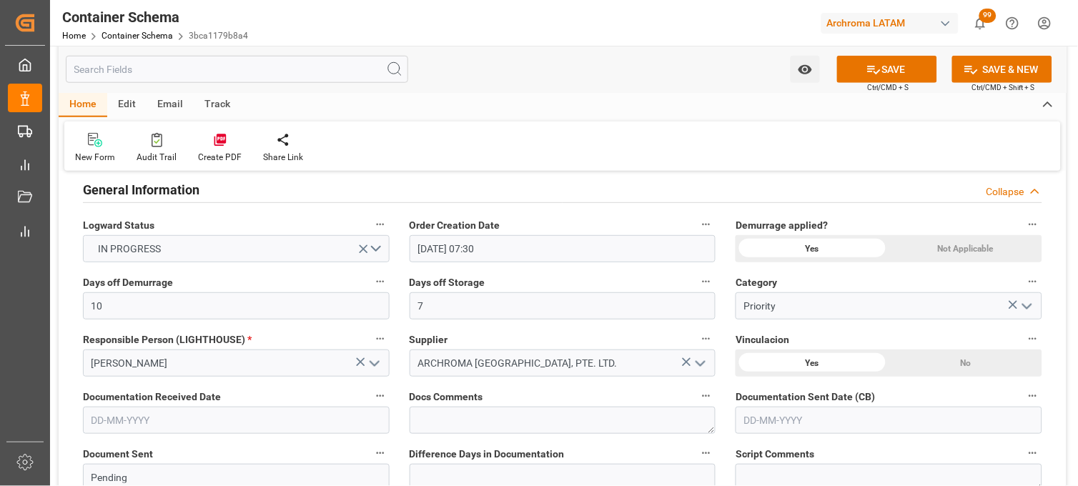
scroll to position [318, 0]
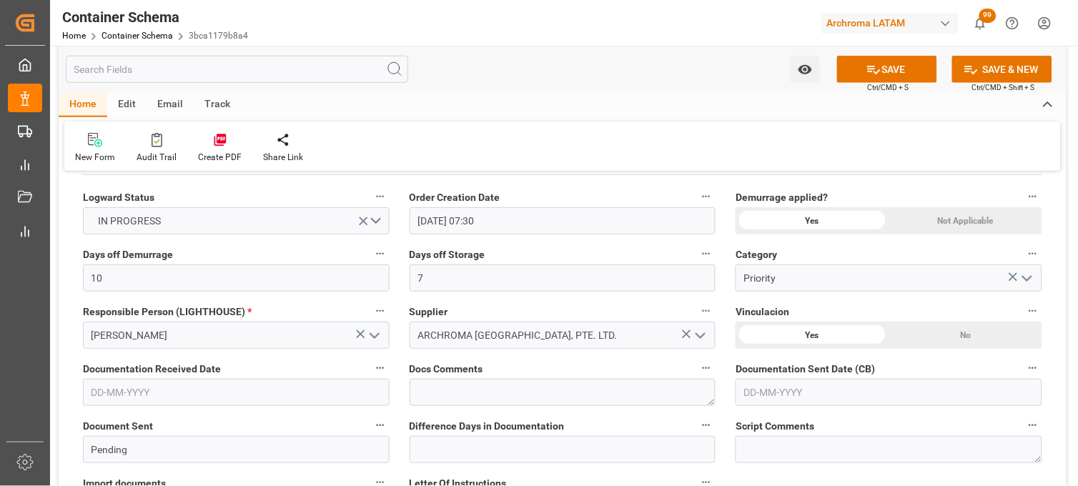
click at [281, 395] on input "text" at bounding box center [236, 392] width 307 height 27
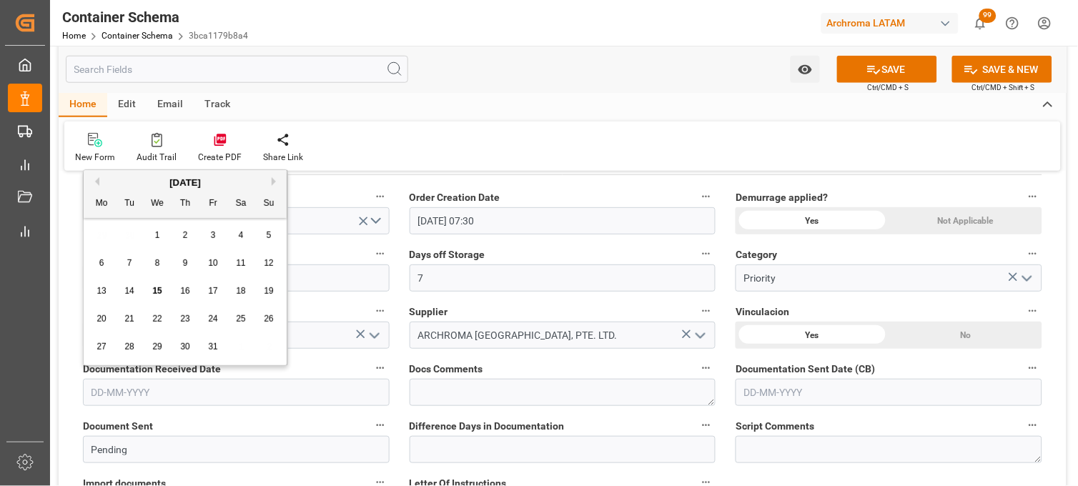
click at [110, 245] on div "29 30 1 2 3 4 5" at bounding box center [185, 236] width 195 height 28
click at [159, 293] on span "15" at bounding box center [156, 291] width 9 height 10
type input "[DATE]"
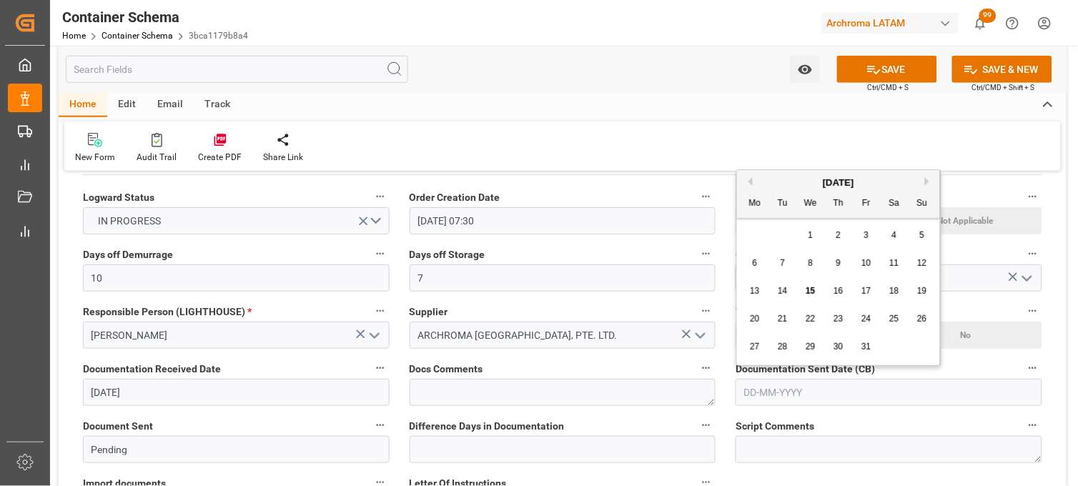
click at [755, 381] on input "text" at bounding box center [889, 392] width 307 height 27
click at [747, 229] on div "29 30 1 2 3 4 5" at bounding box center [839, 236] width 195 height 28
click at [808, 286] on span "15" at bounding box center [810, 291] width 9 height 10
type input "[DATE]"
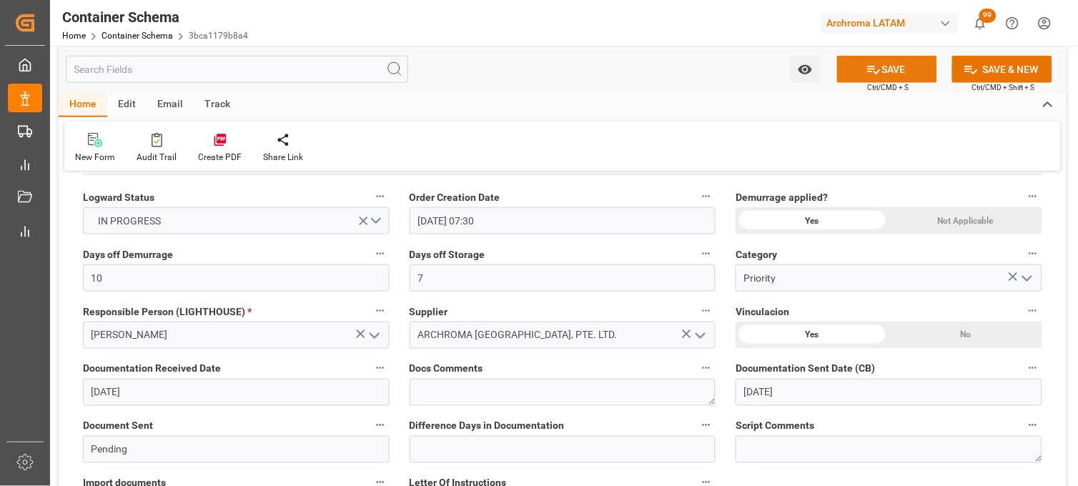
click at [870, 77] on button "SAVE" at bounding box center [887, 69] width 100 height 27
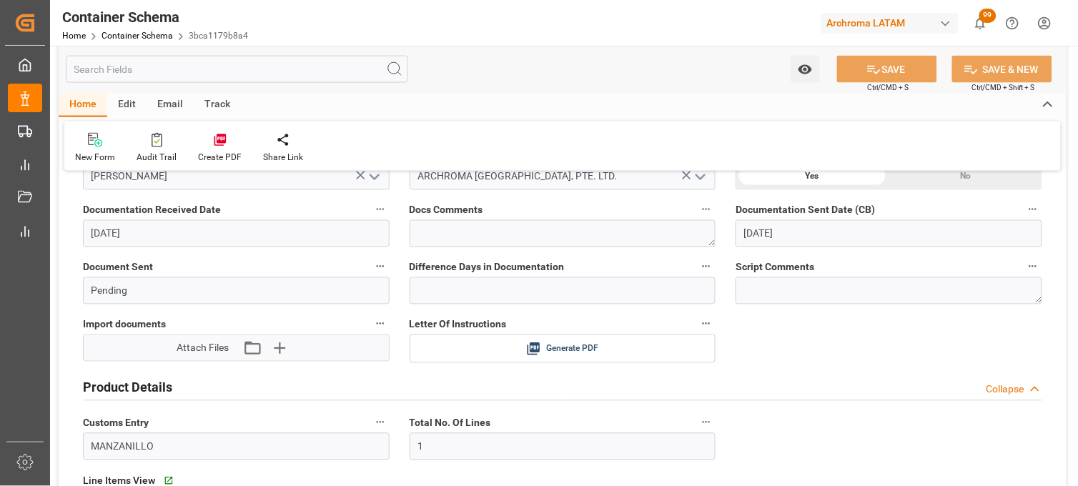
scroll to position [0, 0]
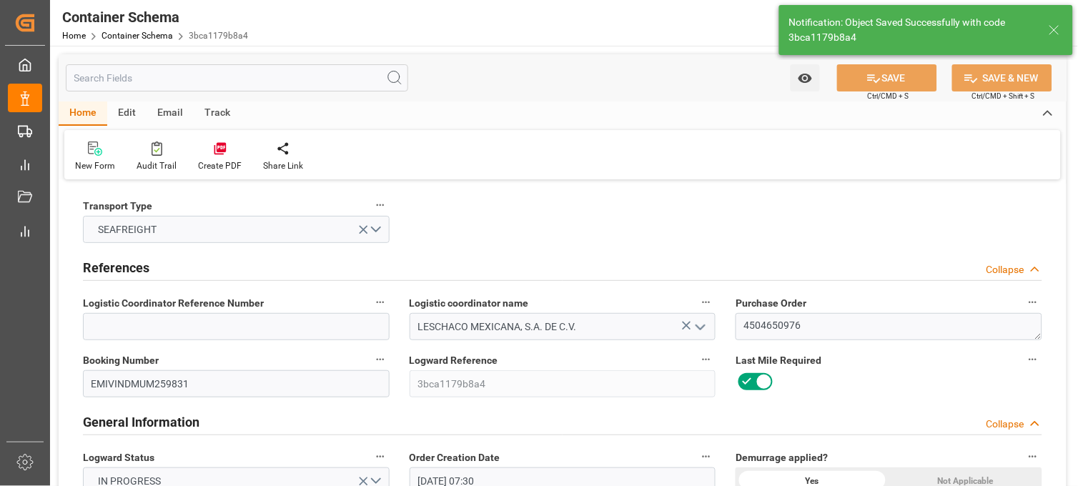
type input "Document Sent"
click at [779, 320] on textarea "4504650976" at bounding box center [889, 326] width 307 height 27
click at [777, 322] on textarea "4504650976" at bounding box center [889, 326] width 307 height 27
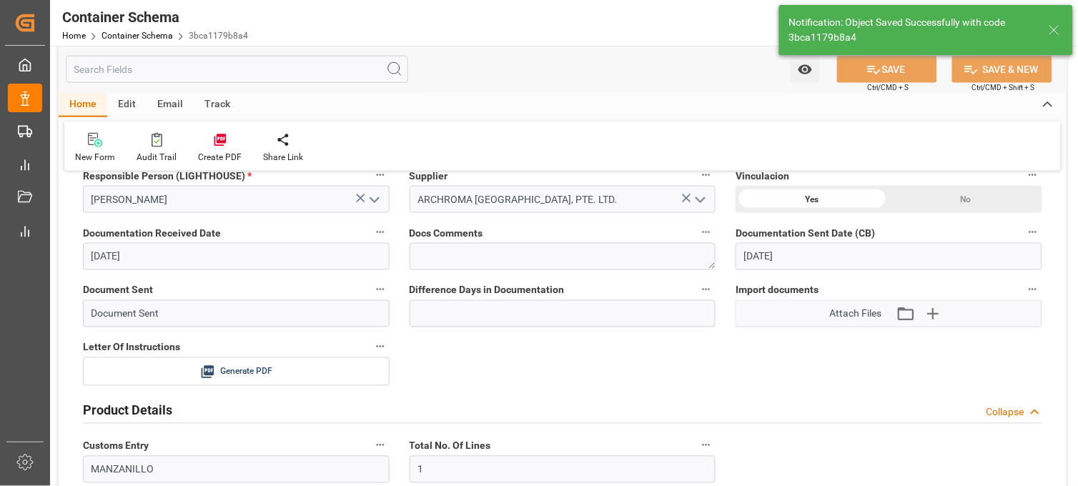
scroll to position [397, 0]
click at [239, 363] on span "Generate PDF" at bounding box center [246, 372] width 52 height 18
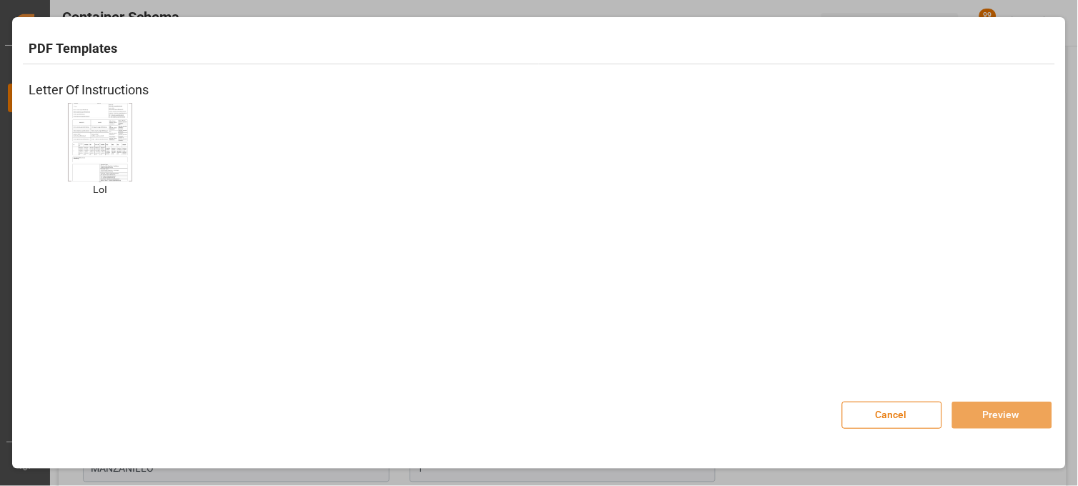
click at [914, 419] on button "Cancel" at bounding box center [892, 415] width 100 height 27
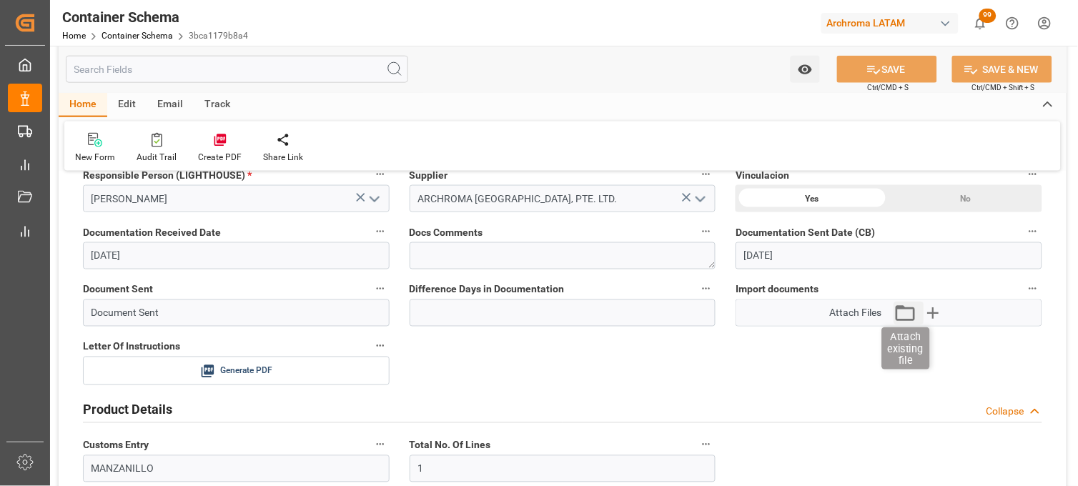
click at [907, 311] on icon "button" at bounding box center [905, 313] width 23 height 23
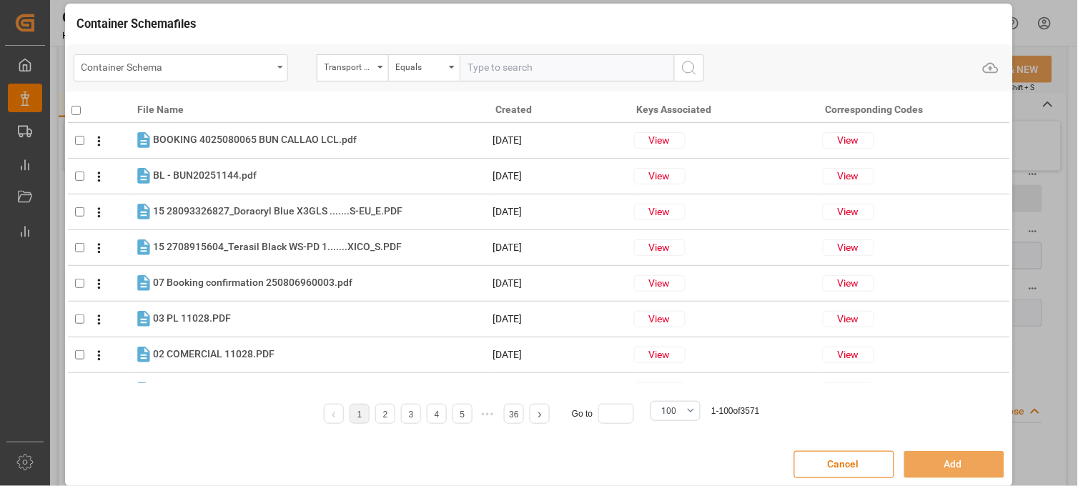
drag, startPoint x: 240, startPoint y: 64, endPoint x: 239, endPoint y: 79, distance: 15.0
click at [240, 67] on div "Container Schema" at bounding box center [177, 66] width 191 height 18
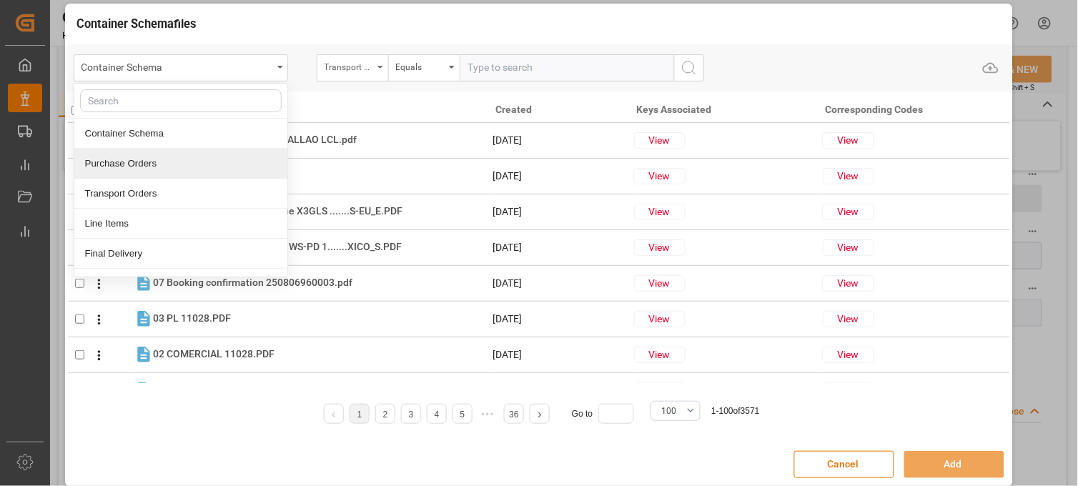
drag, startPoint x: 168, startPoint y: 162, endPoint x: 318, endPoint y: 77, distance: 172.6
click at [173, 161] on div "Purchase Orders" at bounding box center [180, 164] width 213 height 30
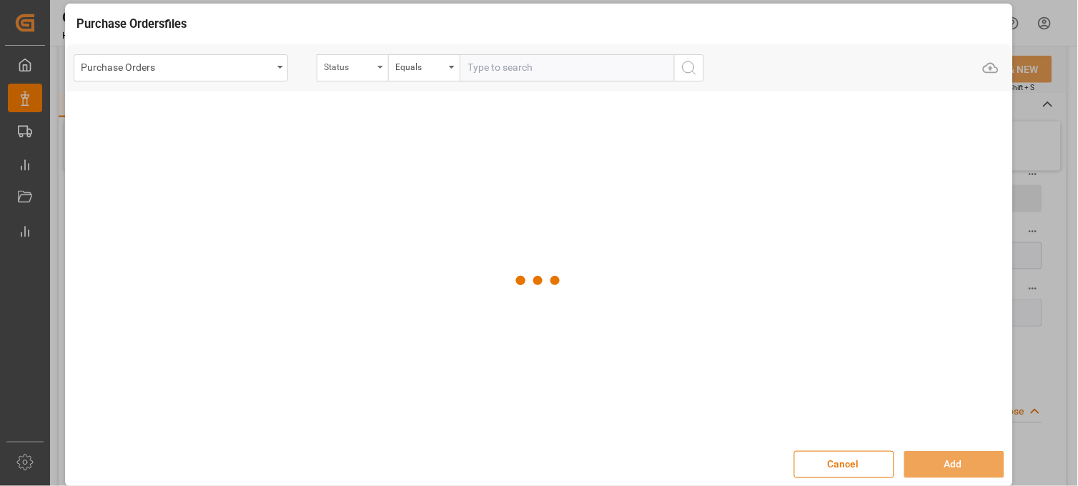
click at [360, 60] on div "Status" at bounding box center [349, 65] width 49 height 16
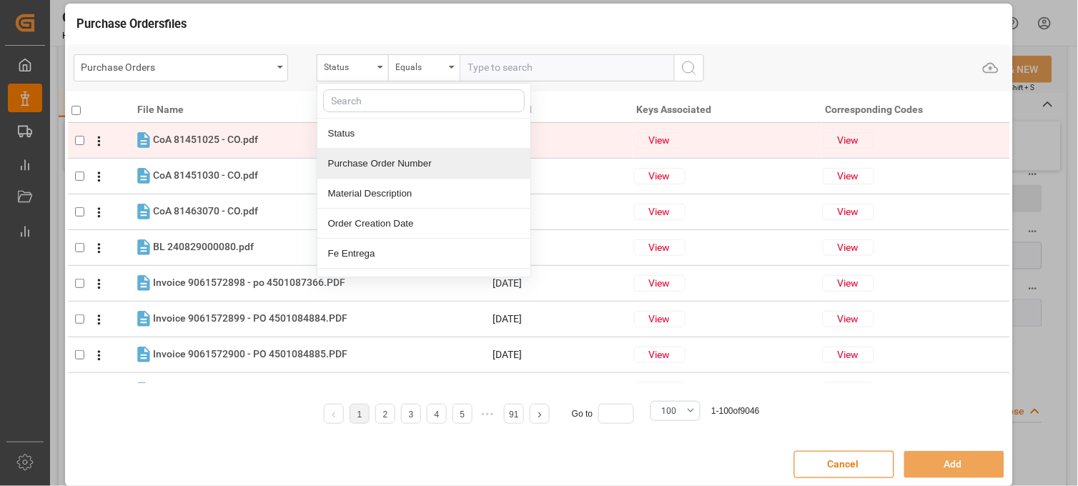
click at [358, 159] on div "Purchase Order Number" at bounding box center [424, 164] width 213 height 30
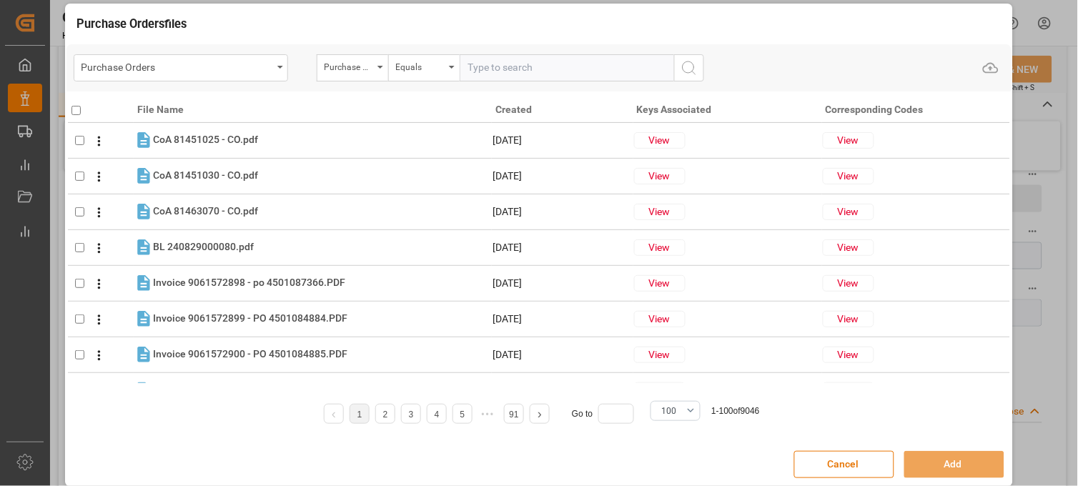
click at [481, 72] on input "text" at bounding box center [567, 67] width 215 height 27
paste input "4504650976"
type input "4504650976"
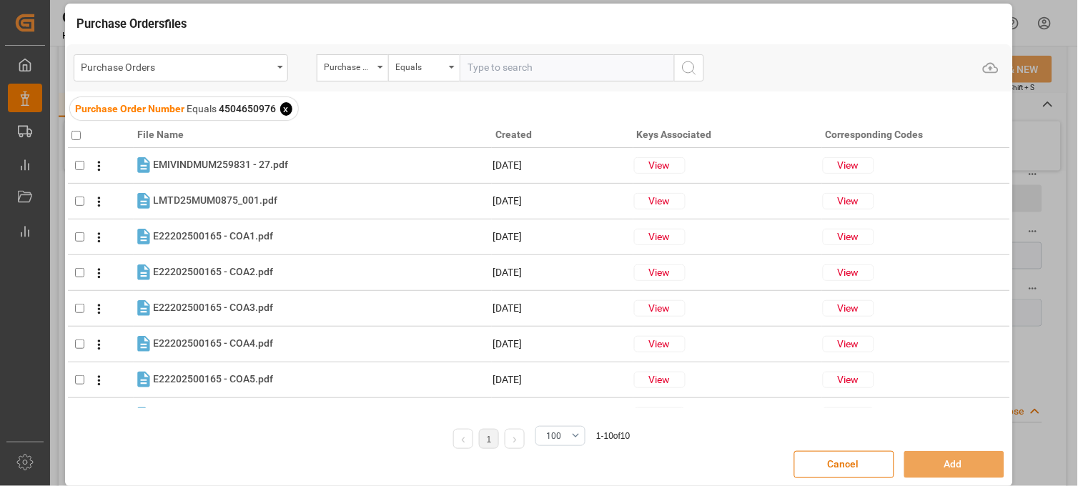
click at [75, 138] on input "checkbox" at bounding box center [76, 135] width 9 height 9
checkbox input "true"
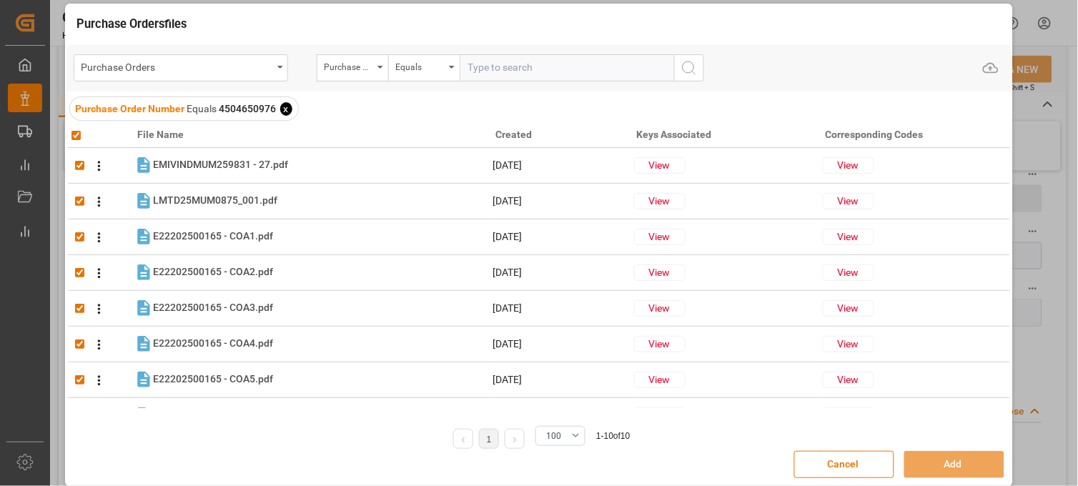
checkbox input "true"
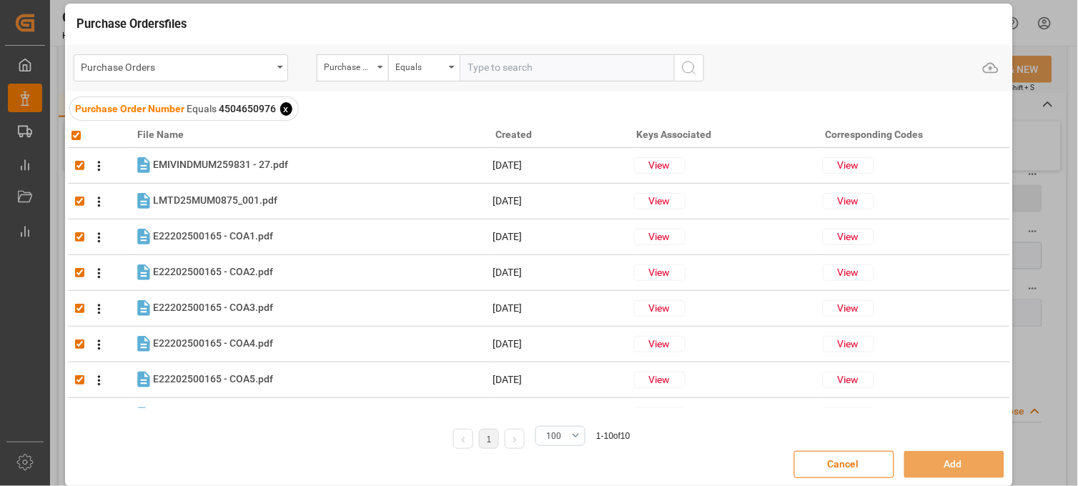
checkbox input "true"
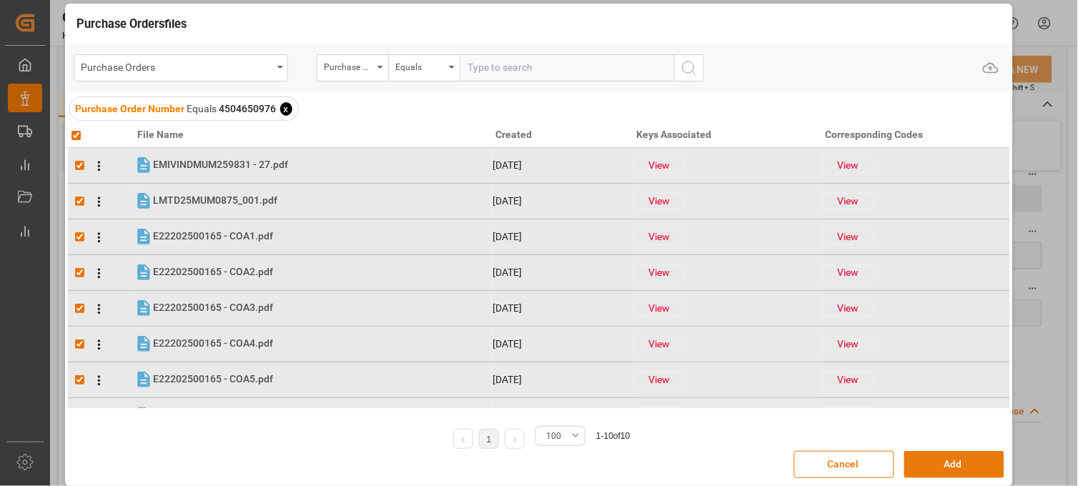
click at [958, 466] on button "Add" at bounding box center [955, 464] width 100 height 27
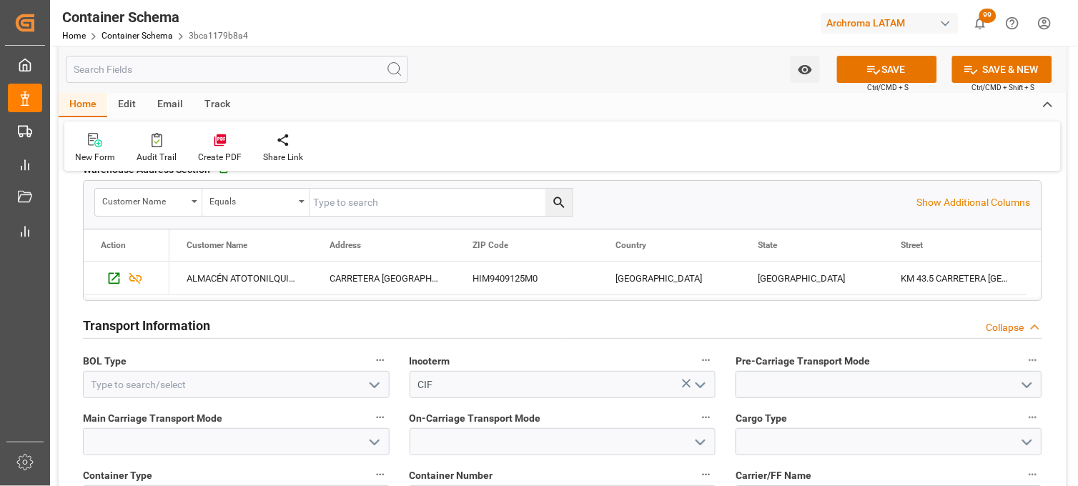
scroll to position [1191, 0]
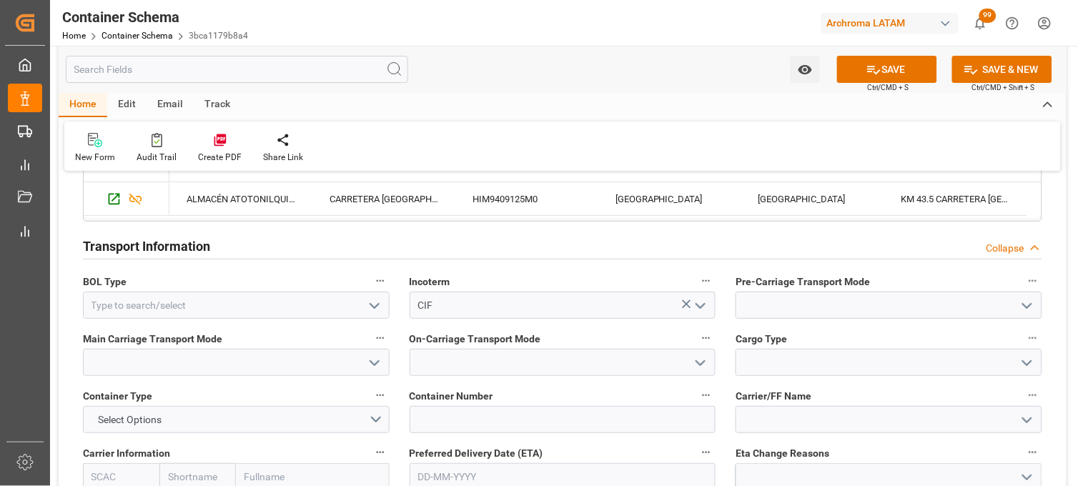
click at [375, 301] on icon "open menu" at bounding box center [374, 305] width 17 height 17
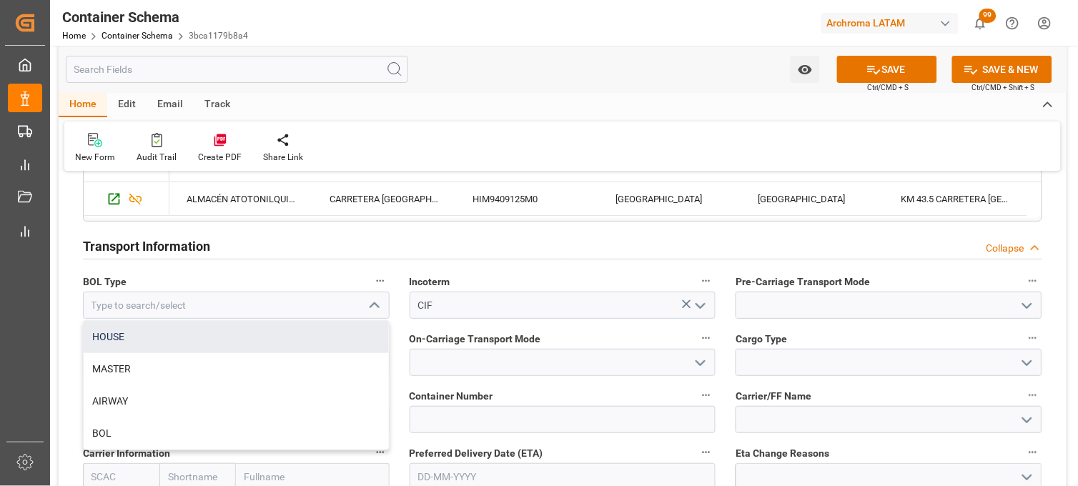
click at [231, 335] on div "HOUSE" at bounding box center [236, 337] width 305 height 32
type input "HOUSE"
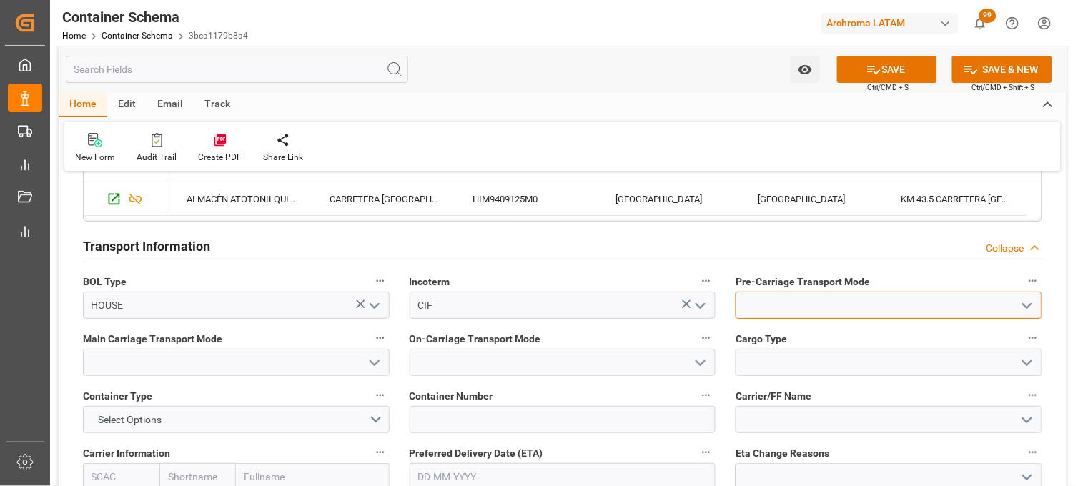
click at [769, 311] on input at bounding box center [889, 305] width 307 height 27
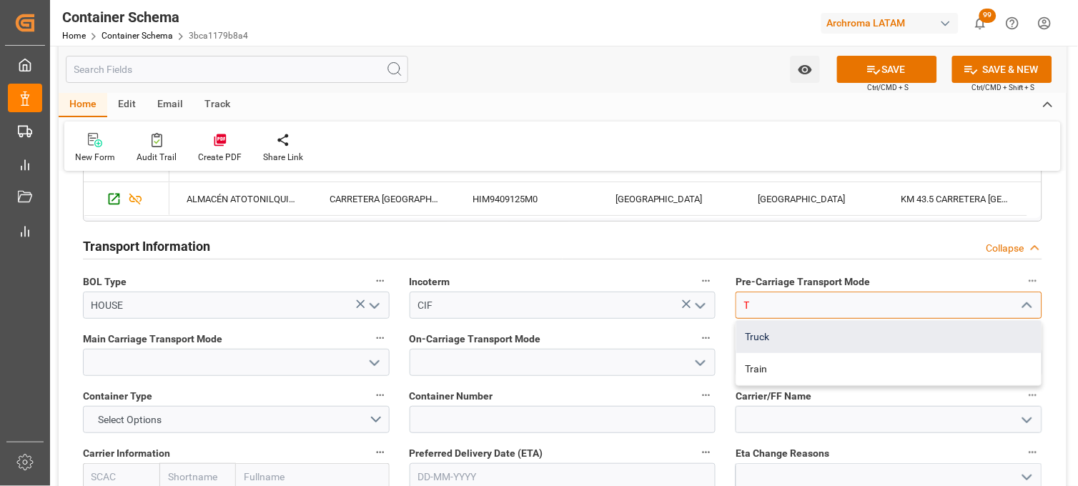
click at [765, 344] on div "Truck" at bounding box center [889, 337] width 305 height 32
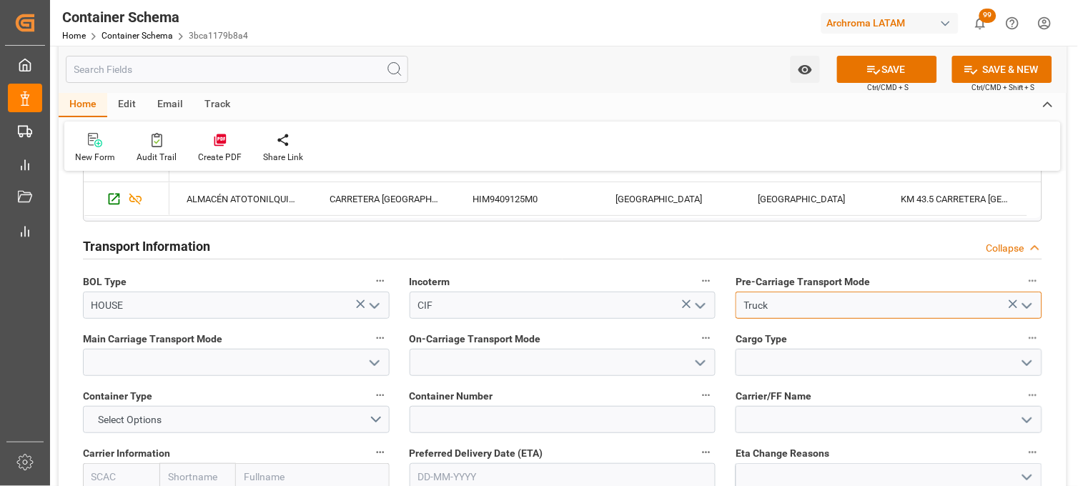
type input "Truck"
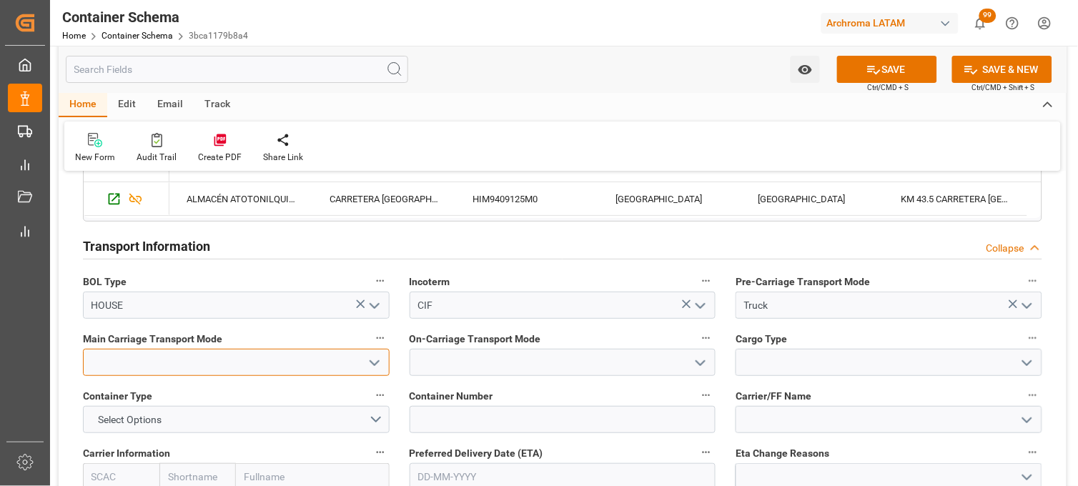
click at [336, 355] on input at bounding box center [236, 362] width 307 height 27
drag, startPoint x: 327, startPoint y: 375, endPoint x: 398, endPoint y: 363, distance: 72.0
click at [331, 375] on input "SE" at bounding box center [236, 362] width 307 height 27
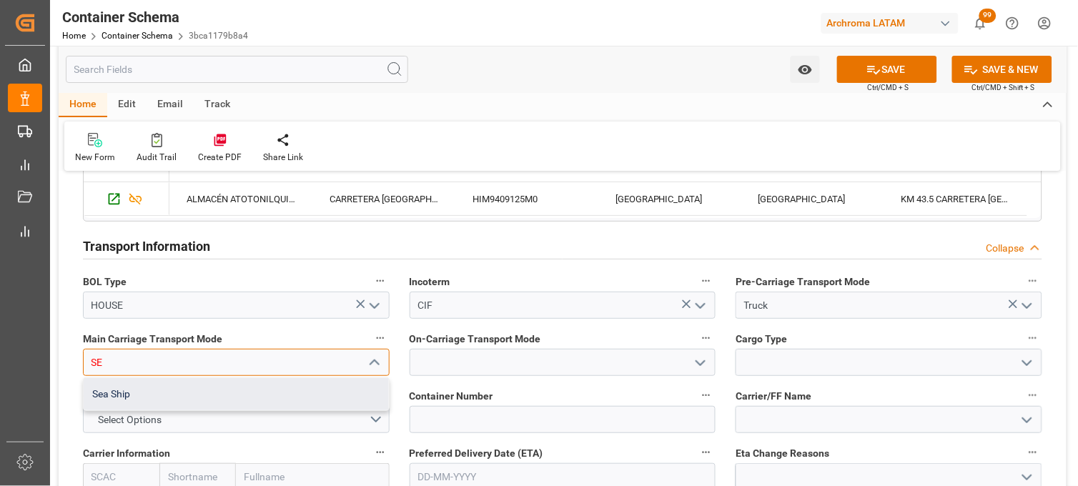
click at [325, 380] on div "Sea Ship" at bounding box center [236, 394] width 305 height 32
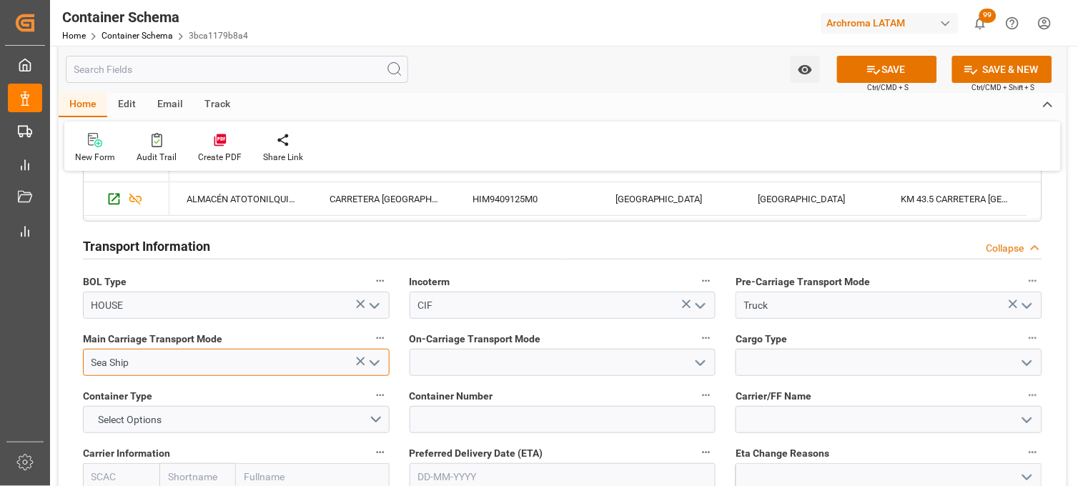
type input "Sea Ship"
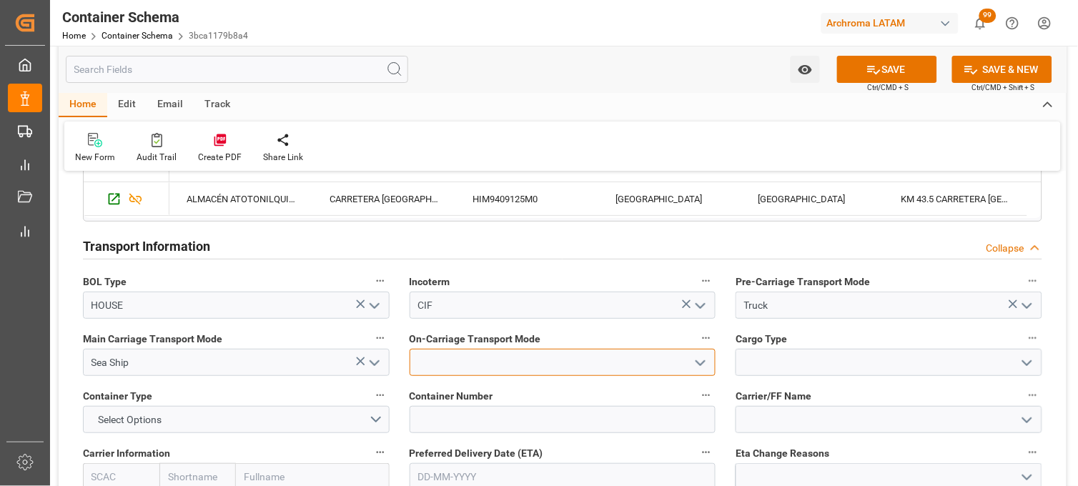
click at [438, 354] on input at bounding box center [563, 362] width 307 height 27
click at [443, 383] on div "Truck" at bounding box center [562, 394] width 305 height 32
type input "Truck"
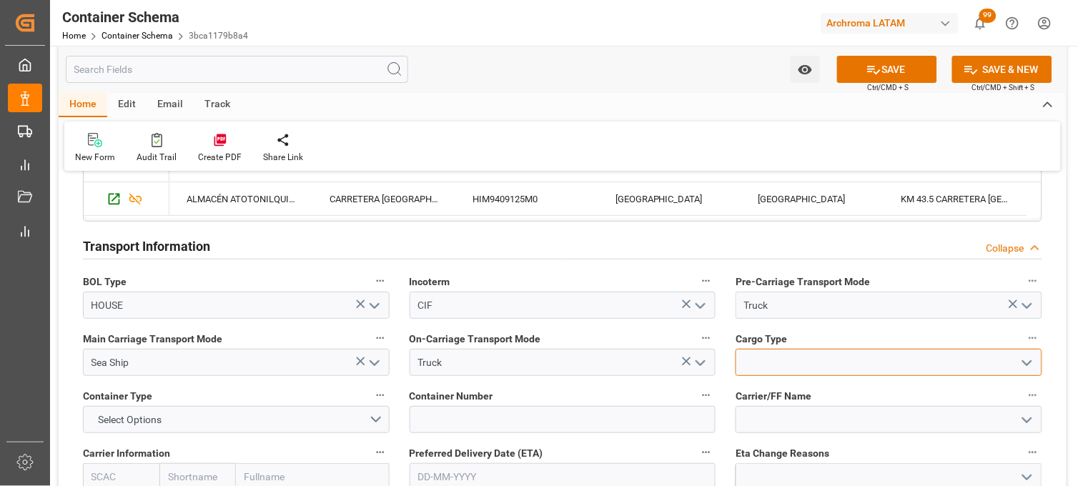
click at [810, 366] on input at bounding box center [889, 362] width 307 height 27
type input "G"
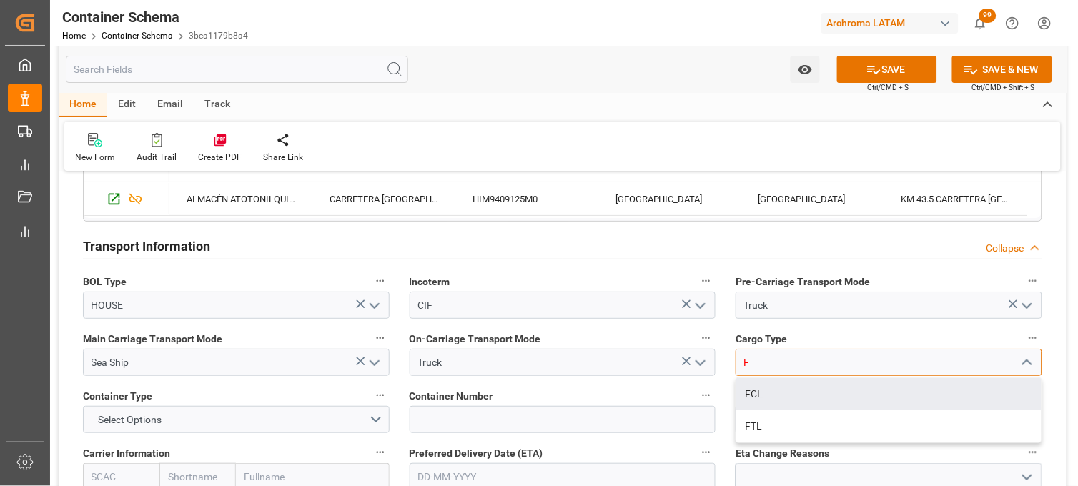
click at [803, 394] on div "FCL" at bounding box center [889, 394] width 305 height 32
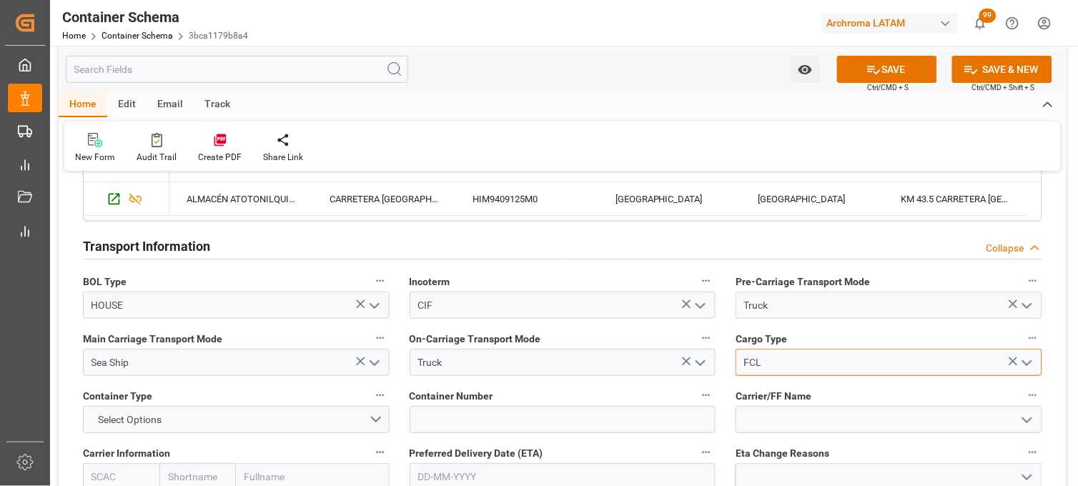
type input "FCL"
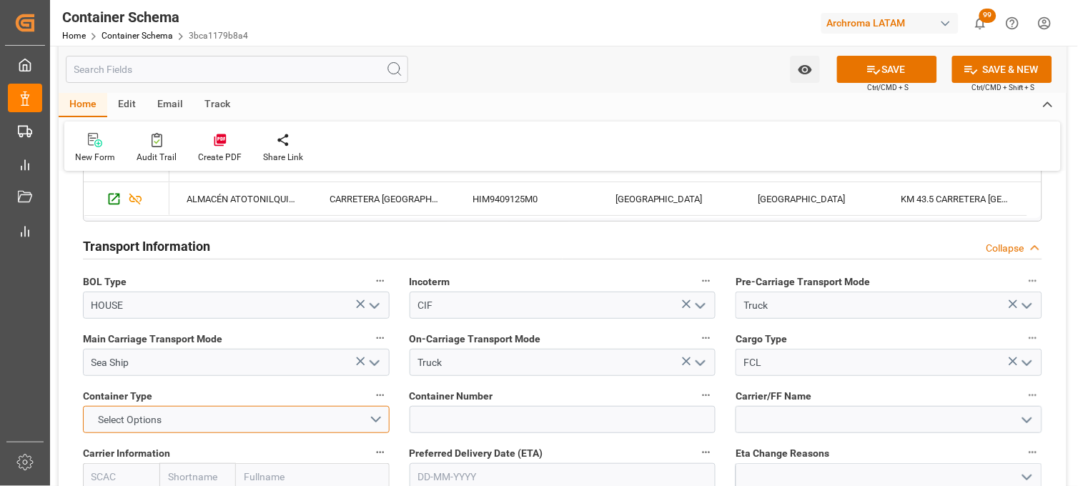
click at [197, 424] on button "Select Options" at bounding box center [236, 419] width 307 height 27
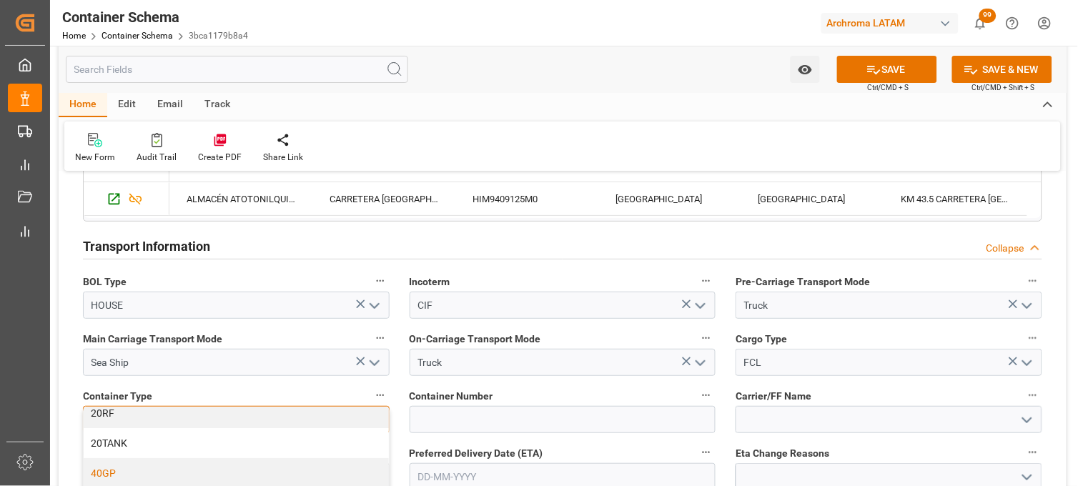
scroll to position [79, 0]
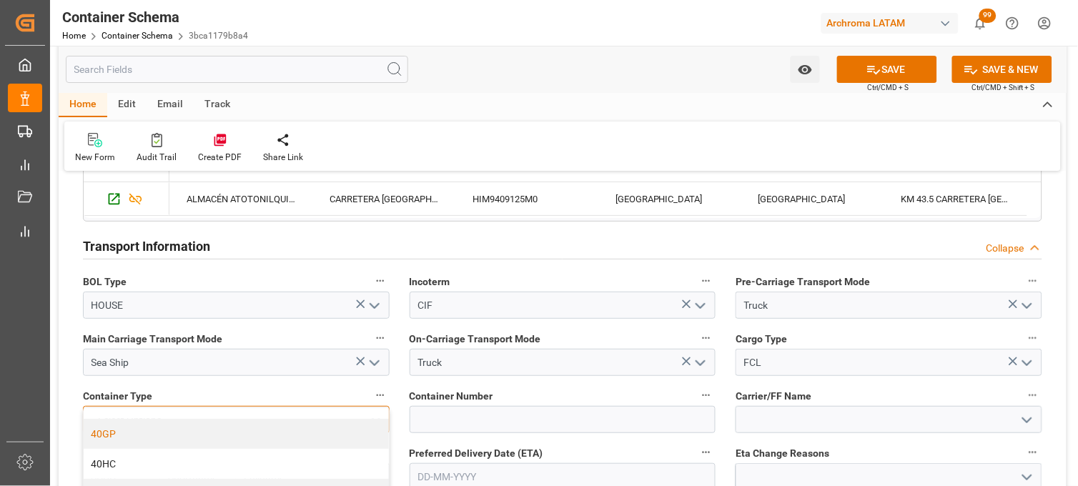
click at [127, 436] on div "40GP" at bounding box center [236, 434] width 305 height 30
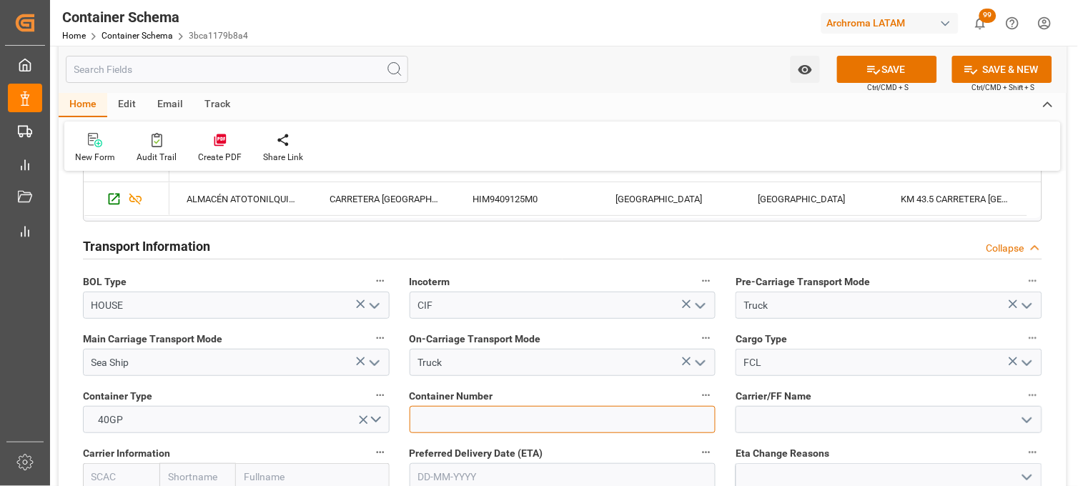
click at [467, 423] on input at bounding box center [563, 419] width 307 height 27
paste input "ESDU4035500"
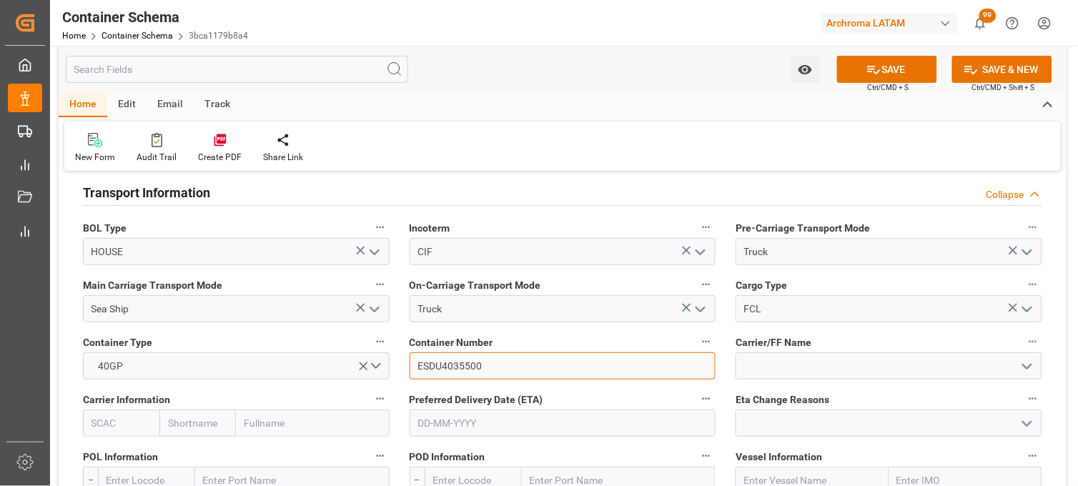
scroll to position [1271, 0]
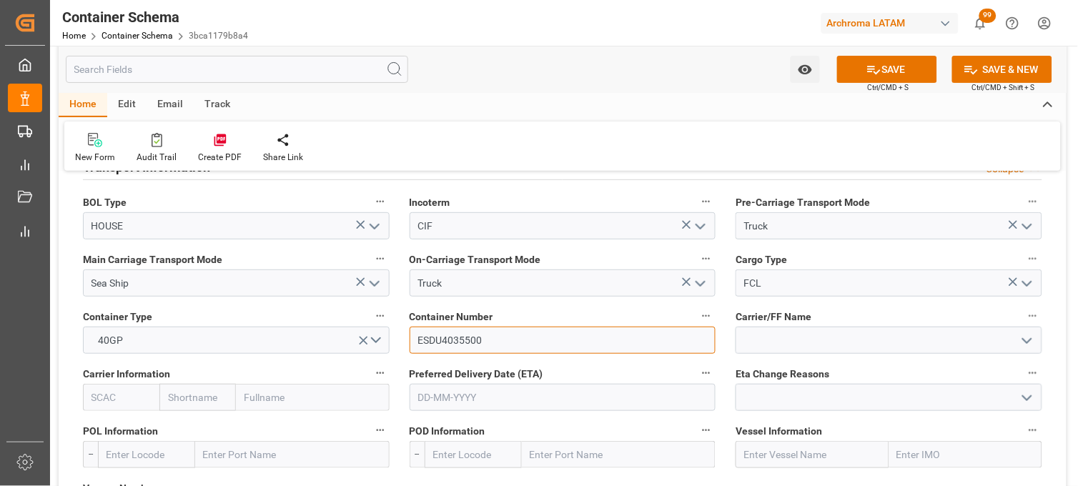
type input "ESDU4035500"
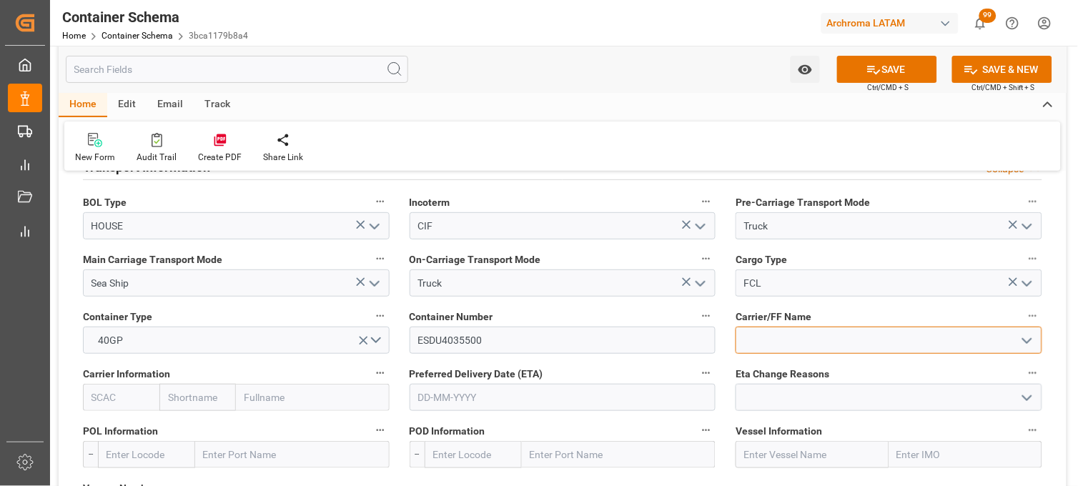
click at [758, 343] on input at bounding box center [889, 340] width 307 height 27
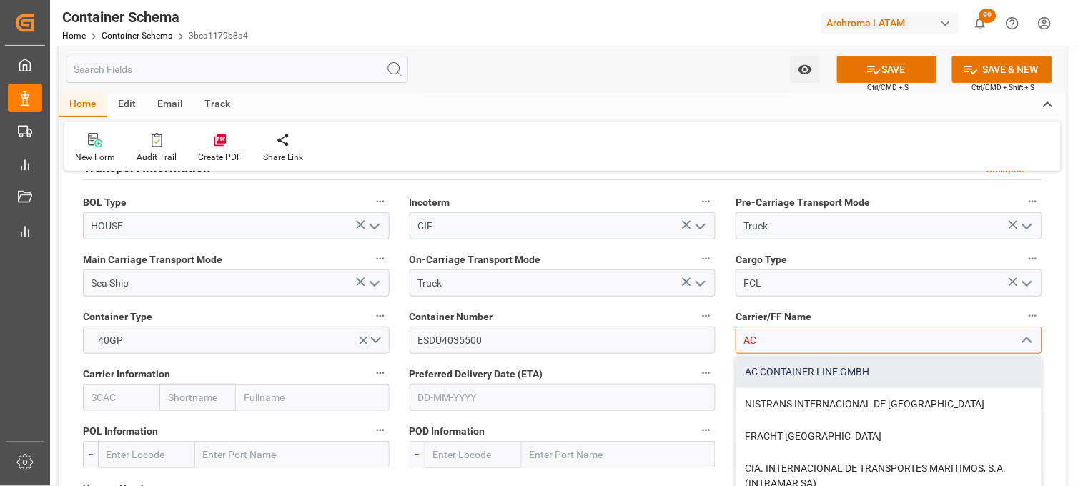
click at [766, 378] on div "AC CONTAINER LINE GMBH" at bounding box center [889, 372] width 305 height 32
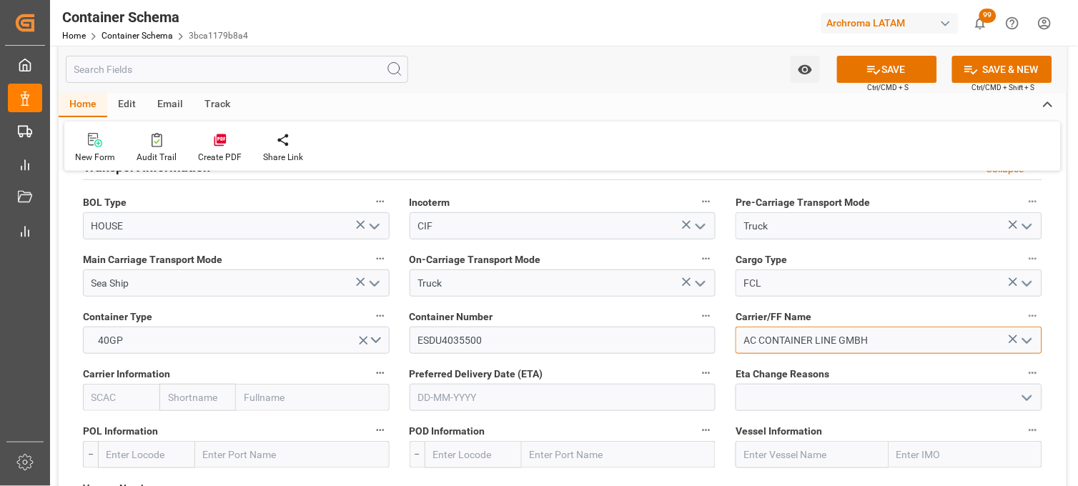
scroll to position [1350, 0]
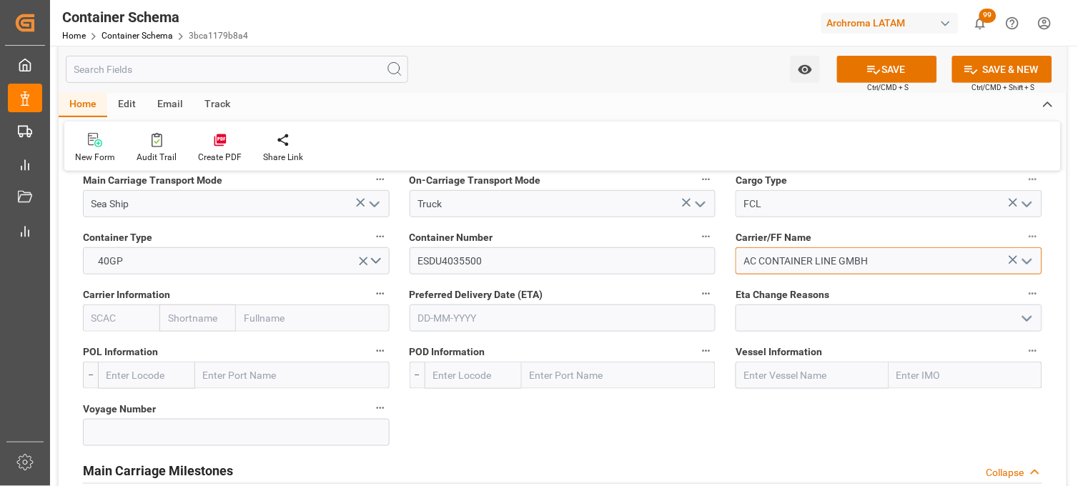
type input "AC CONTAINER LINE GMBH"
click at [441, 320] on input "text" at bounding box center [563, 318] width 307 height 27
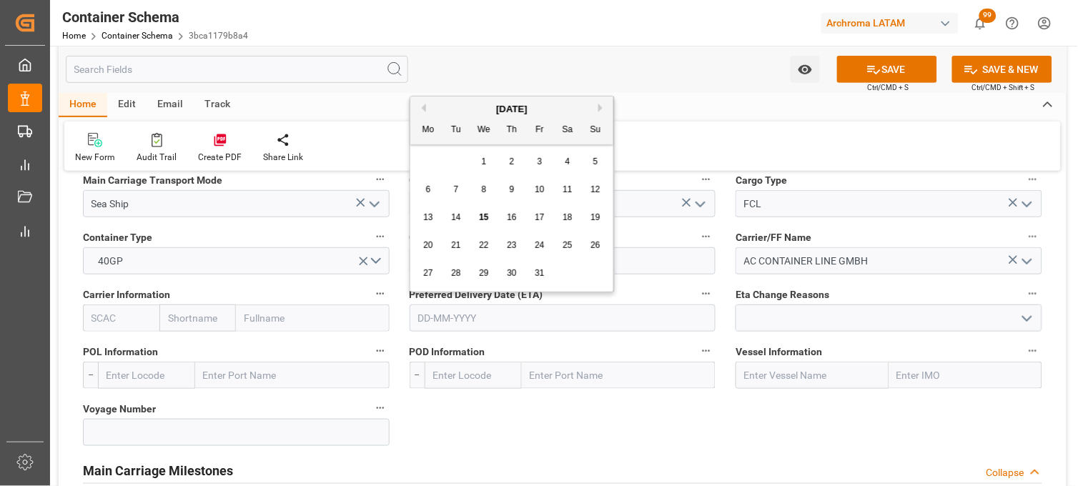
drag, startPoint x: 418, startPoint y: 130, endPoint x: 440, endPoint y: 130, distance: 21.5
click at [419, 130] on div "Mo Tu We Th Fr Sa Su" at bounding box center [511, 131] width 203 height 28
click at [603, 109] on button "Next Month" at bounding box center [603, 108] width 9 height 9
click at [595, 187] on span "9" at bounding box center [596, 190] width 5 height 10
type input "[DATE]"
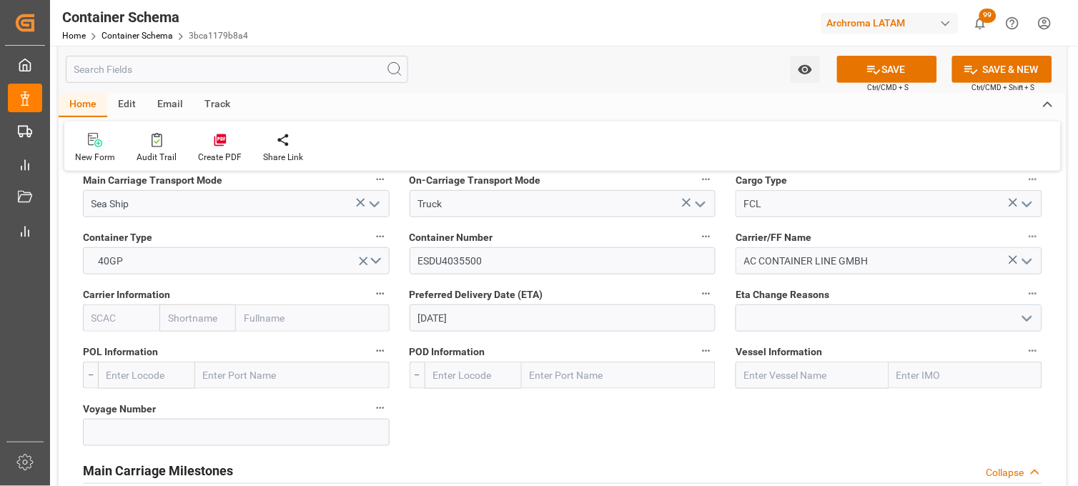
scroll to position [1430, 0]
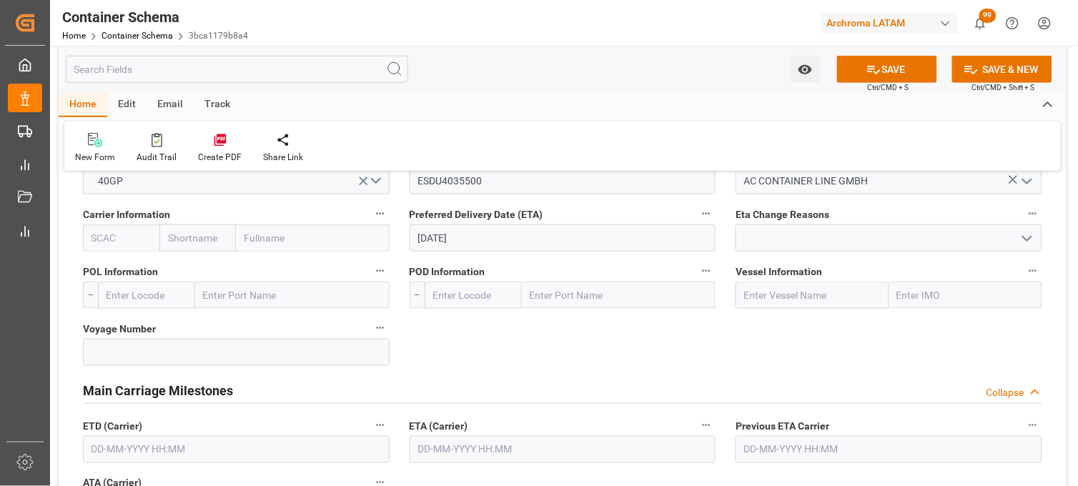
click at [230, 296] on input "text" at bounding box center [292, 295] width 195 height 27
type input "NHAVA"
click at [225, 324] on b "[PERSON_NAME] ([PERSON_NAME])" at bounding box center [287, 326] width 164 height 11
type input "INNSA"
type input "[PERSON_NAME] ([PERSON_NAME])"
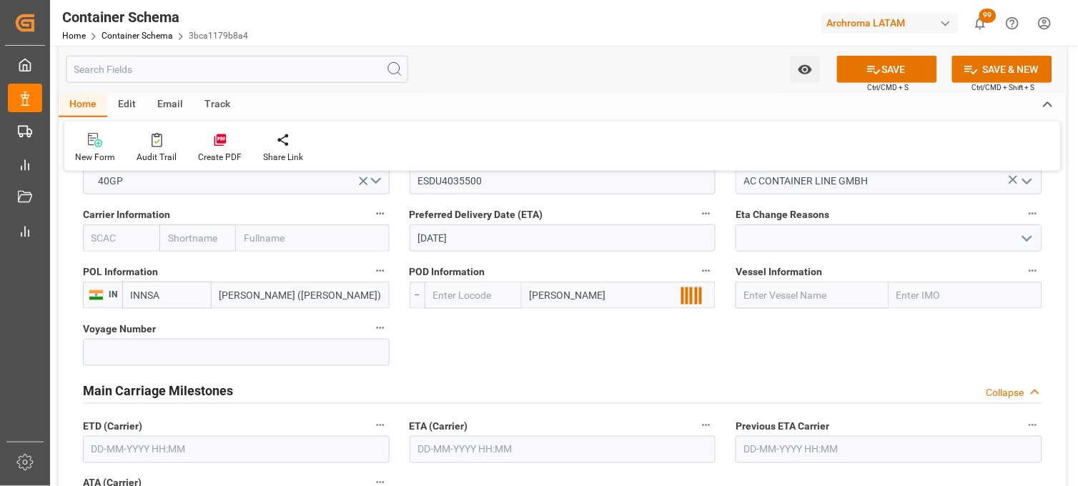
type input "MANZA"
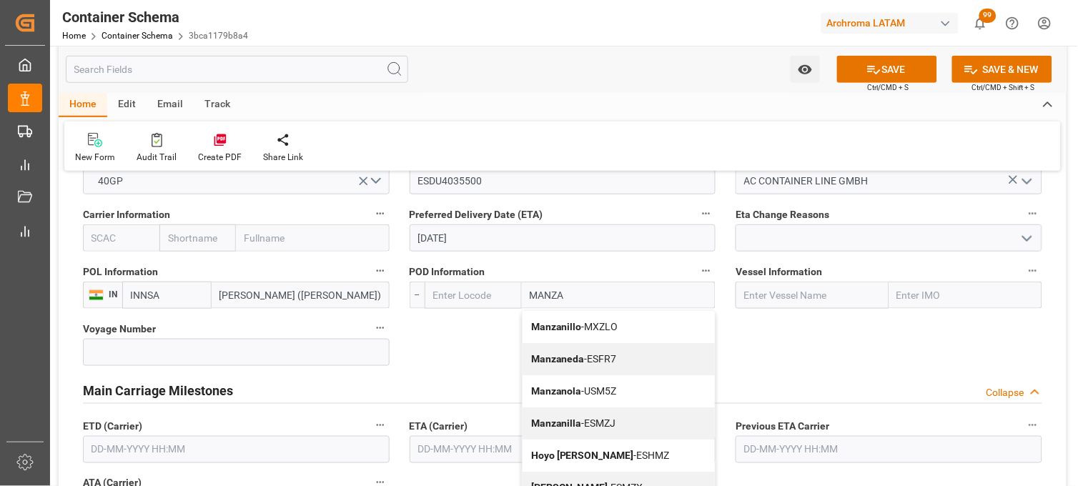
click at [544, 332] on b "Manzanillo" at bounding box center [556, 326] width 51 height 11
type input "MXZLO"
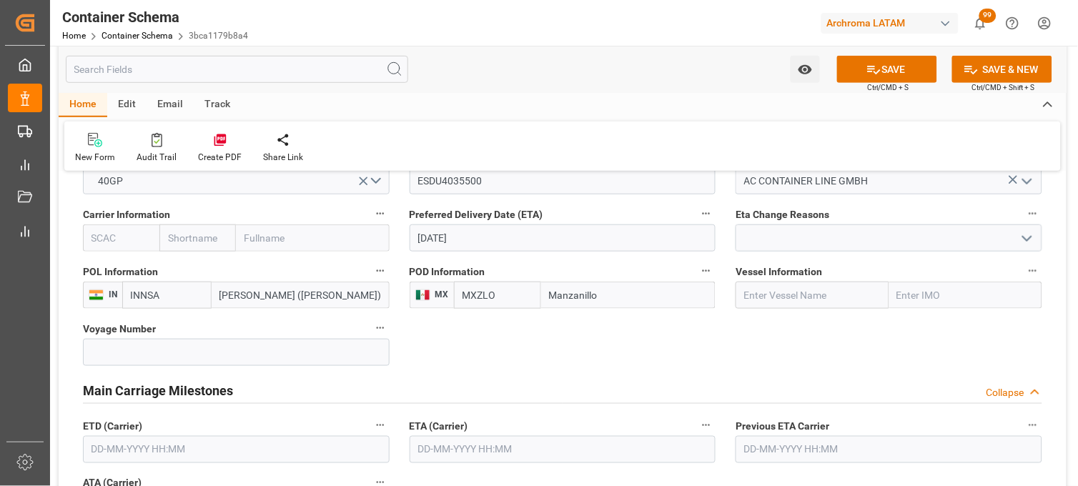
type input "Manzanillo"
click at [771, 295] on input "text" at bounding box center [812, 295] width 153 height 27
paste input "ESL KABIR/02535/E"
drag, startPoint x: 795, startPoint y: 296, endPoint x: 847, endPoint y: 296, distance: 51.5
click at [847, 296] on input "ESL KABIR/02535/E" at bounding box center [812, 295] width 153 height 27
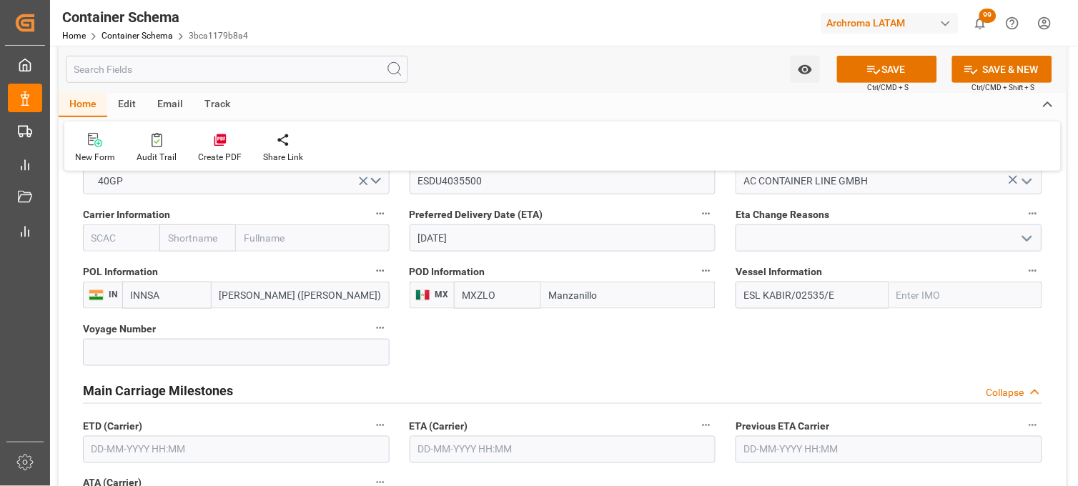
paste input "ESL KABIR/"
type input "[PERSON_NAME]"
click at [250, 355] on input at bounding box center [236, 352] width 307 height 27
paste input "02535/E"
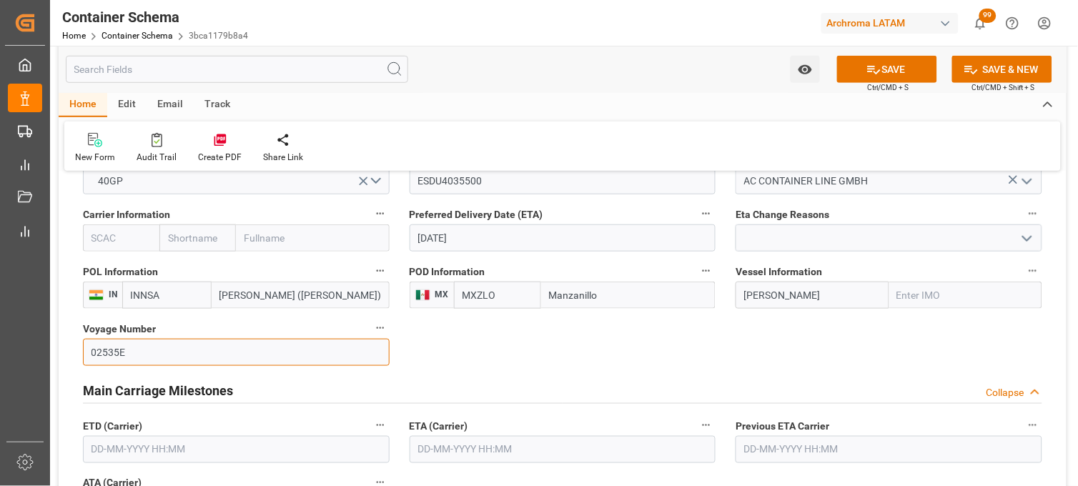
type input "02535E"
click at [431, 448] on input "text" at bounding box center [563, 449] width 307 height 27
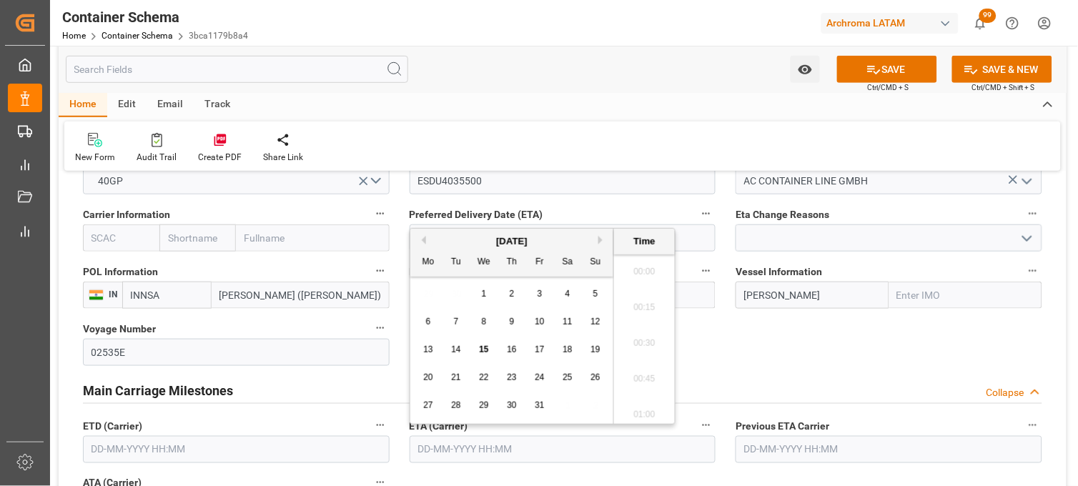
scroll to position [1005, 0]
click at [431, 297] on div "29 30 1 2 3 4 5" at bounding box center [512, 294] width 195 height 28
click at [599, 237] on button "Next Month" at bounding box center [603, 240] width 9 height 9
click at [591, 323] on div "9" at bounding box center [596, 322] width 18 height 17
click at [658, 325] on li "07:30" at bounding box center [644, 340] width 61 height 36
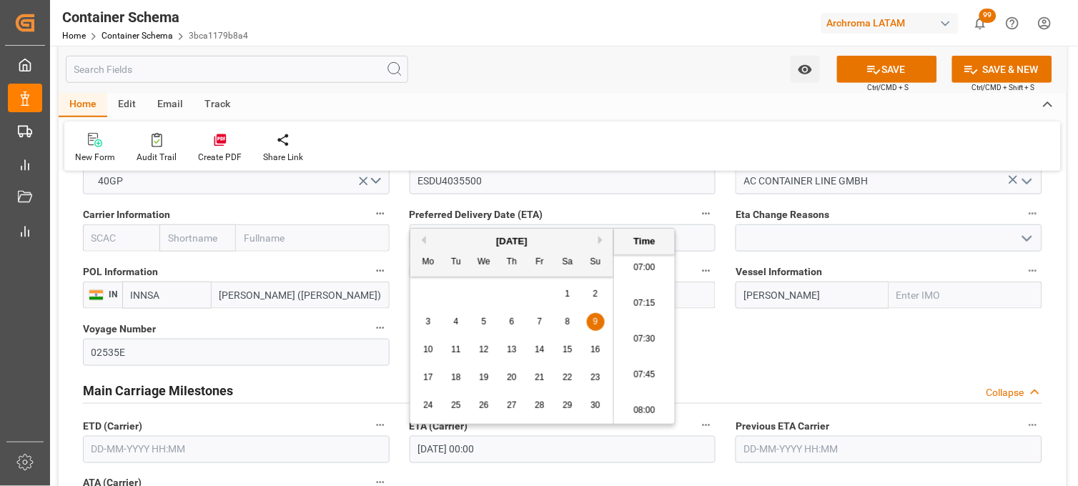
type input "[DATE] 07:30"
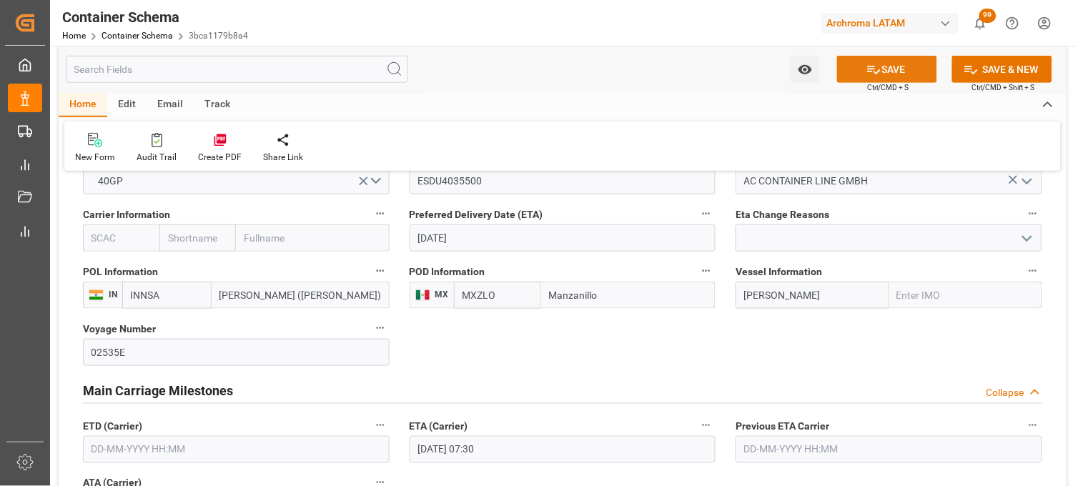
click at [873, 64] on icon at bounding box center [874, 69] width 15 height 15
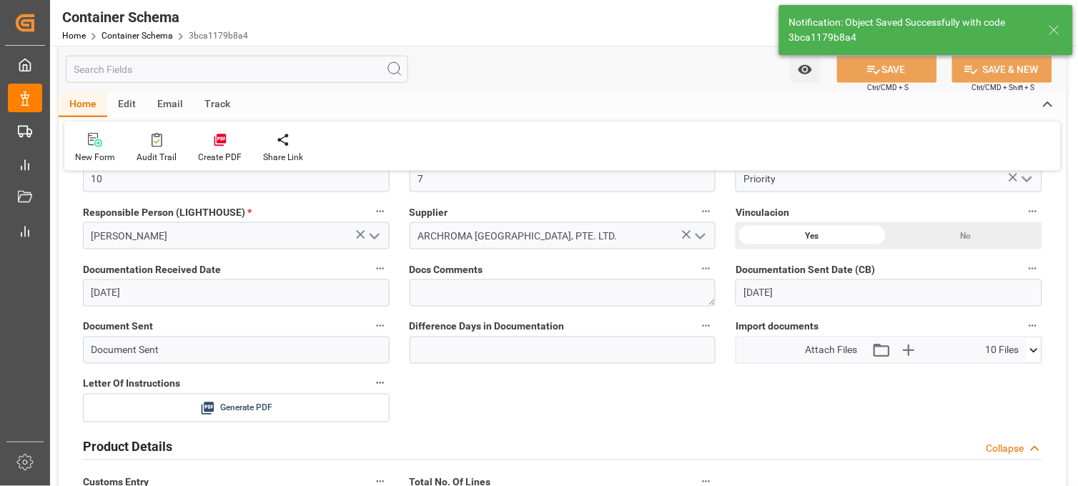
scroll to position [318, 0]
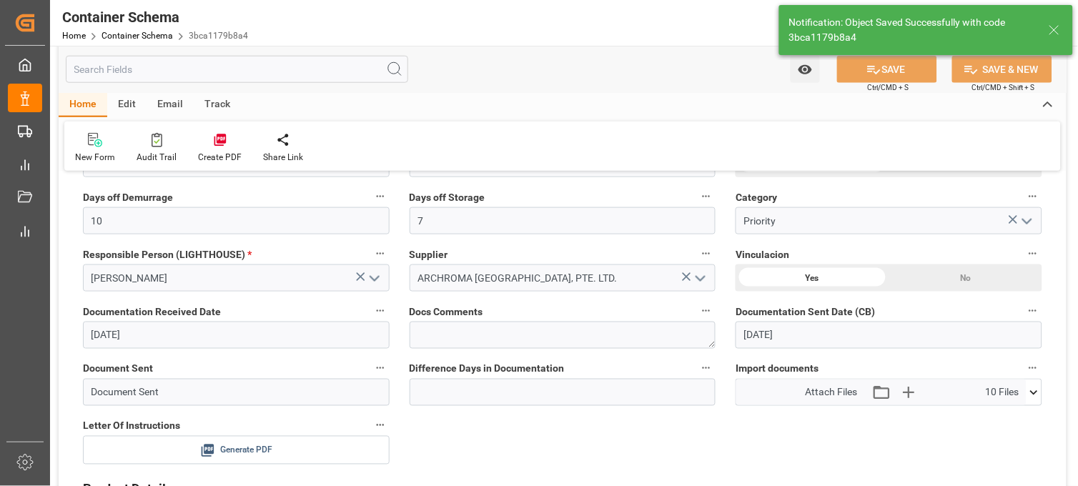
click at [220, 452] on span "Generate PDF" at bounding box center [246, 451] width 52 height 18
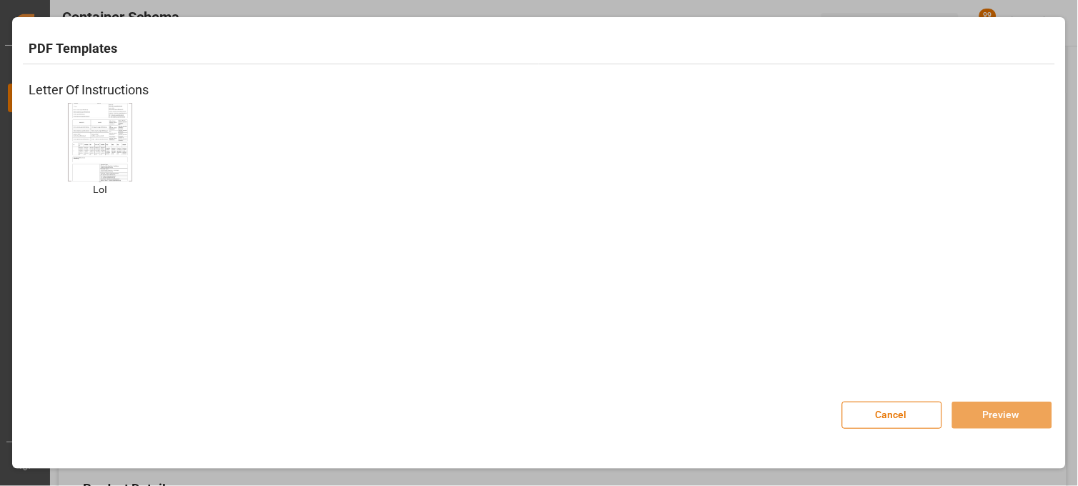
drag, startPoint x: 75, startPoint y: 129, endPoint x: 350, endPoint y: 200, distance: 284.5
click at [77, 129] on img at bounding box center [100, 142] width 57 height 81
click at [1010, 416] on button "Preview" at bounding box center [1003, 415] width 100 height 27
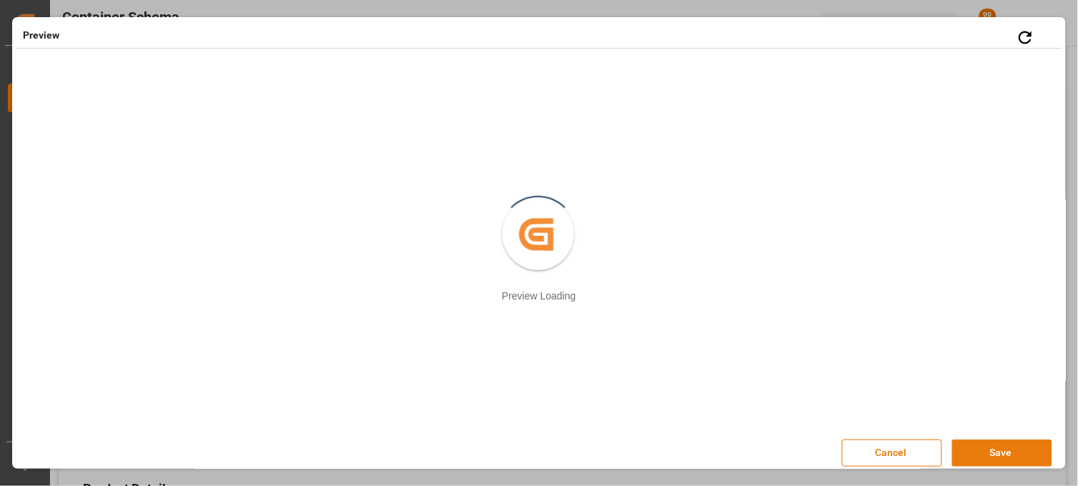
click at [1003, 448] on button "Save" at bounding box center [1003, 453] width 100 height 27
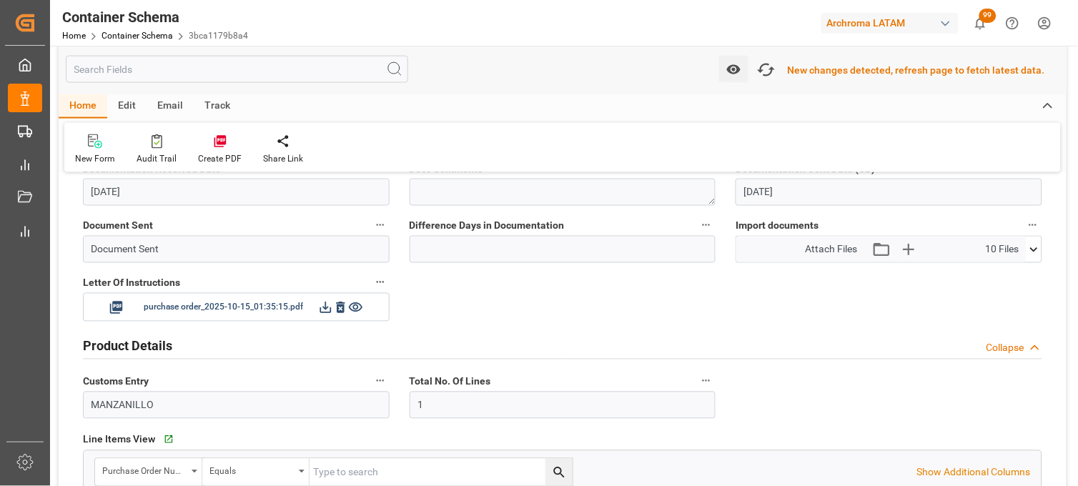
scroll to position [478, 0]
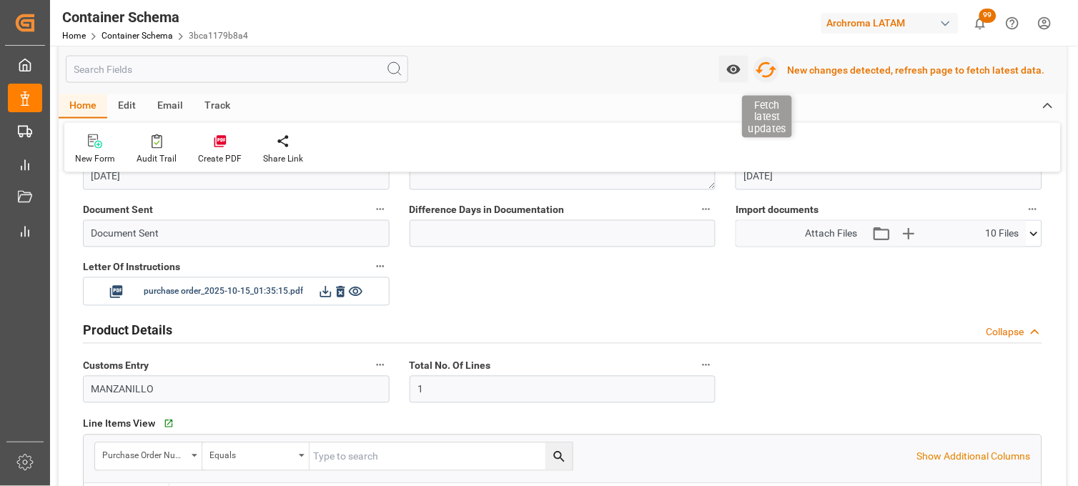
click at [773, 74] on icon "button" at bounding box center [766, 70] width 23 height 23
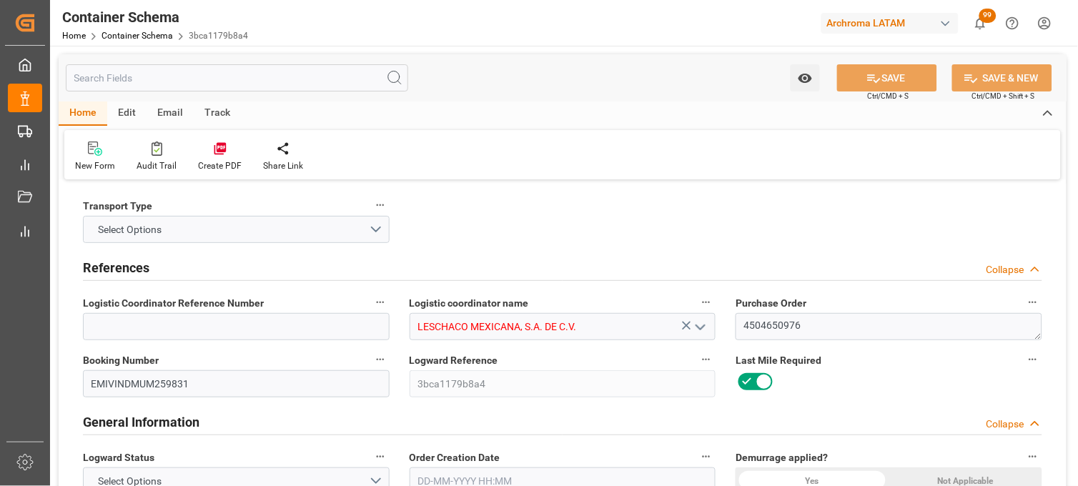
type input "10"
type input "7"
type input "1"
type input "40"
type input "20000"
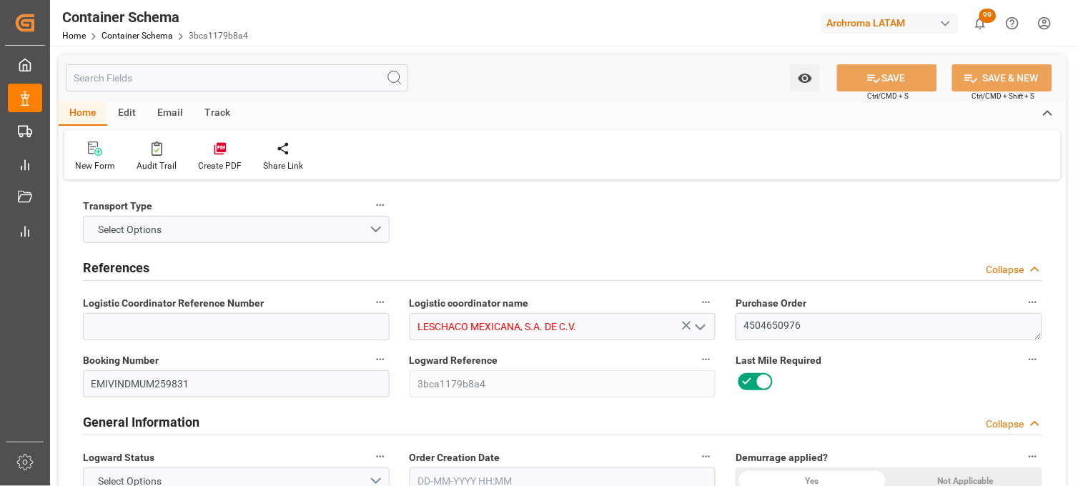
type input "20980"
type input "INNSA"
type input "MXZLO"
type input "[DATE] 07:30"
type input "[DATE]"
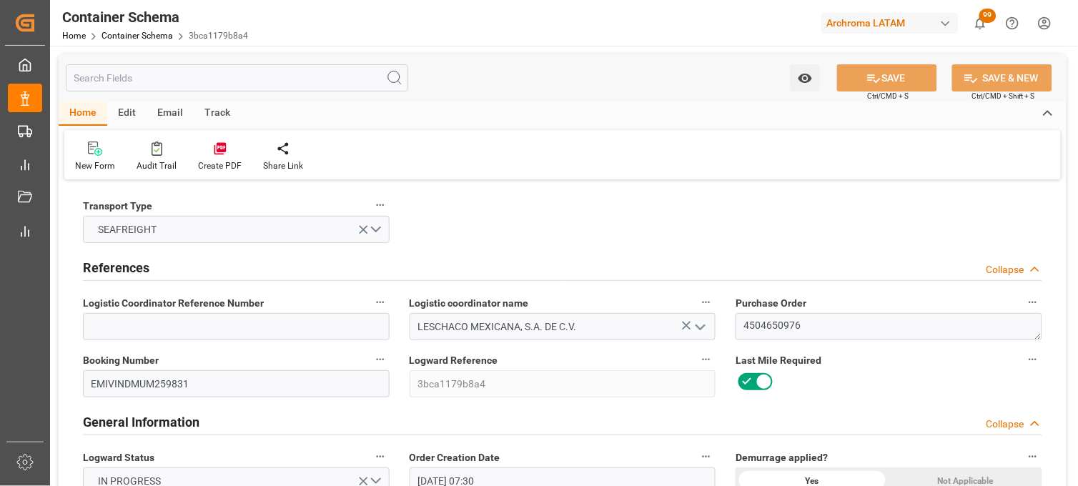
type input "[DATE]"
type input "[DATE] 07:30"
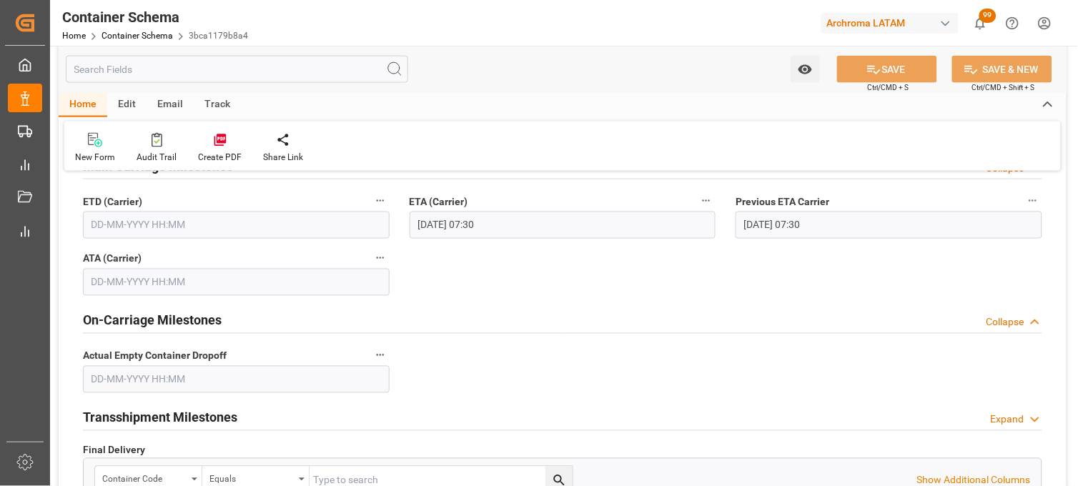
scroll to position [1589, 0]
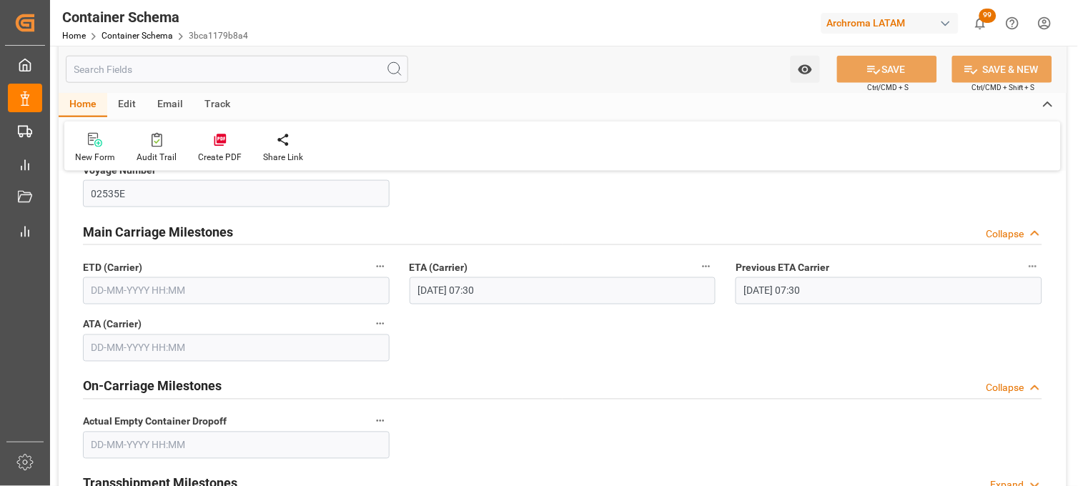
click at [124, 298] on input "text" at bounding box center [236, 290] width 307 height 27
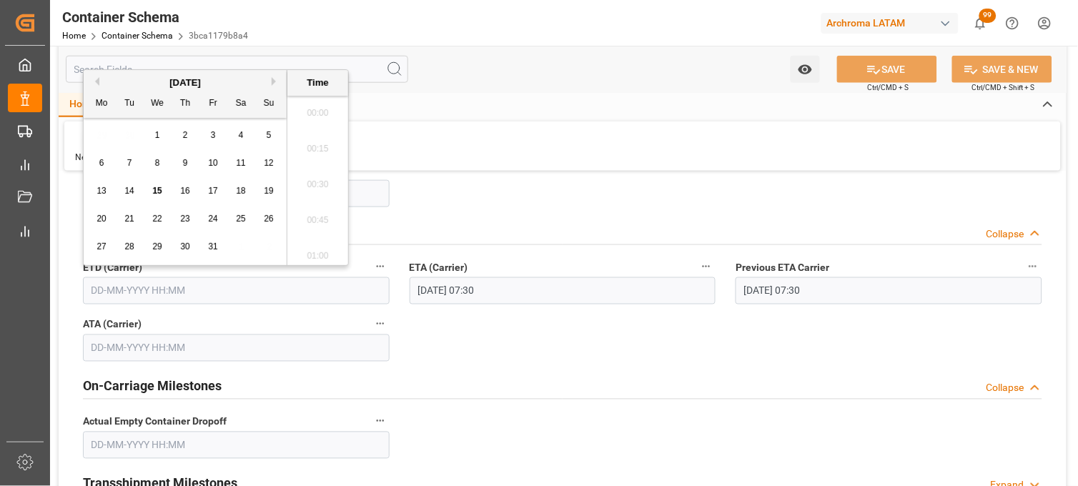
scroll to position [1005, 0]
drag, startPoint x: 98, startPoint y: 82, endPoint x: 98, endPoint y: 91, distance: 9.3
click at [98, 82] on button "Previous Month" at bounding box center [95, 81] width 9 height 9
click at [130, 217] on span "23" at bounding box center [128, 219] width 9 height 10
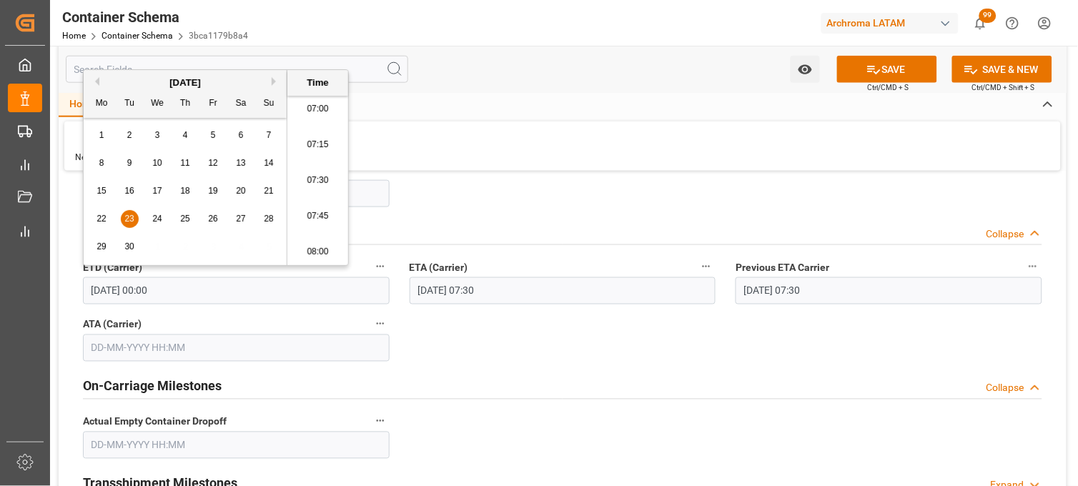
click at [313, 244] on li "08:00" at bounding box center [317, 253] width 61 height 36
type input "23-09-2025 08:00"
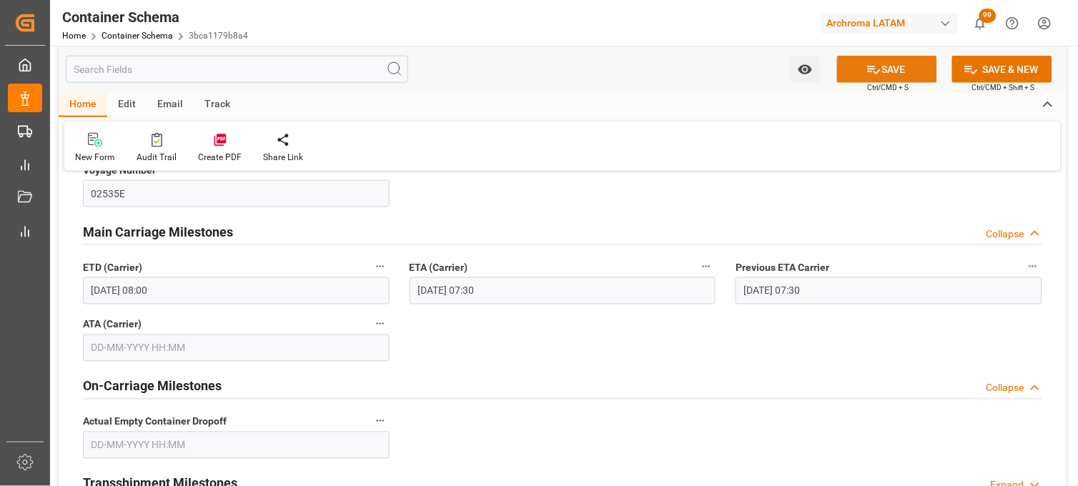
click at [862, 68] on button "SAVE" at bounding box center [887, 69] width 100 height 27
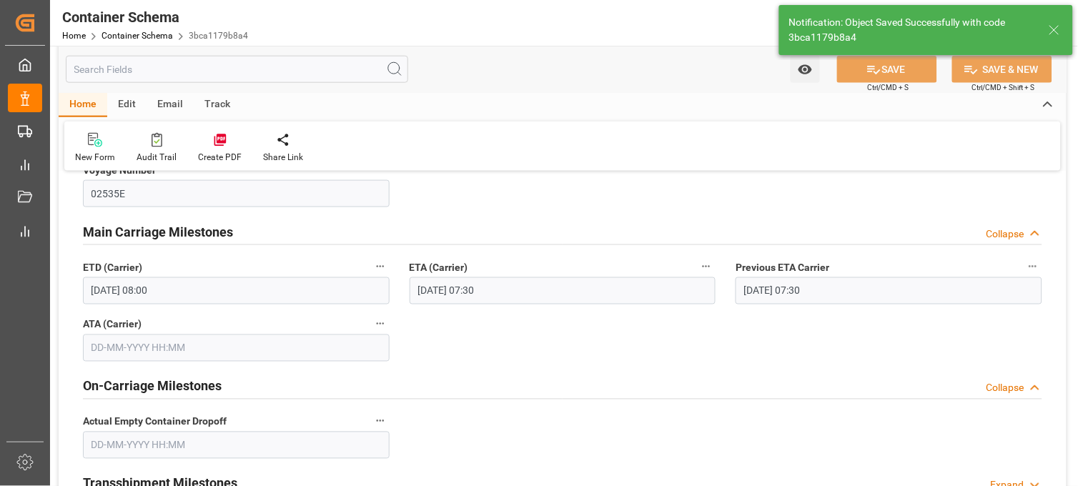
type input "[DATE] 00:00"
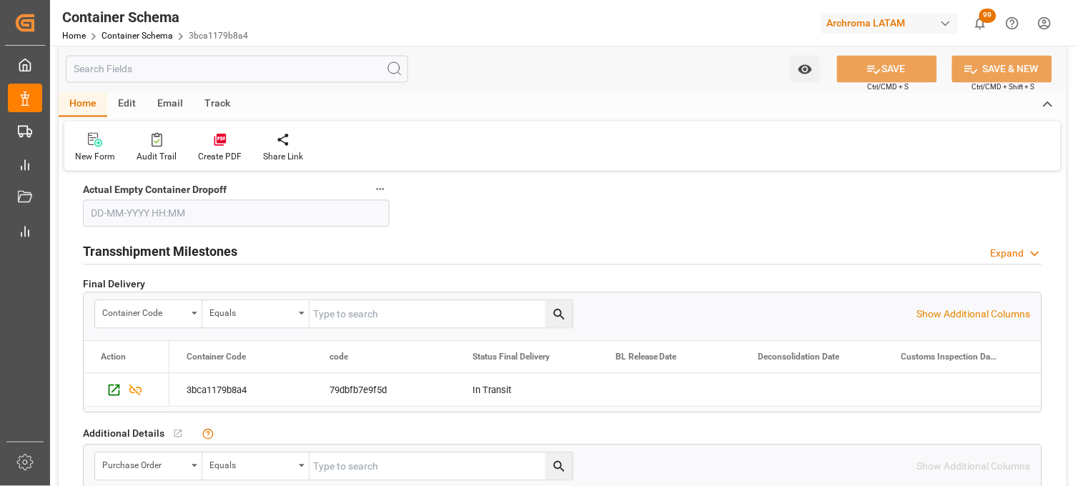
scroll to position [1986, 0]
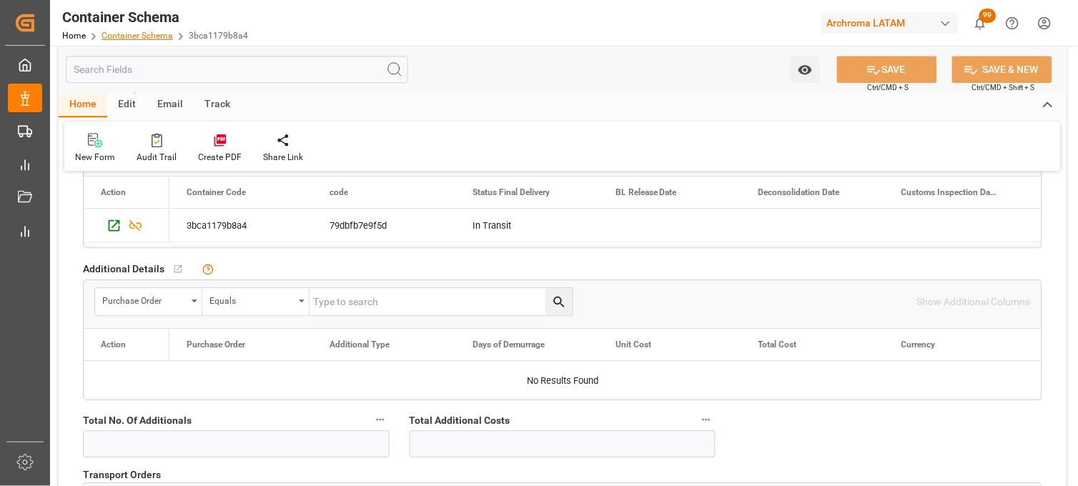
click at [124, 38] on link "Container Schema" at bounding box center [138, 36] width 72 height 10
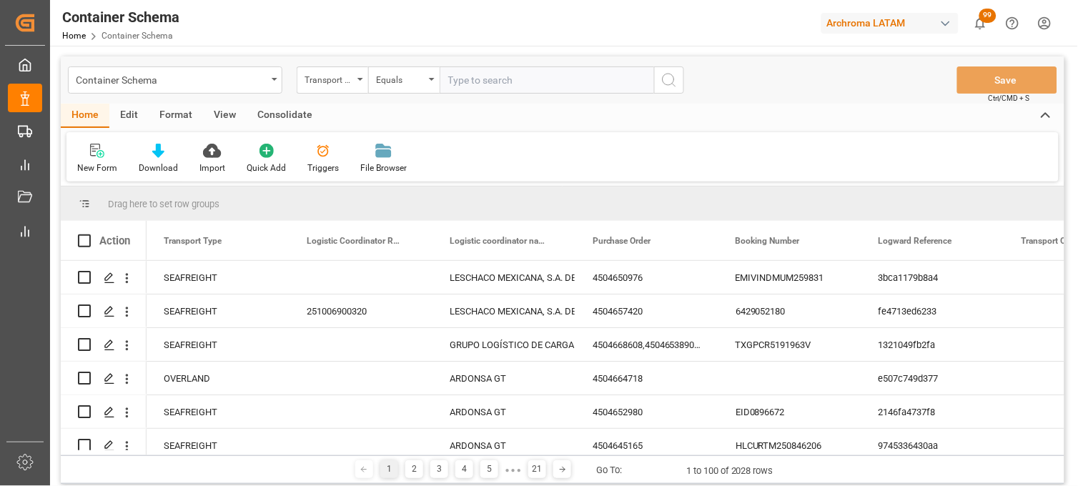
click at [323, 165] on div "Triggers" at bounding box center [323, 168] width 31 height 13
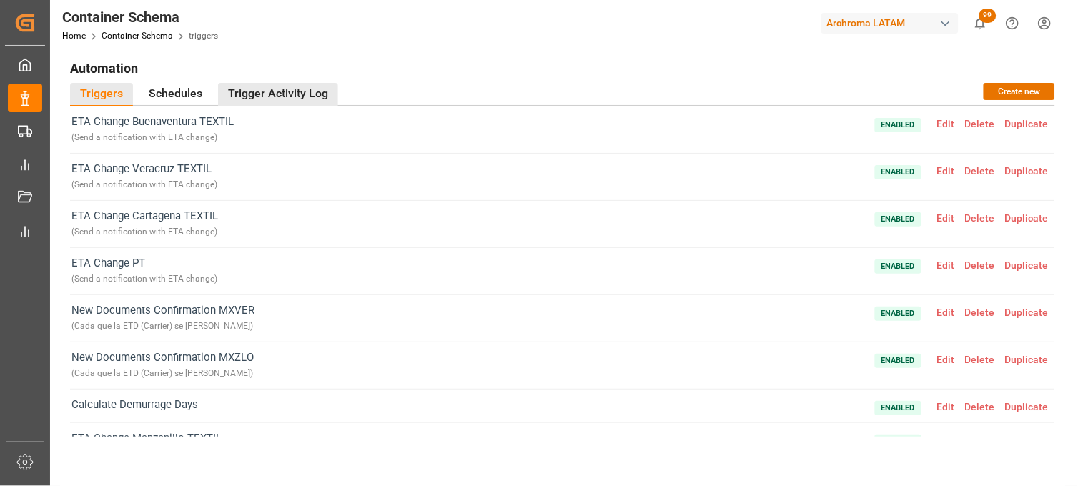
click at [262, 91] on div "Trigger Activity Log" at bounding box center [278, 95] width 120 height 24
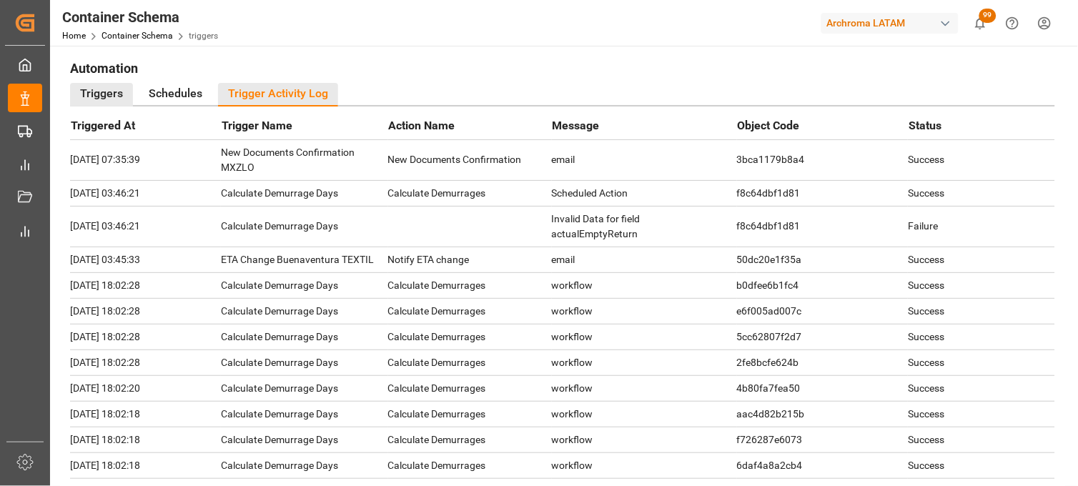
click at [103, 96] on div "Triggers" at bounding box center [101, 95] width 63 height 24
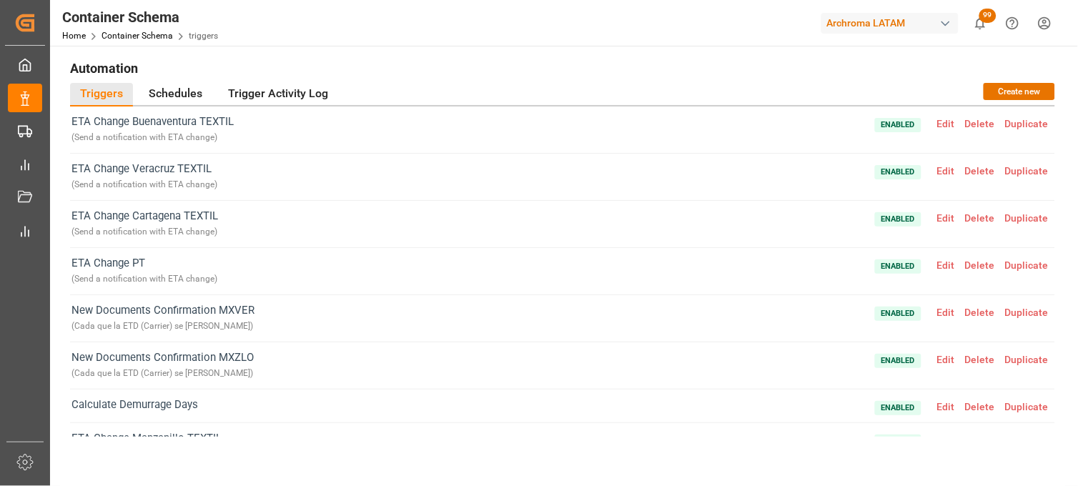
click at [940, 358] on span "Edit" at bounding box center [947, 359] width 28 height 11
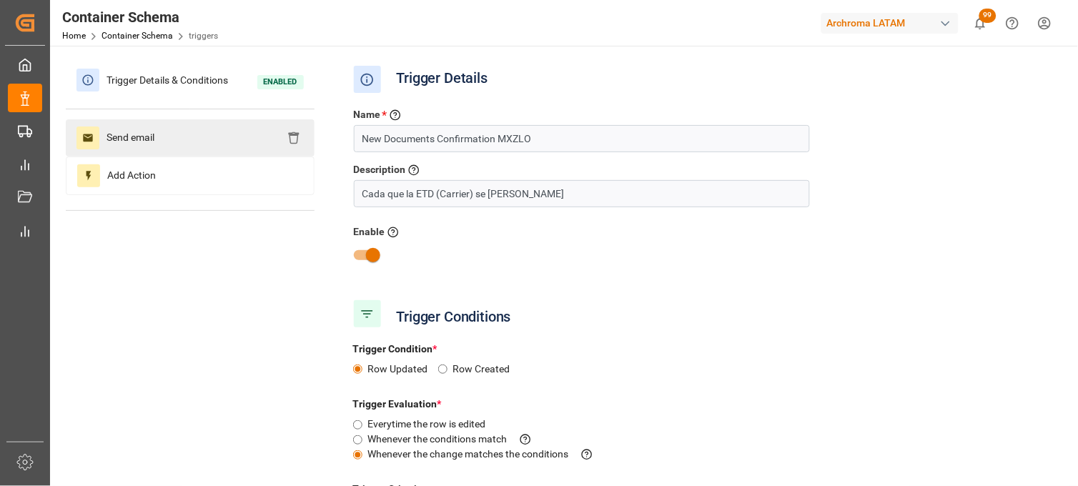
click at [137, 142] on span "Send email" at bounding box center [130, 138] width 62 height 23
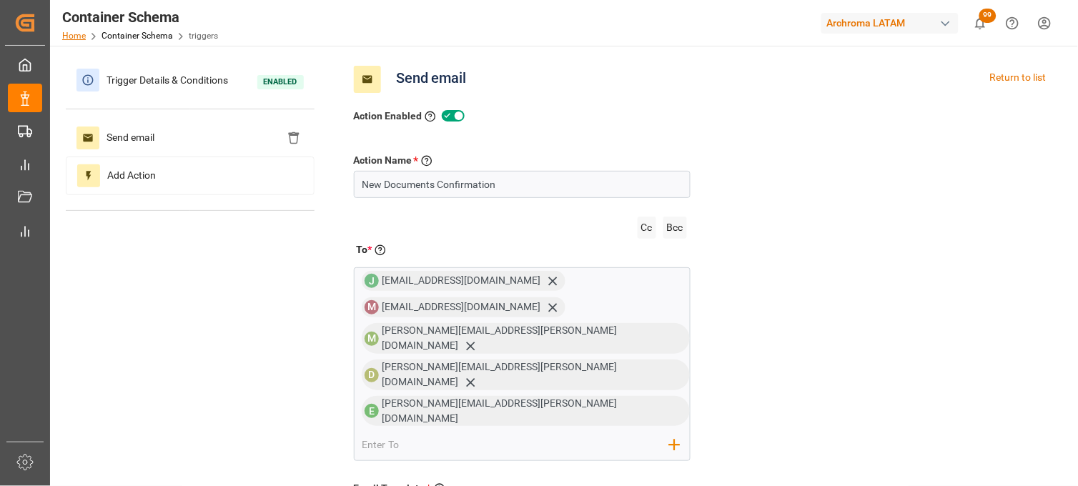
click at [70, 32] on link "Home" at bounding box center [74, 36] width 24 height 10
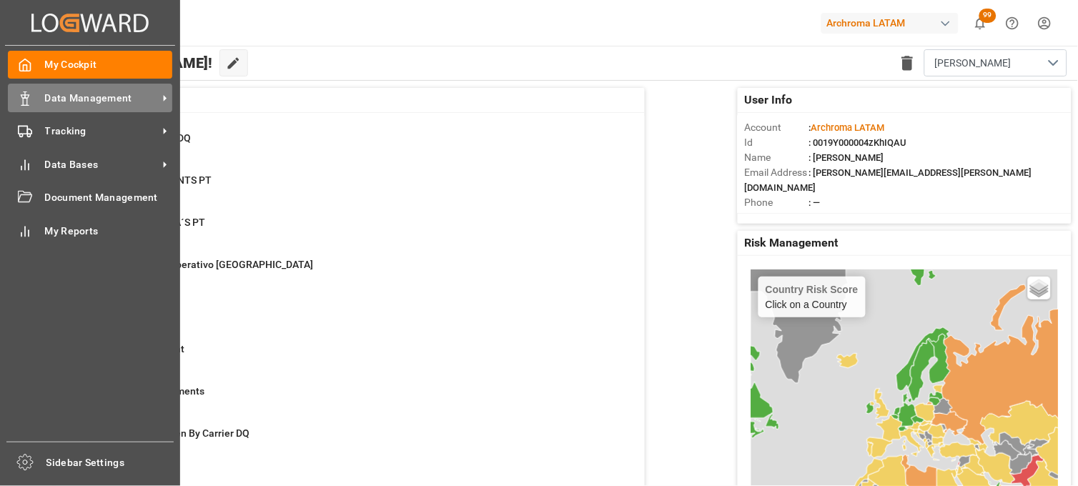
click at [37, 98] on div "Data Management Data Management" at bounding box center [90, 98] width 164 height 28
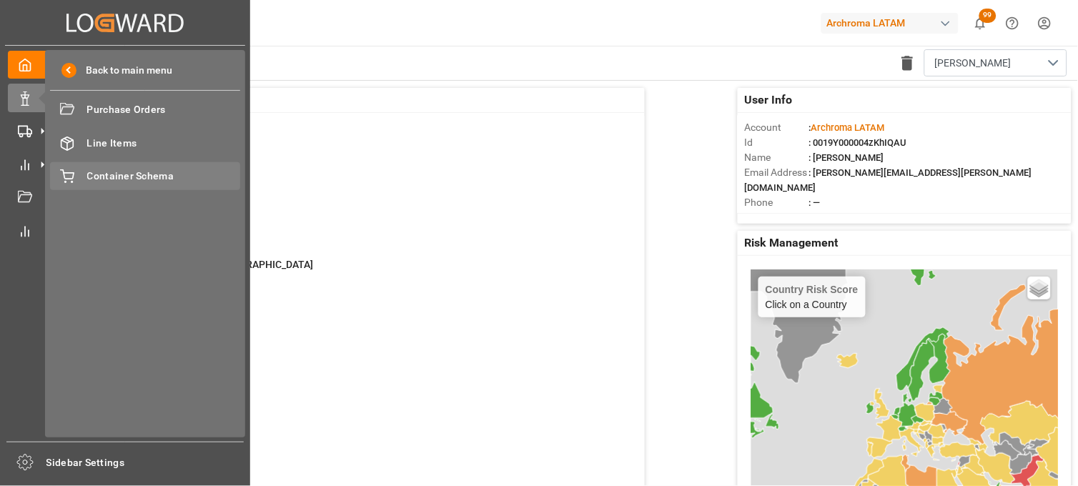
click at [124, 169] on span "Container Schema" at bounding box center [164, 176] width 154 height 15
